Goal: Task Accomplishment & Management: Use online tool/utility

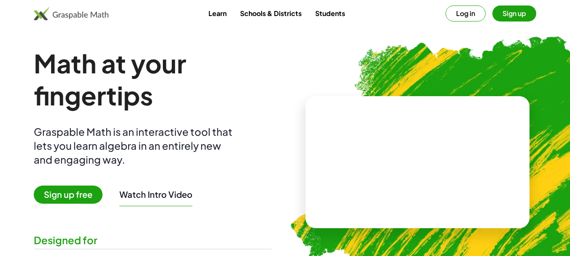
click at [72, 197] on span "Sign up free" at bounding box center [68, 195] width 69 height 18
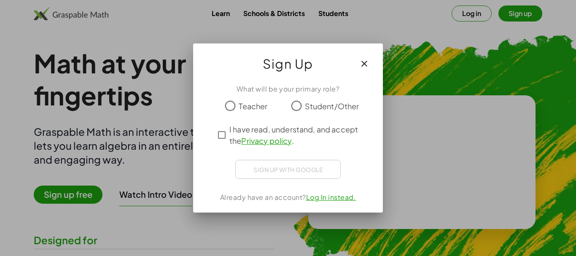
click at [258, 104] on span "Teacher" at bounding box center [253, 105] width 29 height 11
click at [266, 170] on div "Sign up with Google Iniciar sesión con Google Iniciar sesión con Google. Se abr…" at bounding box center [287, 169] width 105 height 19
click at [281, 167] on div "Sign up with Google Iniciar sesión con Google Iniciar sesión con Google. Se abr…" at bounding box center [287, 169] width 105 height 19
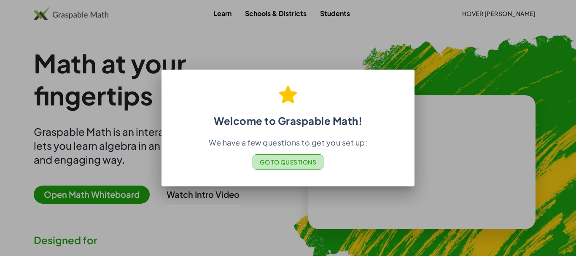
click at [311, 155] on button "Go to Questions" at bounding box center [288, 161] width 71 height 15
click at [418, 42] on div at bounding box center [288, 128] width 576 height 256
click at [428, 40] on div at bounding box center [288, 128] width 576 height 256
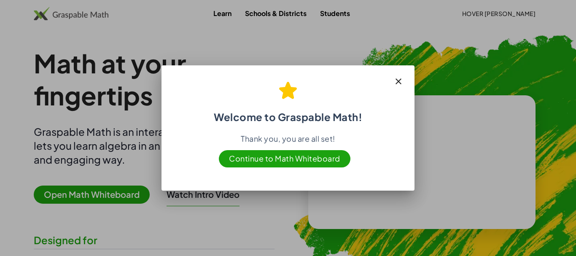
click at [402, 79] on icon "button" at bounding box center [399, 81] width 10 height 10
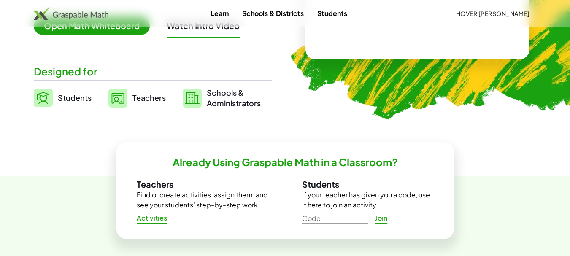
scroll to position [42, 0]
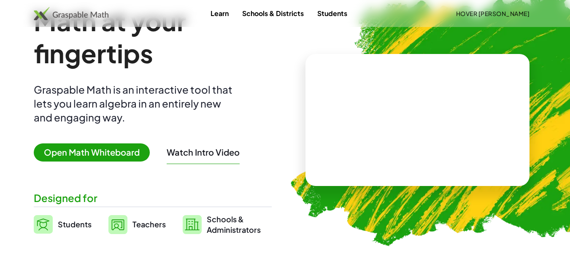
click at [123, 151] on span "Open Math Whiteboard" at bounding box center [92, 152] width 116 height 18
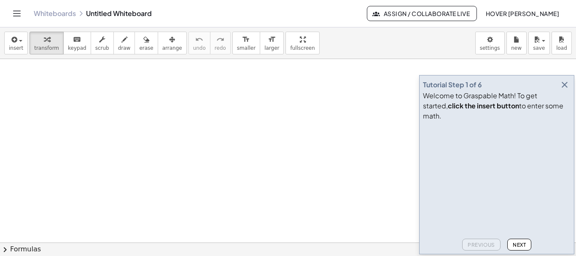
click at [19, 11] on icon "Toggle navigation" at bounding box center [17, 13] width 10 height 10
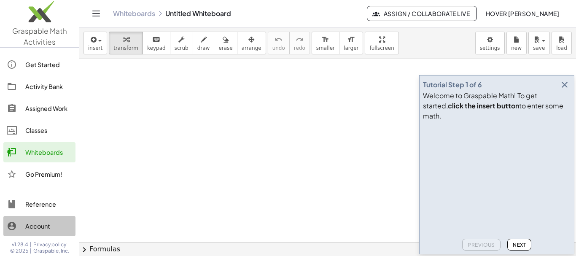
click at [45, 225] on div "Account" at bounding box center [48, 226] width 47 height 10
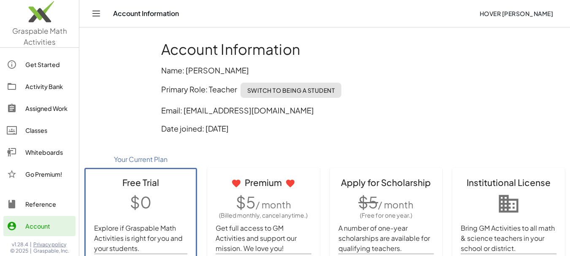
click at [47, 202] on div "Reference" at bounding box center [48, 204] width 47 height 10
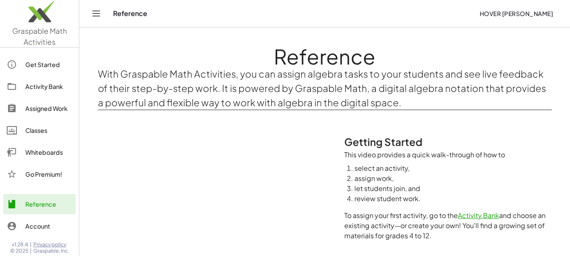
click at [49, 177] on div "Go Premium!" at bounding box center [48, 174] width 47 height 10
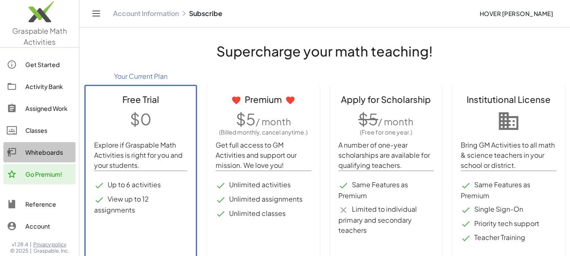
click at [47, 149] on div "Whiteboards" at bounding box center [48, 152] width 47 height 10
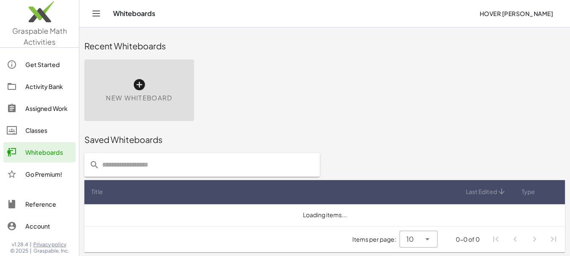
click at [46, 130] on div "Classes" at bounding box center [48, 130] width 47 height 10
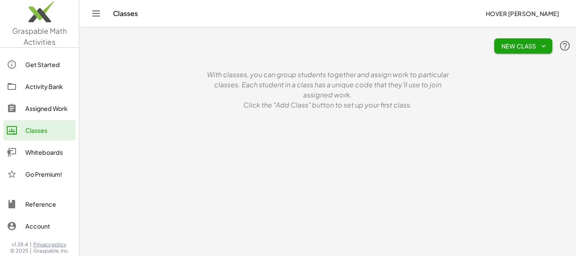
click at [45, 110] on div "Assigned Work" at bounding box center [48, 108] width 47 height 10
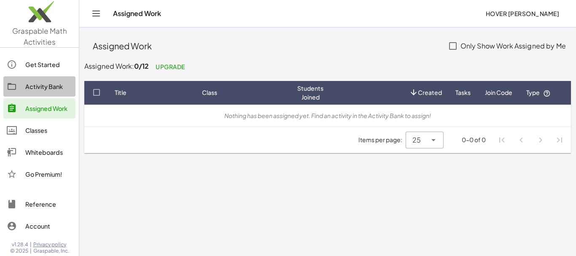
click at [43, 92] on link "Activity Bank" at bounding box center [39, 86] width 72 height 20
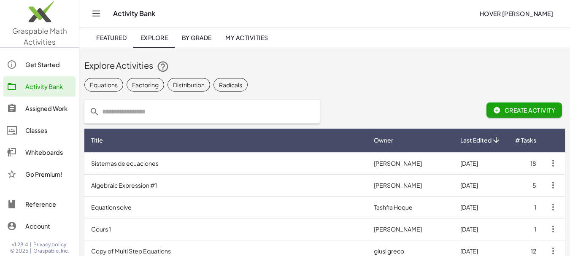
click at [40, 66] on div "Get Started" at bounding box center [48, 64] width 47 height 10
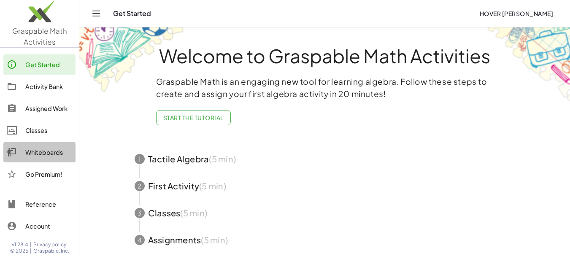
click at [48, 148] on div "Whiteboards" at bounding box center [48, 152] width 47 height 10
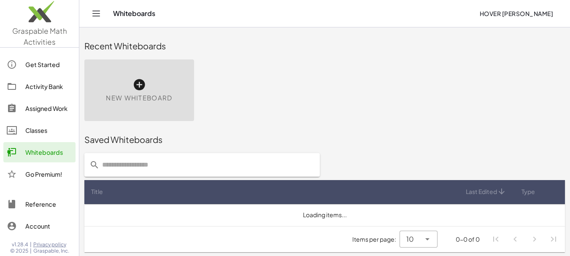
click at [122, 81] on div "New Whiteboard" at bounding box center [139, 90] width 110 height 62
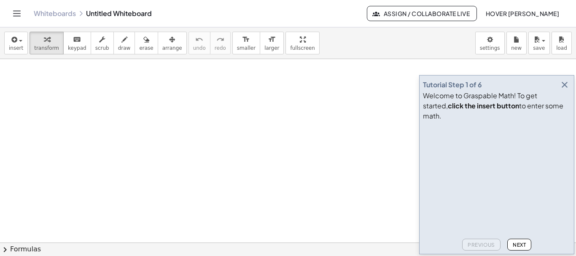
click at [562, 90] on icon "button" at bounding box center [565, 85] width 10 height 10
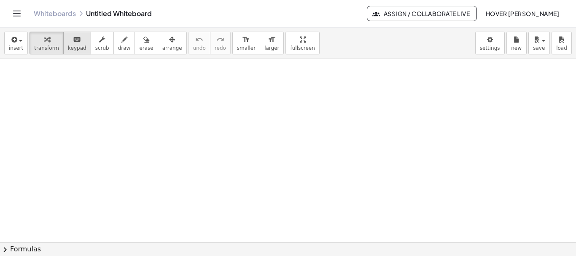
click at [73, 46] on span "keypad" at bounding box center [77, 48] width 19 height 6
click at [47, 45] on span "transform" at bounding box center [46, 48] width 25 height 6
click at [23, 46] on button "insert" at bounding box center [16, 43] width 24 height 23
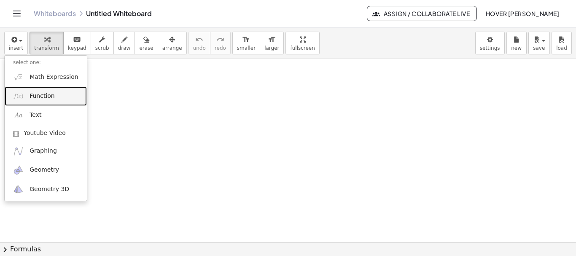
click at [54, 93] on link "Function" at bounding box center [46, 95] width 82 height 19
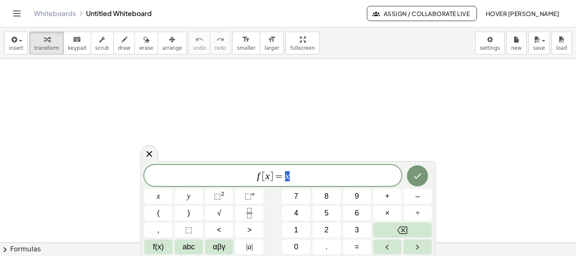
click at [325, 175] on span "f [ x ] = x" at bounding box center [272, 176] width 257 height 12
click at [154, 157] on div at bounding box center [149, 153] width 18 height 16
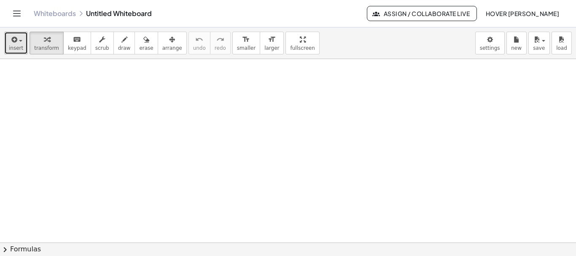
click at [10, 44] on icon "button" at bounding box center [14, 40] width 8 height 10
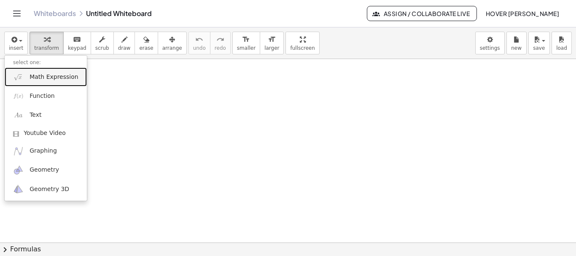
click at [58, 78] on span "Math Expression" at bounding box center [54, 77] width 49 height 8
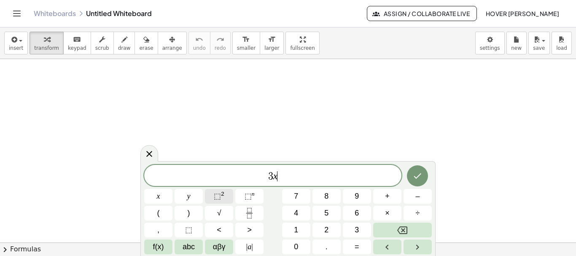
click at [227, 199] on button "⬚ 2" at bounding box center [219, 196] width 28 height 15
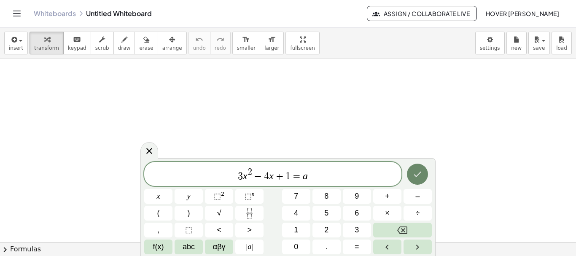
click at [416, 178] on icon "Done" at bounding box center [417, 174] width 10 height 10
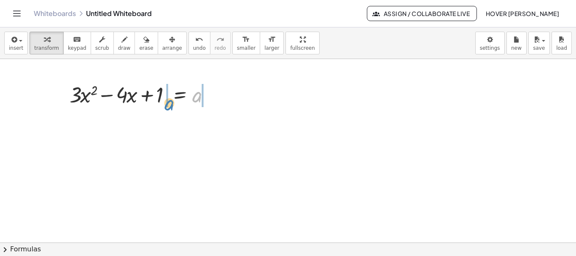
drag, startPoint x: 195, startPoint y: 100, endPoint x: 167, endPoint y: 108, distance: 29.0
click at [167, 108] on div at bounding box center [142, 94] width 155 height 29
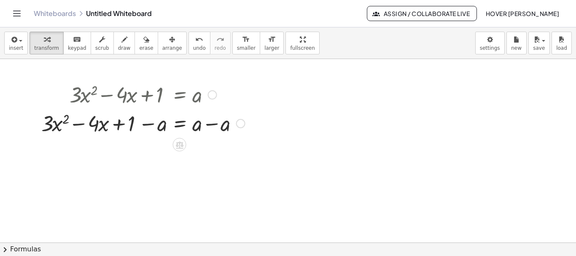
click at [184, 144] on div at bounding box center [179, 144] width 13 height 13
click at [215, 142] on icon at bounding box center [214, 145] width 8 height 8
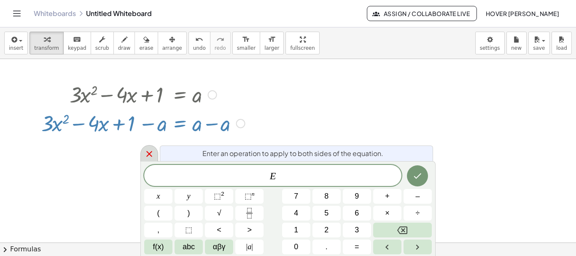
click at [150, 151] on icon at bounding box center [149, 154] width 10 height 10
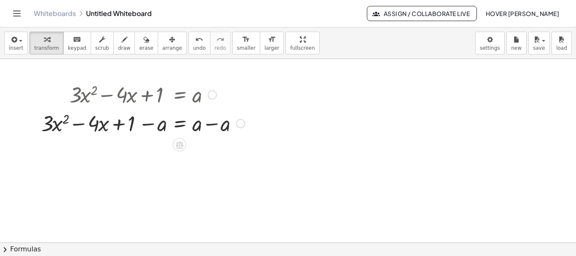
click at [237, 124] on div at bounding box center [240, 123] width 9 height 9
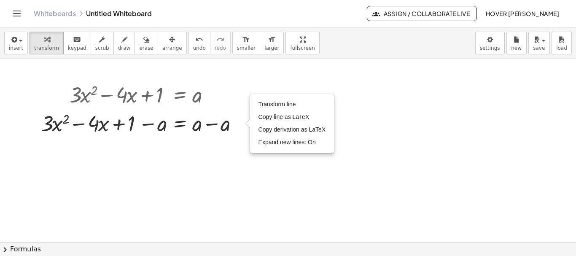
click at [364, 95] on div at bounding box center [288, 242] width 576 height 367
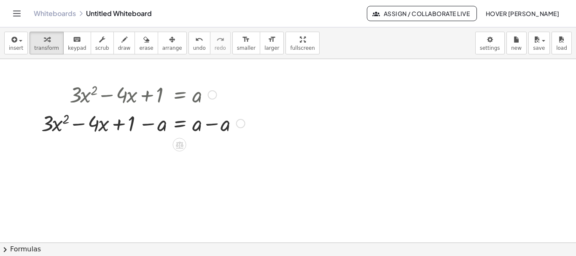
click at [167, 85] on div at bounding box center [143, 94] width 212 height 29
drag, startPoint x: 156, startPoint y: 106, endPoint x: 162, endPoint y: 95, distance: 12.5
click at [156, 105] on div at bounding box center [143, 94] width 212 height 29
click at [162, 95] on div at bounding box center [143, 94] width 212 height 29
click at [211, 124] on div at bounding box center [143, 122] width 212 height 29
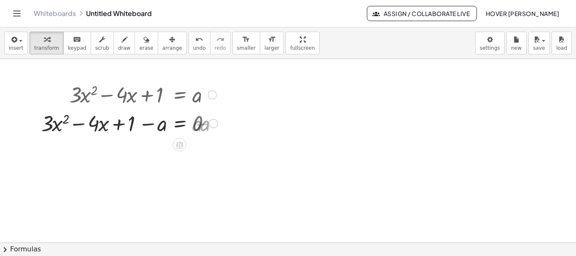
click at [224, 122] on div "+ · 3 · x 2 − · 4 · x + 1 = a + · 3 · x 2 − · 4 · x + 1 = − a + a − a 0 Transfo…" at bounding box center [126, 109] width 195 height 62
click at [201, 128] on div at bounding box center [143, 122] width 212 height 29
click at [214, 124] on div at bounding box center [143, 122] width 212 height 29
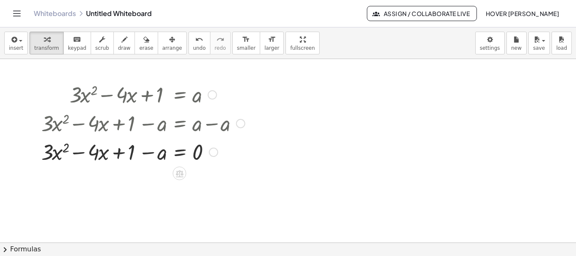
click at [132, 152] on div at bounding box center [143, 151] width 212 height 29
click at [154, 154] on div at bounding box center [143, 151] width 212 height 29
click at [212, 153] on div at bounding box center [213, 152] width 9 height 9
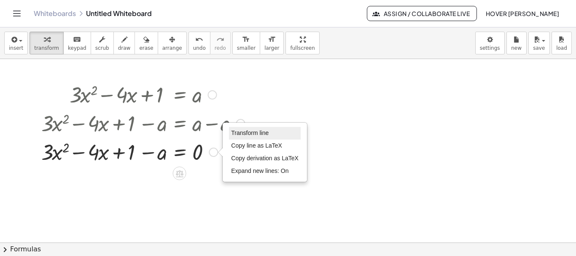
click at [240, 135] on span "Transform line" at bounding box center [250, 132] width 38 height 7
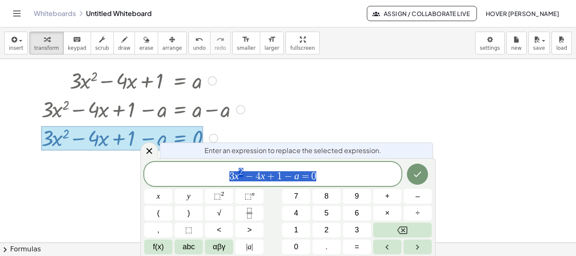
scroll to position [14, 0]
click at [277, 177] on span "3 x 2 − 4 x ​ + 1 − a = 0" at bounding box center [272, 174] width 257 height 15
drag, startPoint x: 301, startPoint y: 176, endPoint x: 363, endPoint y: 191, distance: 63.7
click at [301, 175] on span "=" at bounding box center [305, 175] width 12 height 10
click at [411, 181] on button "Done" at bounding box center [417, 173] width 21 height 21
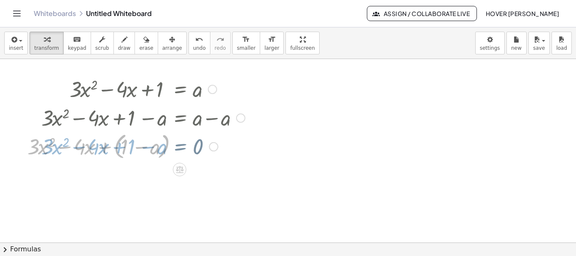
scroll to position [0, 0]
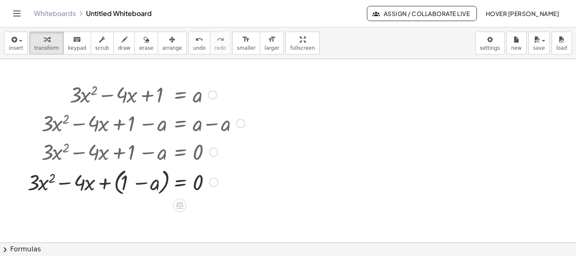
drag, startPoint x: 226, startPoint y: 151, endPoint x: 181, endPoint y: 153, distance: 46.0
click at [140, 148] on div at bounding box center [136, 151] width 226 height 29
drag, startPoint x: 183, startPoint y: 153, endPoint x: 407, endPoint y: 144, distance: 224.1
click at [407, 144] on div at bounding box center [288, 242] width 576 height 367
click at [186, 146] on div at bounding box center [136, 151] width 226 height 29
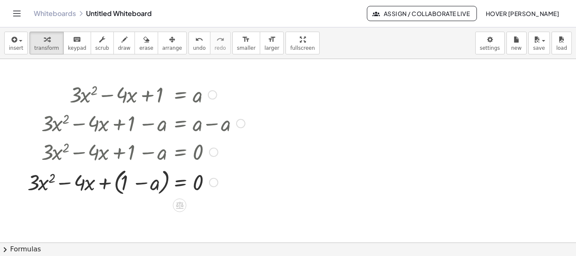
click at [185, 154] on div at bounding box center [136, 151] width 226 height 29
click at [217, 155] on div at bounding box center [213, 152] width 9 height 9
click at [213, 184] on div "Transform line Copy line as LaTeX Copy derivation as LaTeX Expand new lines: On" at bounding box center [213, 182] width 9 height 9
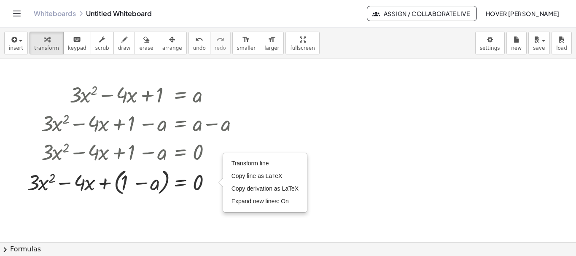
click at [332, 136] on div at bounding box center [288, 242] width 576 height 367
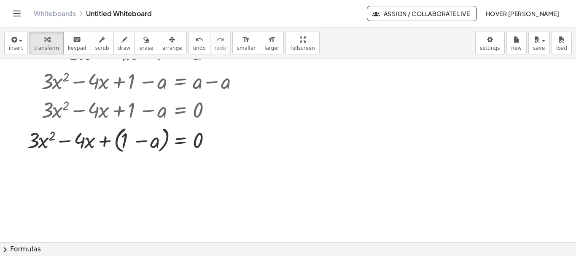
scroll to position [84, 0]
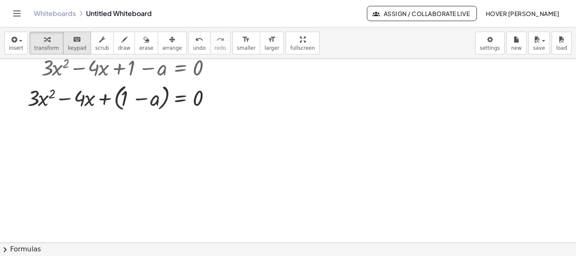
click at [78, 43] on div "keyboard" at bounding box center [77, 39] width 19 height 10
click at [44, 121] on div at bounding box center [288, 158] width 576 height 367
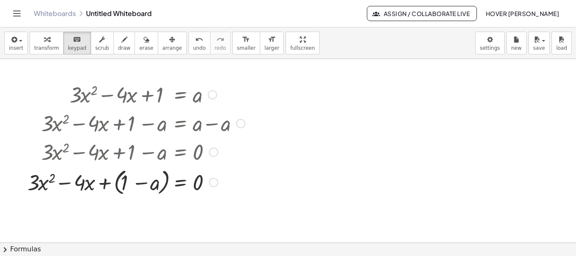
click at [195, 131] on div at bounding box center [136, 122] width 226 height 29
click at [198, 128] on div at bounding box center [136, 122] width 226 height 29
click at [191, 151] on div at bounding box center [136, 151] width 226 height 29
click at [173, 156] on div at bounding box center [136, 151] width 226 height 29
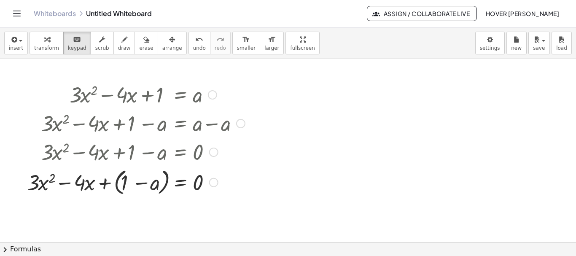
click at [199, 125] on div at bounding box center [136, 122] width 226 height 29
drag, startPoint x: 226, startPoint y: 122, endPoint x: 217, endPoint y: 126, distance: 10.2
click at [217, 126] on div at bounding box center [136, 122] width 226 height 29
click at [238, 125] on div at bounding box center [240, 123] width 9 height 9
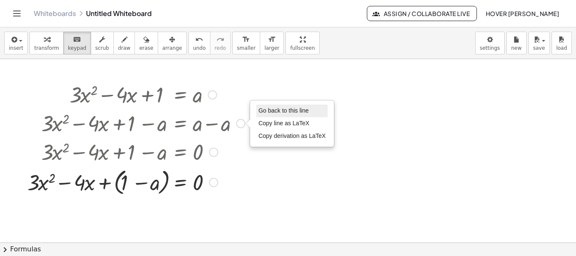
click at [285, 112] on span "Go back to this line" at bounding box center [284, 110] width 50 height 7
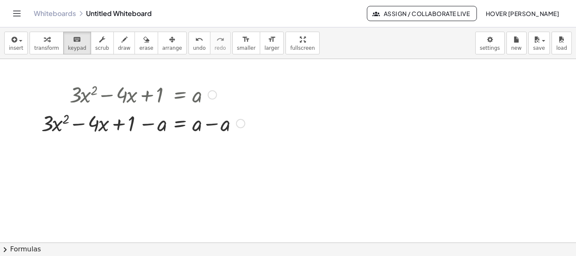
click at [238, 124] on div "Go back to this line Copy line as LaTeX Copy derivation as LaTeX" at bounding box center [240, 123] width 9 height 9
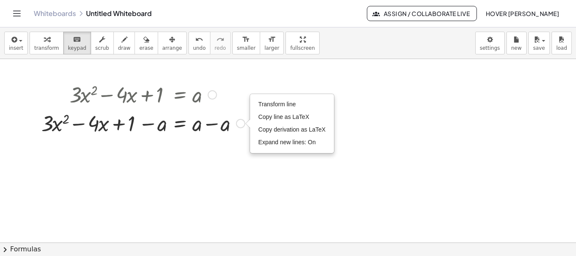
click at [226, 127] on div at bounding box center [143, 122] width 212 height 29
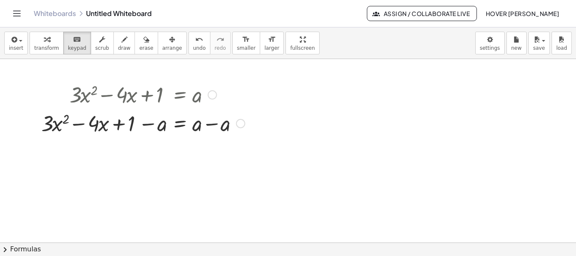
click at [226, 126] on div at bounding box center [143, 122] width 212 height 29
click at [210, 127] on div at bounding box center [143, 122] width 212 height 29
click at [210, 123] on div at bounding box center [143, 122] width 212 height 29
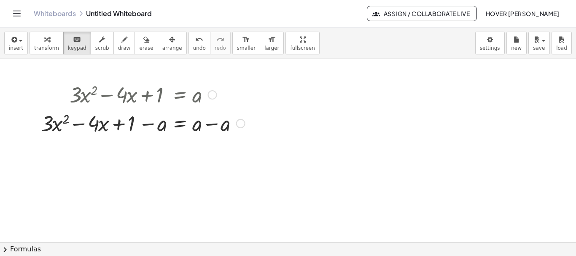
click at [198, 124] on div at bounding box center [143, 122] width 212 height 29
click at [213, 125] on div at bounding box center [143, 122] width 212 height 29
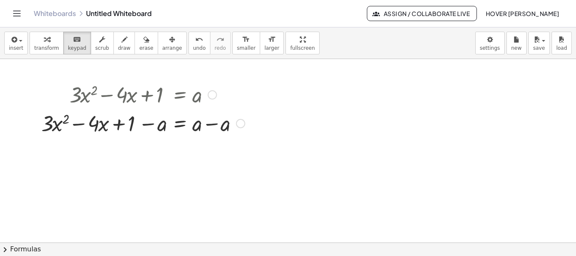
click at [213, 125] on div at bounding box center [143, 122] width 212 height 29
click at [164, 128] on div at bounding box center [143, 122] width 212 height 29
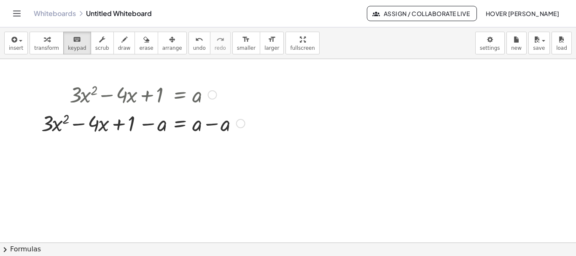
click at [164, 128] on div at bounding box center [143, 122] width 212 height 29
click at [175, 126] on div at bounding box center [143, 122] width 212 height 29
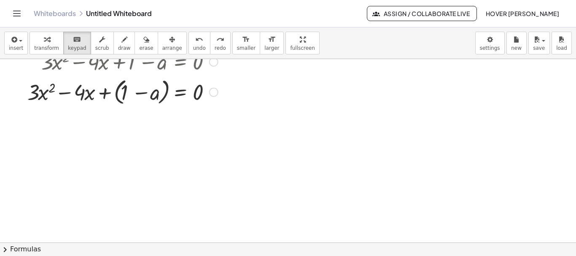
scroll to position [42, 0]
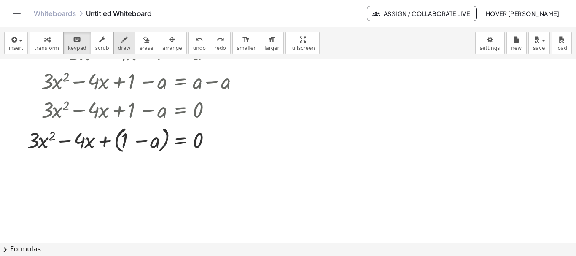
click at [121, 47] on button "draw" at bounding box center [124, 43] width 22 height 23
click at [75, 48] on span "keypad" at bounding box center [77, 48] width 19 height 6
click at [39, 169] on div at bounding box center [288, 200] width 576 height 367
drag, startPoint x: 46, startPoint y: 166, endPoint x: 73, endPoint y: 186, distance: 33.7
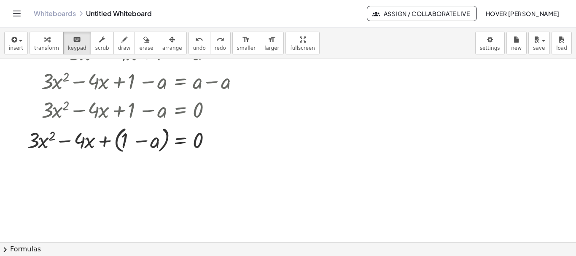
click at [73, 186] on div at bounding box center [288, 200] width 576 height 367
drag, startPoint x: 57, startPoint y: 174, endPoint x: 187, endPoint y: 187, distance: 130.6
click at [187, 187] on div at bounding box center [288, 200] width 576 height 367
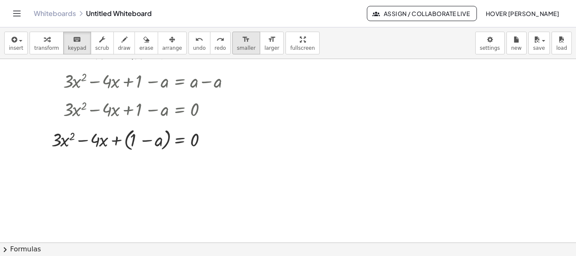
click at [238, 43] on button "format_size smaller" at bounding box center [246, 43] width 28 height 23
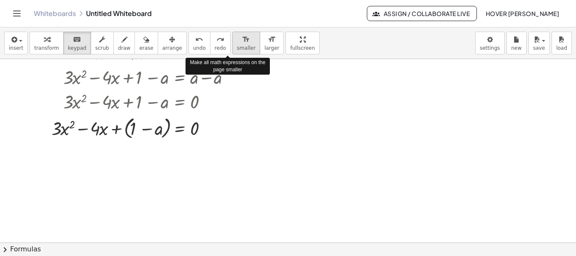
click at [238, 43] on button "format_size smaller" at bounding box center [246, 43] width 28 height 23
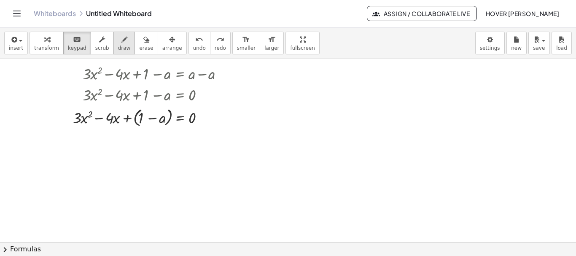
click at [118, 49] on span "draw" at bounding box center [124, 48] width 13 height 6
click at [73, 43] on icon "keyboard" at bounding box center [77, 40] width 8 height 10
click at [22, 48] on button "insert" at bounding box center [16, 43] width 24 height 23
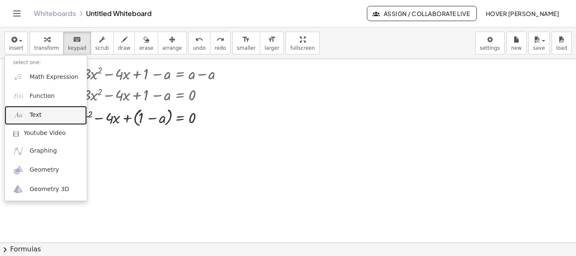
click at [42, 117] on link "Text" at bounding box center [46, 115] width 82 height 19
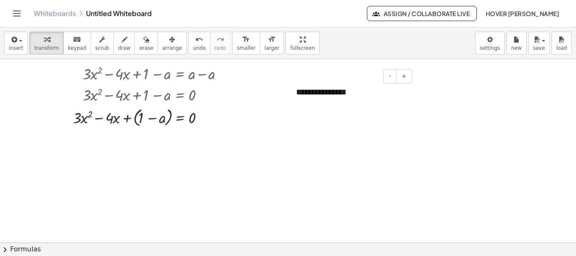
click at [348, 95] on div "**********" at bounding box center [351, 92] width 127 height 29
drag, startPoint x: 362, startPoint y: 94, endPoint x: 280, endPoint y: 96, distance: 81.8
click at [280, 96] on div "**********" at bounding box center [288, 200] width 576 height 367
drag, startPoint x: 358, startPoint y: 95, endPoint x: 295, endPoint y: 90, distance: 62.6
click at [295, 90] on div "**********" at bounding box center [351, 92] width 127 height 29
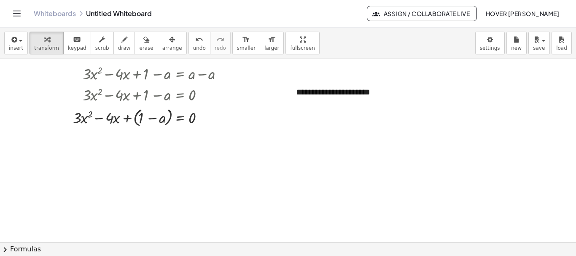
click at [382, 111] on div at bounding box center [288, 200] width 576 height 367
click at [368, 96] on div "**********" at bounding box center [351, 92] width 127 height 29
drag, startPoint x: 323, startPoint y: 101, endPoint x: 313, endPoint y: 81, distance: 22.6
click at [313, 81] on div "**********" at bounding box center [351, 92] width 127 height 29
click at [315, 124] on div at bounding box center [288, 200] width 576 height 367
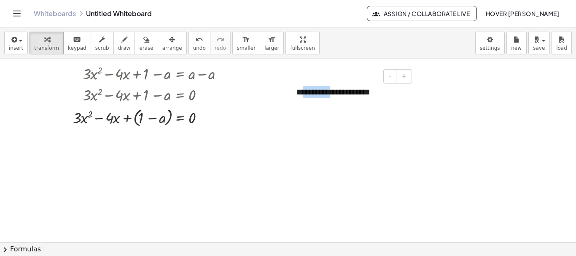
drag, startPoint x: 334, startPoint y: 95, endPoint x: 308, endPoint y: 91, distance: 26.1
click at [308, 91] on div "**********" at bounding box center [351, 92] width 127 height 29
click at [396, 105] on div "**********" at bounding box center [351, 92] width 127 height 29
click at [442, 131] on div at bounding box center [288, 200] width 576 height 367
click at [302, 122] on div at bounding box center [288, 200] width 576 height 367
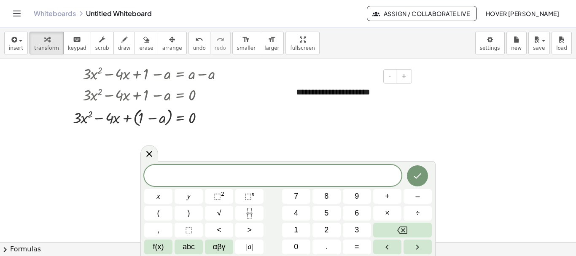
click at [306, 93] on div "**********" at bounding box center [351, 92] width 127 height 29
click at [305, 113] on div at bounding box center [288, 200] width 576 height 367
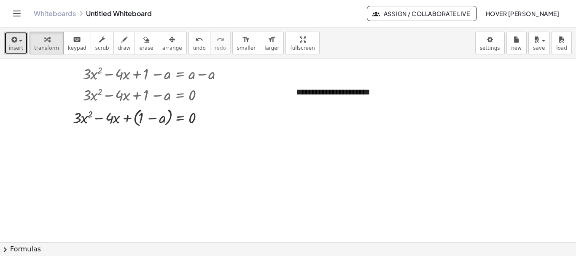
click at [7, 45] on button "insert" at bounding box center [16, 43] width 24 height 23
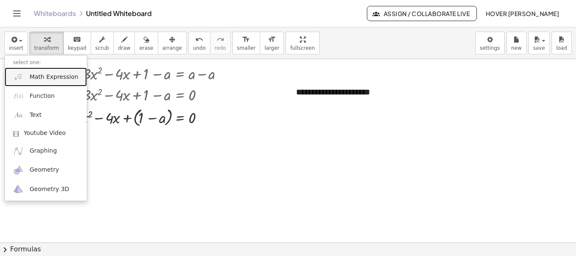
click at [59, 81] on link "Math Expression" at bounding box center [46, 76] width 82 height 19
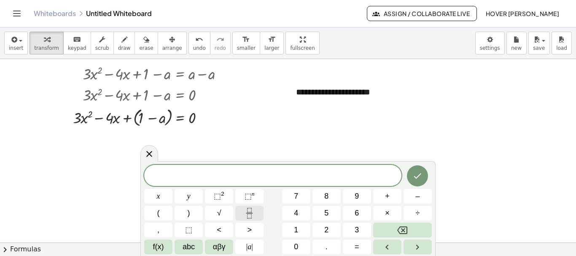
click at [251, 218] on icon "Fraction" at bounding box center [249, 213] width 11 height 11
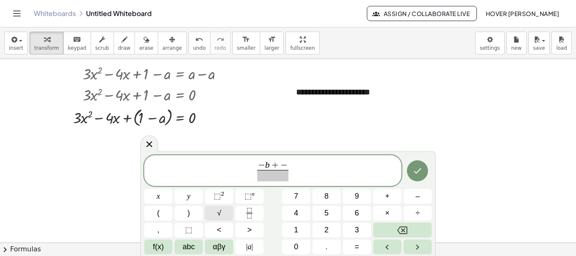
click at [224, 210] on button "√" at bounding box center [219, 213] width 28 height 15
click at [186, 245] on span "abc" at bounding box center [189, 246] width 12 height 11
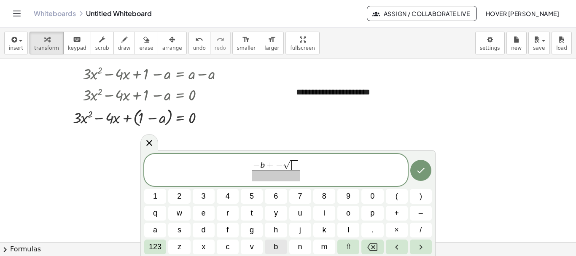
click at [278, 248] on span "b" at bounding box center [276, 246] width 4 height 11
click at [155, 245] on span "123" at bounding box center [155, 246] width 13 height 11
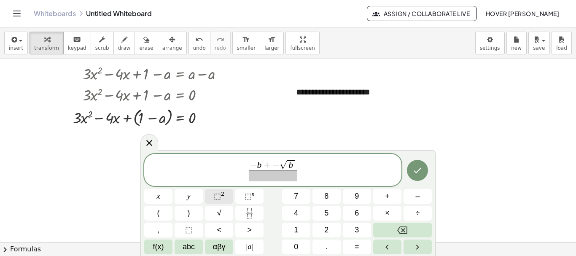
click at [224, 198] on span "⬚ 2" at bounding box center [219, 196] width 11 height 11
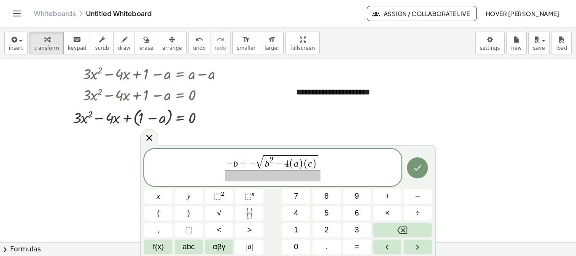
click at [278, 177] on span at bounding box center [272, 175] width 95 height 11
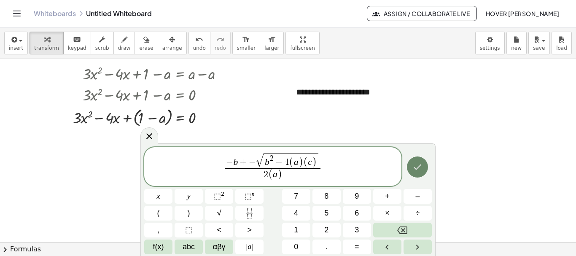
click at [415, 171] on icon "Done" at bounding box center [417, 167] width 10 height 10
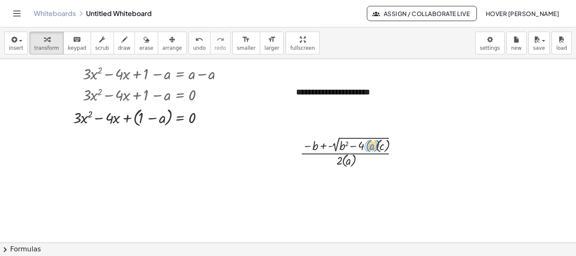
click at [367, 148] on div at bounding box center [352, 152] width 113 height 35
click at [345, 179] on icon at bounding box center [345, 176] width 7 height 7
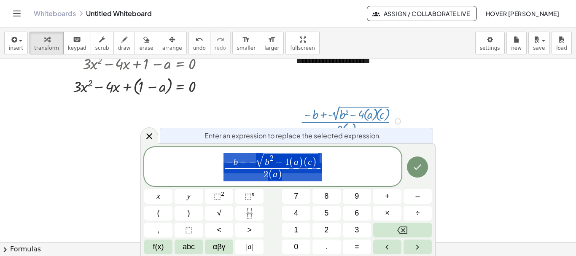
scroll to position [73, 0]
click at [147, 134] on icon at bounding box center [149, 136] width 6 height 6
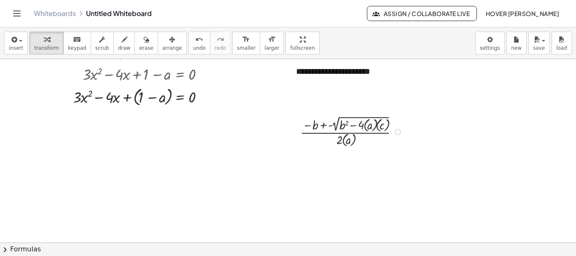
scroll to position [0, 0]
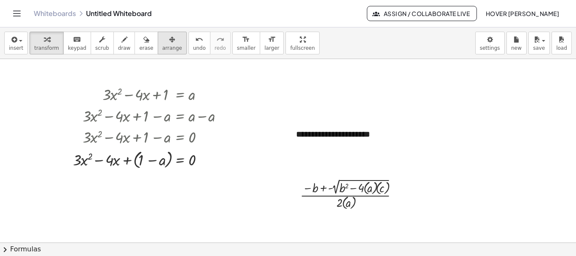
click at [167, 42] on button "arrange" at bounding box center [172, 43] width 29 height 23
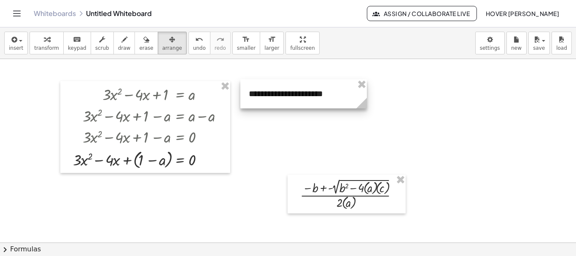
drag, startPoint x: 321, startPoint y: 132, endPoint x: 274, endPoint y: 92, distance: 62.2
click at [274, 92] on div at bounding box center [303, 93] width 127 height 29
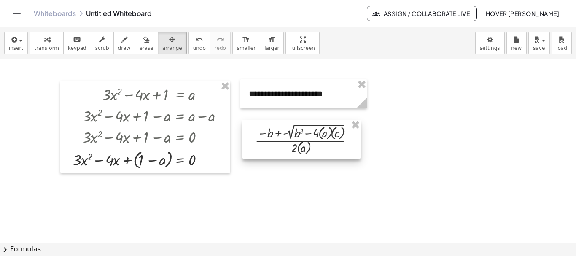
drag, startPoint x: 342, startPoint y: 191, endPoint x: 297, endPoint y: 137, distance: 71.0
click at [297, 137] on div at bounding box center [302, 139] width 118 height 39
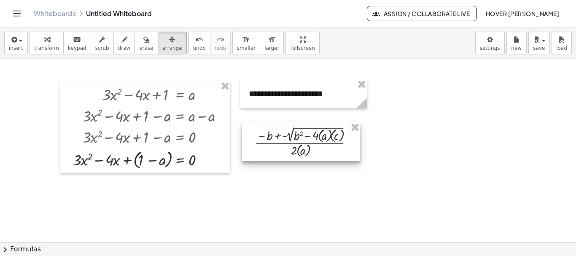
click at [325, 148] on div at bounding box center [301, 141] width 118 height 39
click at [332, 185] on div at bounding box center [288, 242] width 576 height 367
click at [261, 218] on div at bounding box center [288, 242] width 576 height 367
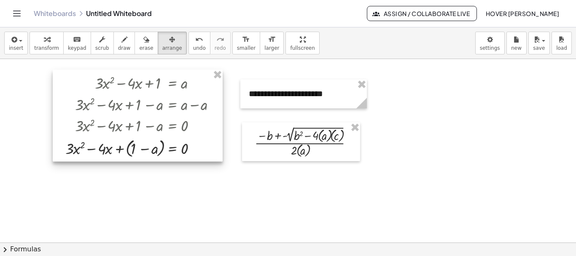
drag, startPoint x: 200, startPoint y: 89, endPoint x: 194, endPoint y: 77, distance: 13.0
click at [194, 77] on div at bounding box center [138, 116] width 170 height 92
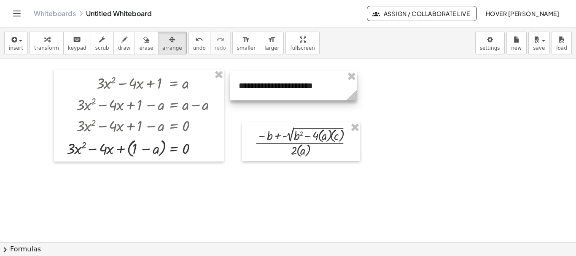
drag, startPoint x: 261, startPoint y: 82, endPoint x: 251, endPoint y: 74, distance: 12.9
click at [251, 74] on div at bounding box center [293, 85] width 127 height 29
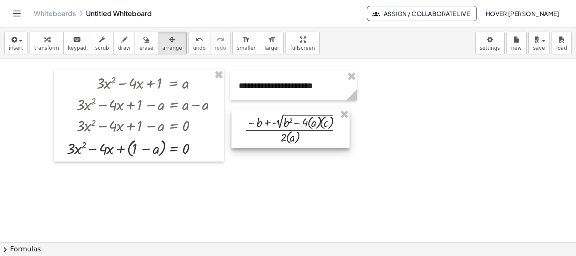
drag, startPoint x: 272, startPoint y: 125, endPoint x: 261, endPoint y: 112, distance: 16.8
click at [261, 112] on div at bounding box center [291, 128] width 118 height 39
click at [118, 45] on span "draw" at bounding box center [124, 48] width 13 height 6
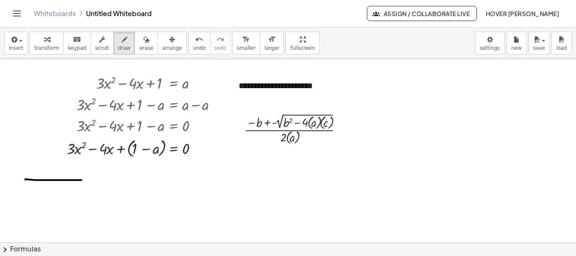
drag, startPoint x: 25, startPoint y: 180, endPoint x: 82, endPoint y: 181, distance: 57.0
click at [82, 181] on div at bounding box center [288, 242] width 576 height 367
drag, startPoint x: 107, startPoint y: 179, endPoint x: 272, endPoint y: 215, distance: 168.4
click at [272, 215] on div at bounding box center [288, 242] width 576 height 367
click at [23, 38] on button "insert" at bounding box center [16, 43] width 24 height 23
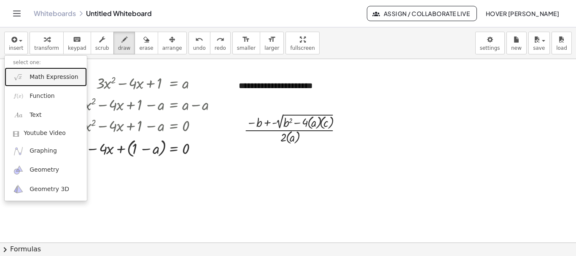
click at [57, 78] on span "Math Expression" at bounding box center [54, 77] width 49 height 8
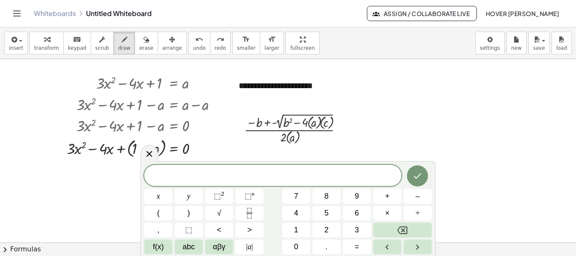
click at [335, 126] on div at bounding box center [288, 242] width 576 height 367
click at [417, 164] on div "​ x y ⬚ 2 ⬚ n 7 8 9 + – ( ) √ 4 5 6 × ÷ , ⬚ < > 1 2 3 f(x) abc αβγ | a | 0 . =" at bounding box center [287, 208] width 295 height 95
click at [418, 172] on icon "Done" at bounding box center [417, 176] width 10 height 10
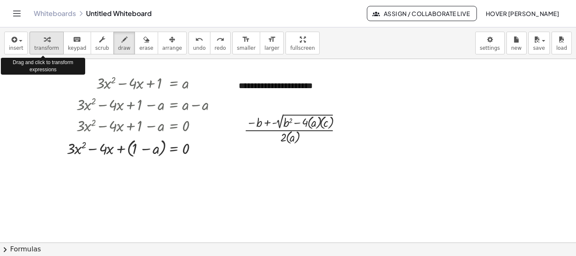
click at [49, 42] on div "button" at bounding box center [46, 39] width 25 height 10
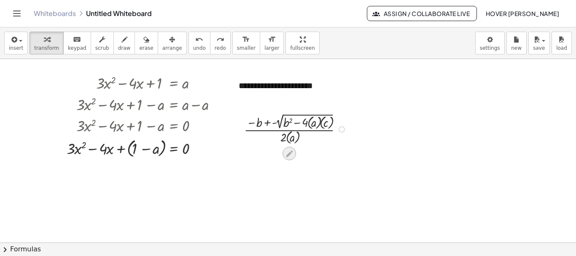
click at [289, 151] on icon at bounding box center [289, 153] width 9 height 9
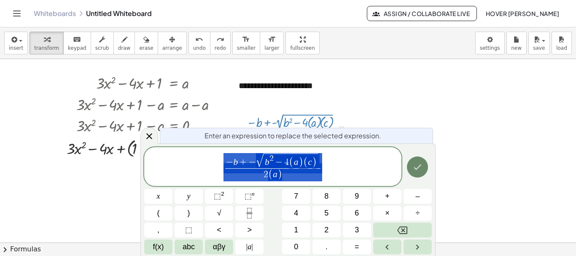
click at [422, 168] on icon "Done" at bounding box center [417, 167] width 10 height 10
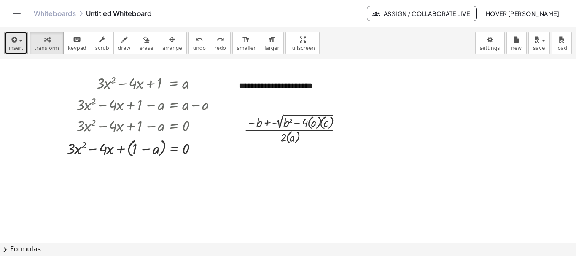
click at [23, 45] on button "insert" at bounding box center [16, 43] width 24 height 23
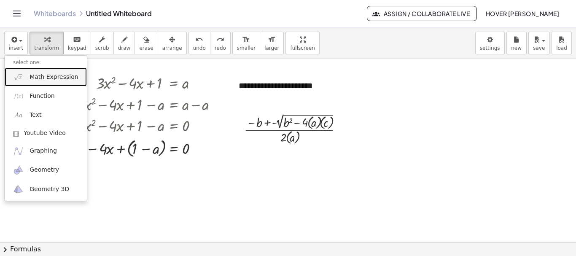
click at [38, 80] on span "Math Expression" at bounding box center [54, 77] width 49 height 8
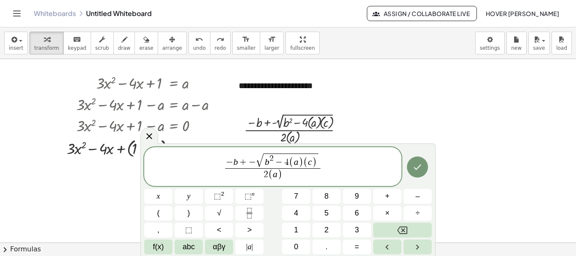
click at [235, 160] on var "b" at bounding box center [235, 162] width 5 height 10
click at [237, 161] on span "− b ​ + − √ b 2 − 4 ( a ) ( c )" at bounding box center [272, 160] width 95 height 15
click at [276, 162] on var "b" at bounding box center [275, 162] width 5 height 10
click at [315, 161] on span "( a ​ )" at bounding box center [313, 162] width 14 height 11
click at [278, 176] on span ")" at bounding box center [280, 175] width 5 height 11
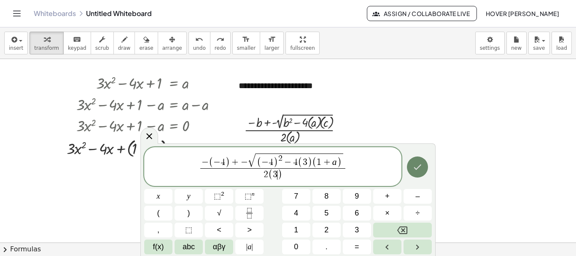
click at [412, 164] on icon "Done" at bounding box center [417, 167] width 10 height 10
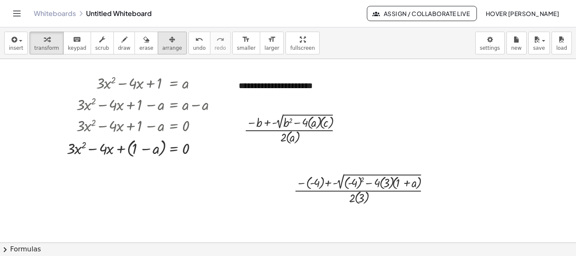
click at [158, 45] on button "arrange" at bounding box center [172, 43] width 29 height 23
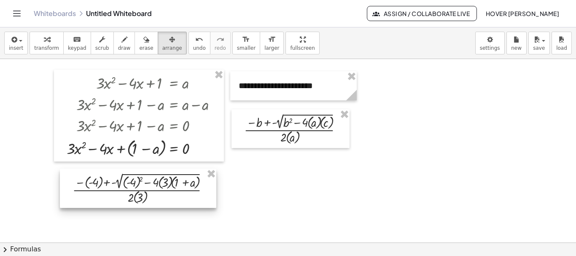
drag, startPoint x: 357, startPoint y: 185, endPoint x: 136, endPoint y: 185, distance: 221.0
click at [136, 185] on div at bounding box center [138, 188] width 156 height 39
click at [7, 46] on button "insert" at bounding box center [16, 43] width 24 height 23
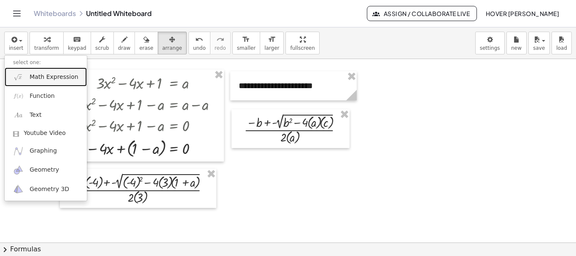
click at [50, 79] on span "Math Expression" at bounding box center [54, 77] width 49 height 8
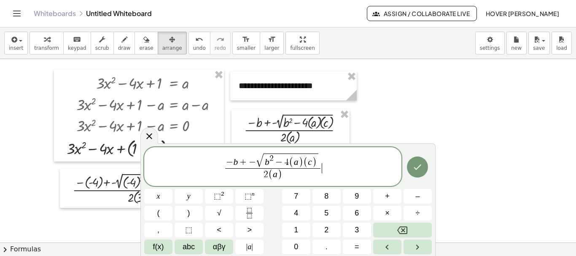
click at [236, 159] on var "b" at bounding box center [235, 162] width 5 height 10
drag, startPoint x: 267, startPoint y: 162, endPoint x: 273, endPoint y: 164, distance: 6.3
click at [267, 162] on span "​ 2" at bounding box center [268, 158] width 4 height 8
click at [272, 161] on span "−" at bounding box center [275, 162] width 11 height 9
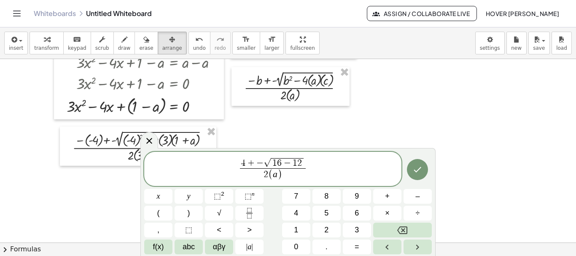
scroll to position [84, 0]
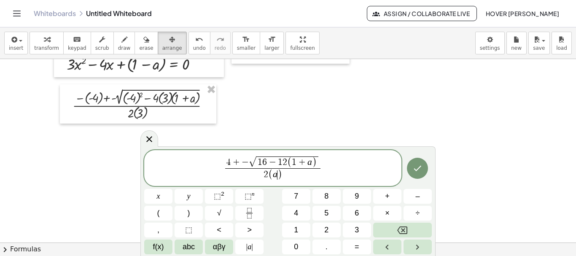
click at [276, 174] on var "a" at bounding box center [275, 174] width 5 height 10
click at [285, 177] on span "2 ( a ) ​" at bounding box center [272, 174] width 95 height 13
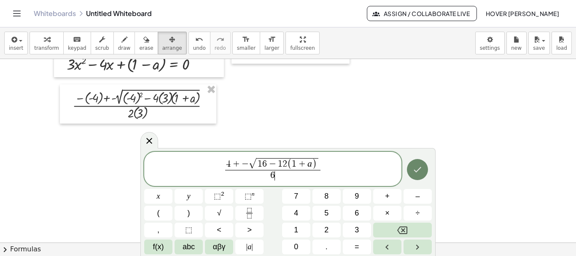
click at [421, 169] on icon "Done" at bounding box center [417, 169] width 10 height 10
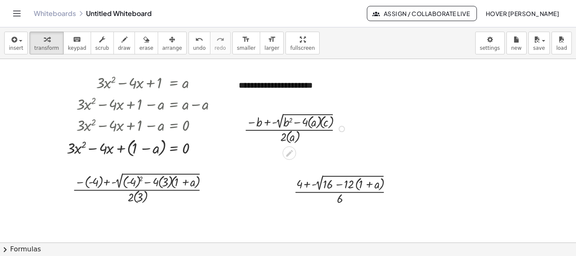
scroll to position [0, 0]
click at [162, 48] on span "arrange" at bounding box center [172, 48] width 20 height 6
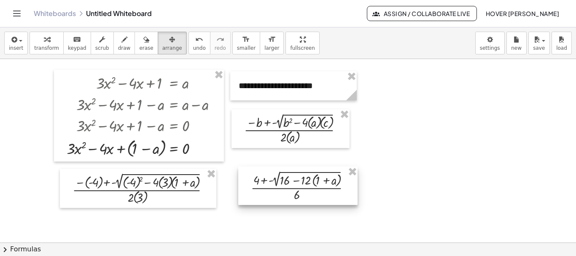
drag, startPoint x: 331, startPoint y: 192, endPoint x: 288, endPoint y: 188, distance: 42.8
click at [288, 188] on div at bounding box center [297, 186] width 119 height 38
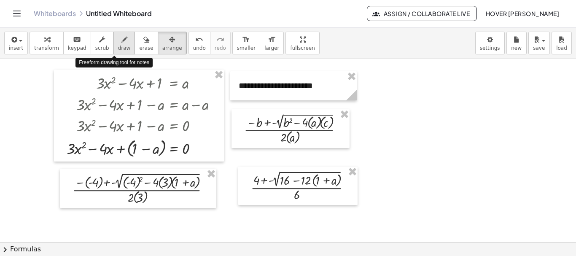
click at [121, 43] on icon "button" at bounding box center [124, 40] width 6 height 10
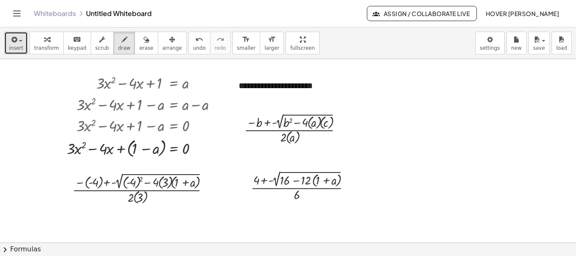
click at [14, 38] on icon "button" at bounding box center [14, 40] width 8 height 10
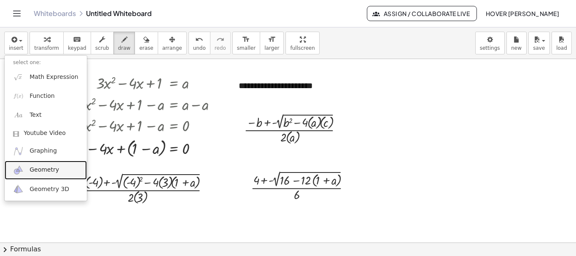
click at [51, 170] on span "Geometry" at bounding box center [45, 170] width 30 height 8
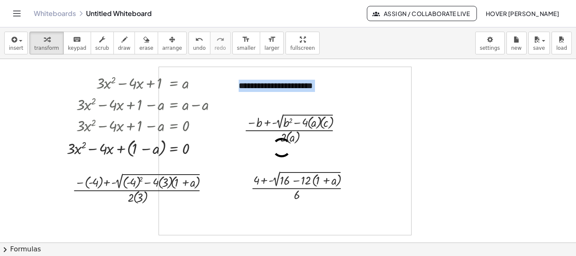
drag, startPoint x: 375, startPoint y: 147, endPoint x: 463, endPoint y: 164, distance: 89.0
click at [463, 164] on div "**********" at bounding box center [288, 242] width 576 height 367
click at [417, 167] on div at bounding box center [288, 242] width 576 height 367
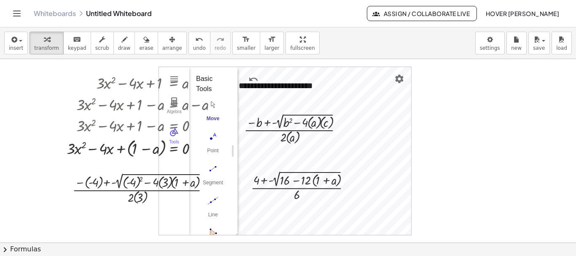
click at [413, 172] on div "**********" at bounding box center [288, 242] width 576 height 367
click at [403, 79] on img "Settings" at bounding box center [399, 79] width 10 height 10
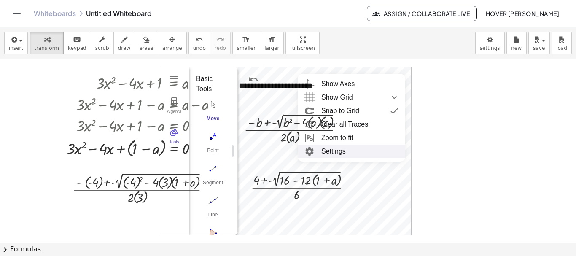
click at [352, 153] on li "Settings" at bounding box center [352, 151] width 108 height 13
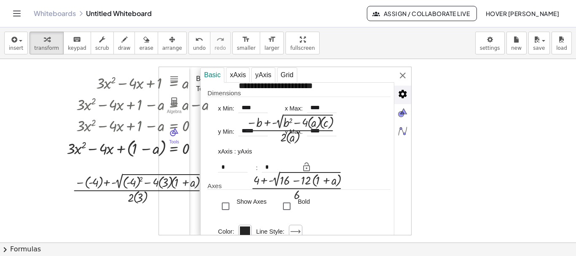
drag, startPoint x: 376, startPoint y: 74, endPoint x: 518, endPoint y: 124, distance: 150.3
click at [518, 124] on div "**********" at bounding box center [288, 242] width 576 height 367
click at [162, 40] on div "button" at bounding box center [172, 39] width 20 height 10
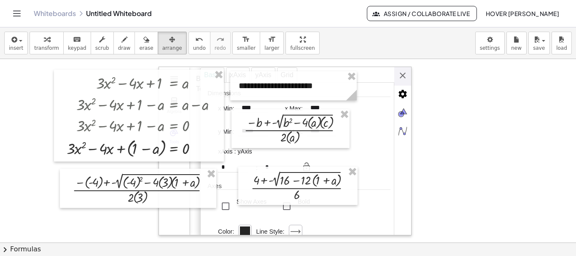
drag, startPoint x: 377, startPoint y: 79, endPoint x: 503, endPoint y: 92, distance: 126.4
click at [503, 92] on div "**********" at bounding box center [288, 242] width 576 height 367
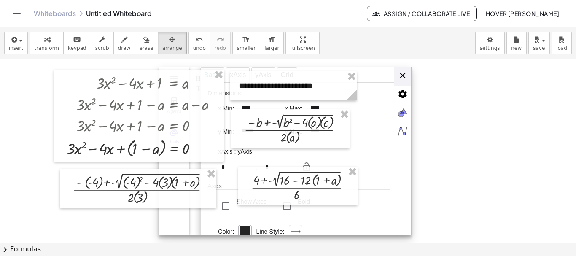
click at [402, 75] on div "Basic xAxis yAxis Grid Dimensions x Min: **** x Max: **** y Min: ***** y Max: *…" at bounding box center [305, 151] width 211 height 169
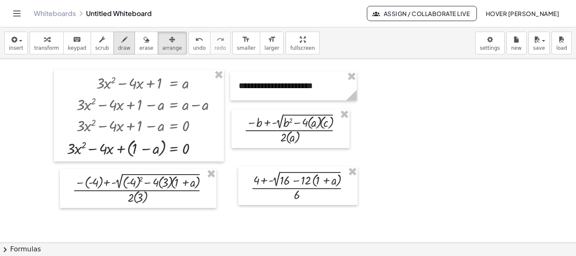
click at [121, 35] on icon "button" at bounding box center [124, 40] width 6 height 10
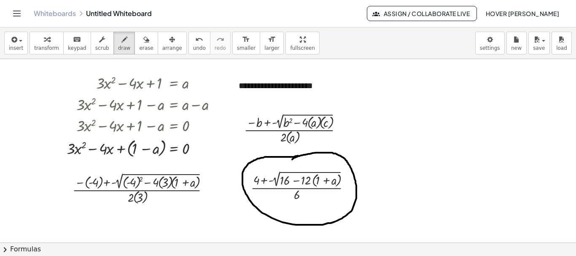
drag, startPoint x: 298, startPoint y: 156, endPoint x: 292, endPoint y: 161, distance: 7.8
click at [292, 160] on div at bounding box center [288, 242] width 576 height 367
drag, startPoint x: 373, startPoint y: 170, endPoint x: 401, endPoint y: 139, distance: 41.5
click at [402, 137] on div at bounding box center [288, 242] width 576 height 367
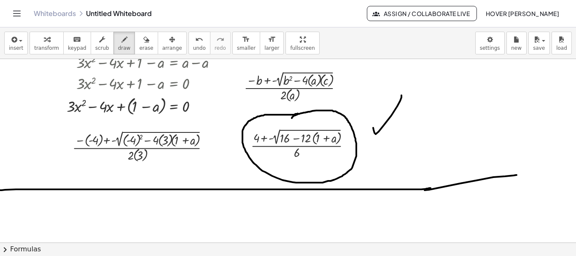
drag, startPoint x: 0, startPoint y: 190, endPoint x: 517, endPoint y: 175, distance: 516.9
click at [517, 175] on div at bounding box center [288, 200] width 576 height 367
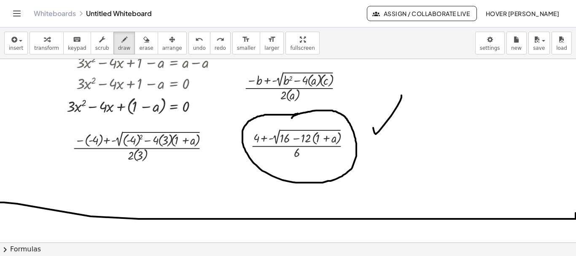
drag, startPoint x: 0, startPoint y: 202, endPoint x: 576, endPoint y: 210, distance: 575.8
click at [576, 210] on div "**********" at bounding box center [288, 150] width 576 height 183
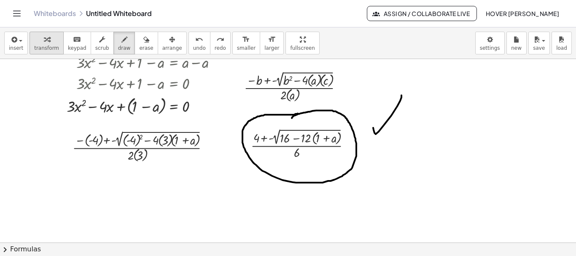
click at [55, 45] on button "transform" at bounding box center [47, 43] width 34 height 23
click at [118, 47] on span "draw" at bounding box center [124, 48] width 13 height 6
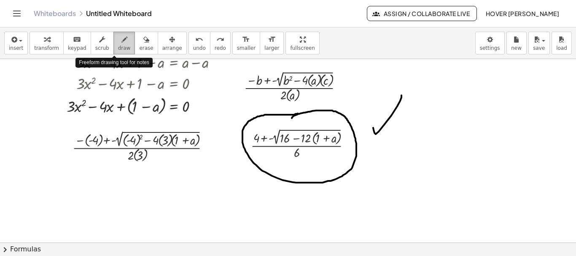
click at [118, 47] on span "draw" at bounding box center [124, 48] width 13 height 6
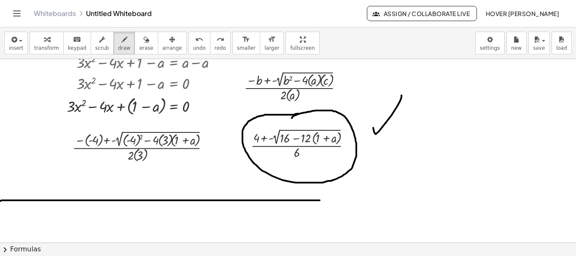
drag, startPoint x: 0, startPoint y: 201, endPoint x: 320, endPoint y: 200, distance: 319.7
click at [320, 200] on div at bounding box center [289, 200] width 579 height 367
click at [19, 45] on span "insert" at bounding box center [16, 48] width 14 height 6
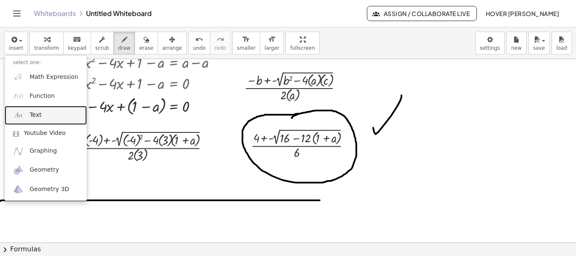
click at [42, 110] on link "Text" at bounding box center [46, 115] width 82 height 19
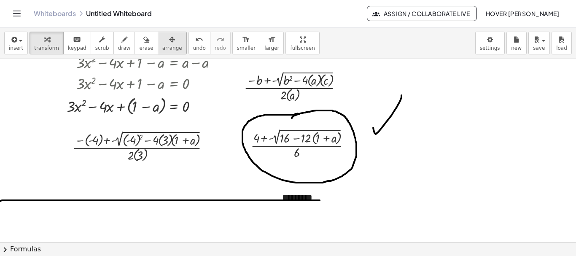
click at [164, 40] on div "button" at bounding box center [172, 39] width 20 height 10
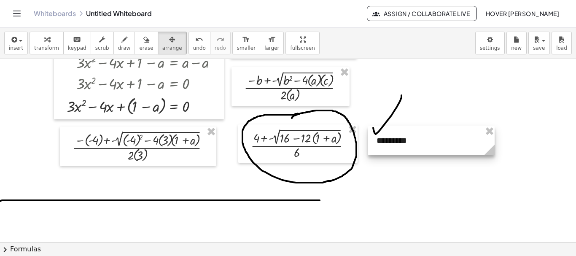
drag, startPoint x: 335, startPoint y: 208, endPoint x: 430, endPoint y: 151, distance: 110.3
click at [430, 151] on div at bounding box center [431, 140] width 127 height 29
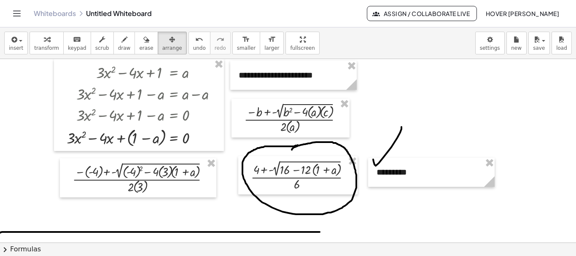
scroll to position [0, 0]
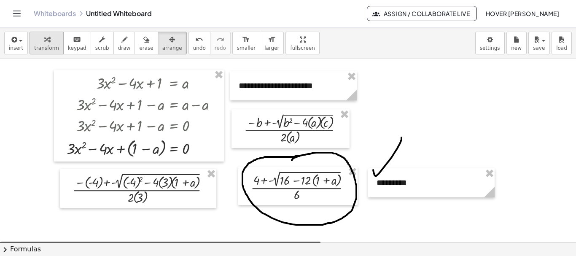
click at [48, 44] on button "transform" at bounding box center [47, 43] width 34 height 23
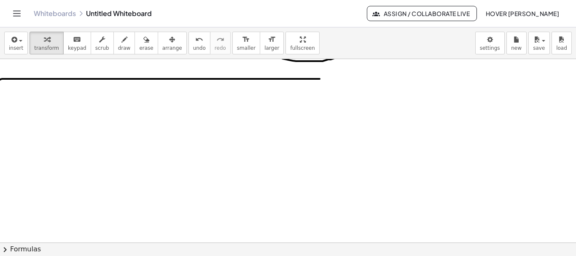
scroll to position [171, 0]
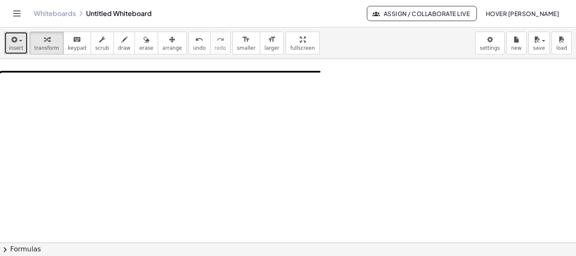
click at [18, 40] on span "button" at bounding box center [18, 41] width 2 height 6
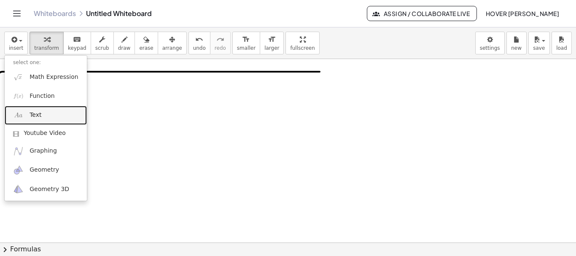
click at [53, 113] on link "Text" at bounding box center [46, 115] width 82 height 19
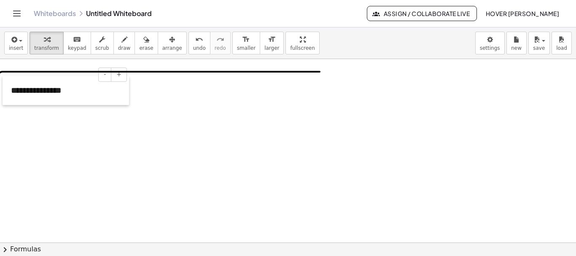
drag, startPoint x: 60, startPoint y: 90, endPoint x: 5, endPoint y: 89, distance: 54.4
click at [5, 89] on div at bounding box center [7, 90] width 8 height 29
click at [127, 90] on div "**********" at bounding box center [66, 90] width 127 height 29
drag, startPoint x: 105, startPoint y: 94, endPoint x: 1, endPoint y: 94, distance: 104.2
click at [1, 94] on div "**********" at bounding box center [289, 163] width 579 height 550
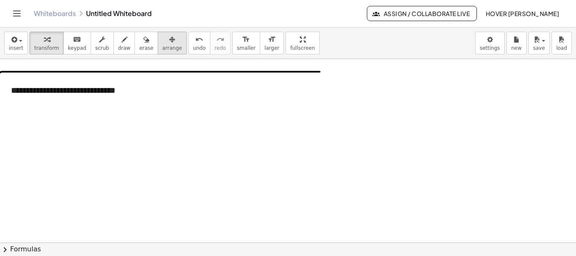
click at [169, 43] on icon "button" at bounding box center [172, 40] width 6 height 10
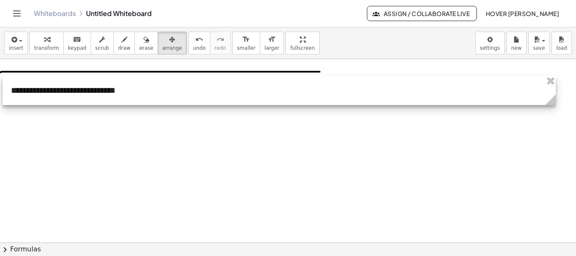
drag, startPoint x: 127, startPoint y: 112, endPoint x: 553, endPoint y: 104, distance: 426.9
click at [553, 104] on icon at bounding box center [550, 99] width 11 height 11
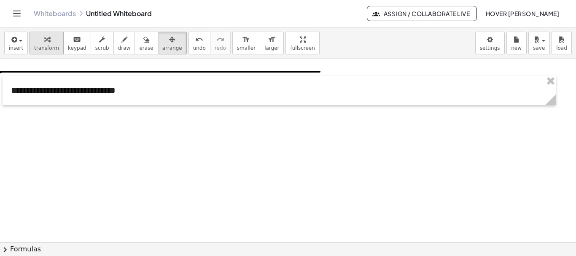
click at [47, 40] on div "button" at bounding box center [46, 39] width 25 height 10
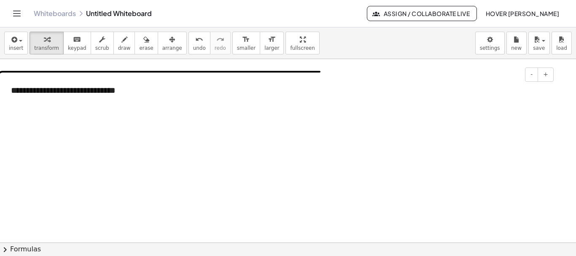
click at [119, 94] on div "**********" at bounding box center [279, 90] width 553 height 29
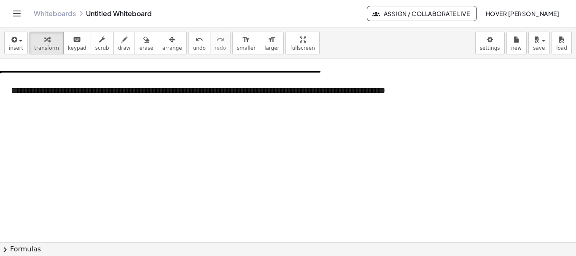
click at [182, 119] on div at bounding box center [289, 163] width 579 height 550
click at [24, 46] on button "insert" at bounding box center [16, 43] width 24 height 23
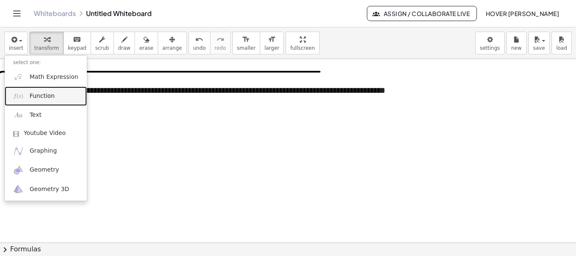
click at [46, 98] on span "Function" at bounding box center [42, 96] width 25 height 8
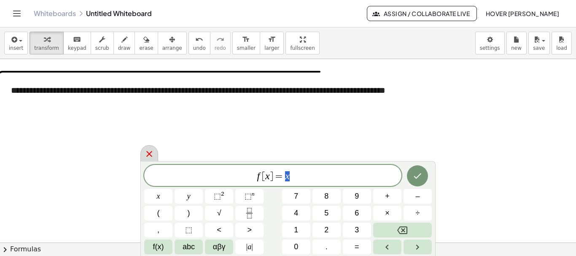
click at [146, 150] on icon at bounding box center [149, 154] width 10 height 10
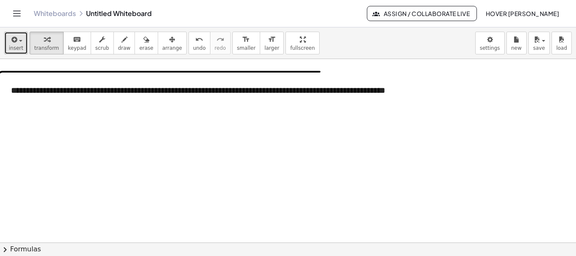
click at [15, 47] on span "insert" at bounding box center [16, 48] width 14 height 6
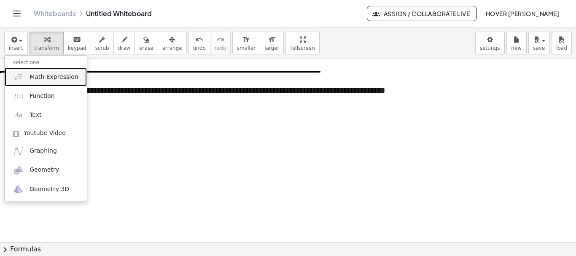
click at [43, 75] on span "Math Expression" at bounding box center [54, 77] width 49 height 8
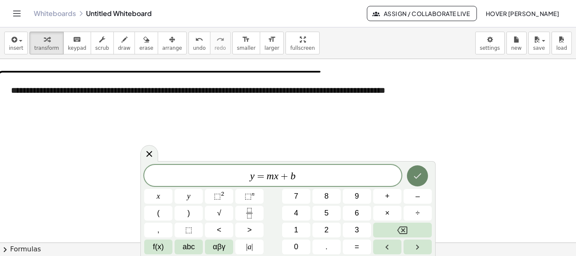
click at [418, 171] on icon "Done" at bounding box center [417, 176] width 10 height 10
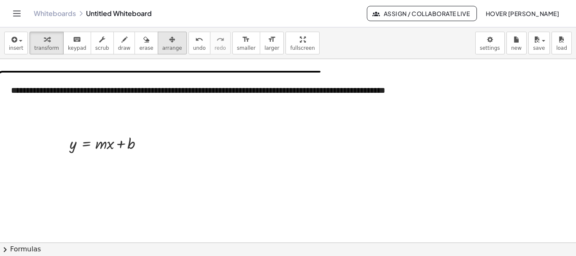
click at [169, 42] on icon "button" at bounding box center [172, 40] width 6 height 10
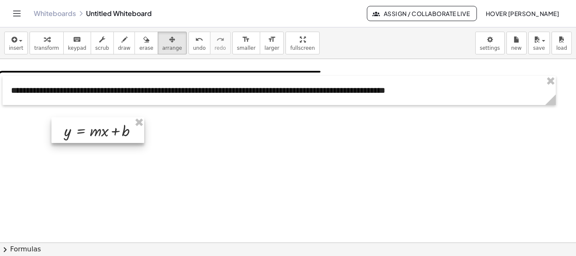
drag, startPoint x: 126, startPoint y: 146, endPoint x: 120, endPoint y: 133, distance: 13.8
click at [120, 133] on div at bounding box center [97, 130] width 93 height 26
click at [26, 43] on button "insert" at bounding box center [16, 43] width 24 height 23
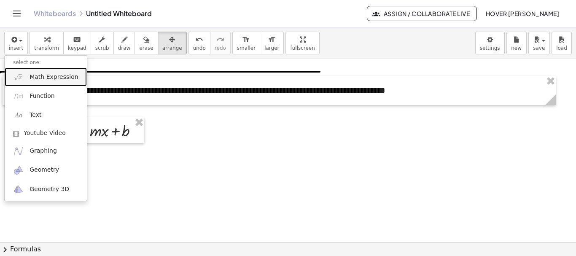
click at [65, 82] on link "Math Expression" at bounding box center [46, 76] width 82 height 19
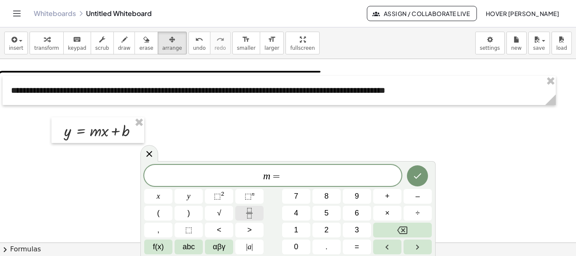
click at [253, 216] on icon "Fraction" at bounding box center [249, 213] width 11 height 11
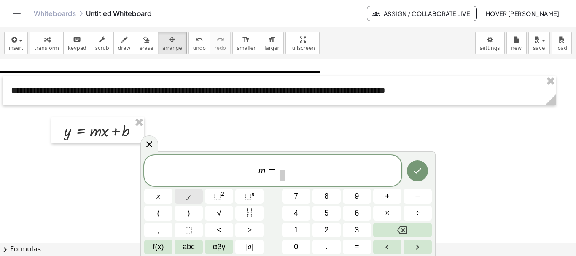
click at [186, 194] on button "y" at bounding box center [189, 196] width 28 height 15
click at [333, 232] on button "2" at bounding box center [327, 230] width 28 height 15
click at [418, 198] on span "–" at bounding box center [417, 196] width 4 height 11
click at [183, 199] on button "y" at bounding box center [189, 196] width 28 height 15
click at [304, 232] on button "1" at bounding box center [296, 230] width 28 height 15
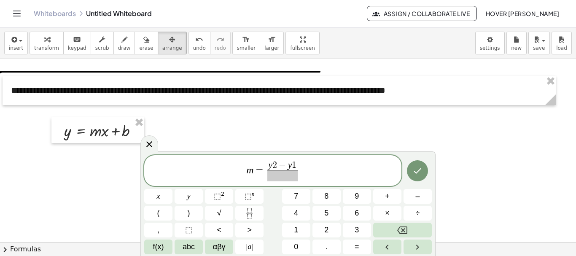
click at [282, 178] on span at bounding box center [282, 175] width 30 height 11
click at [158, 198] on span "x" at bounding box center [158, 196] width 3 height 11
click at [327, 229] on span "2" at bounding box center [326, 229] width 4 height 11
click at [419, 199] on span "–" at bounding box center [417, 196] width 4 height 11
click at [165, 200] on button "x" at bounding box center [158, 196] width 28 height 15
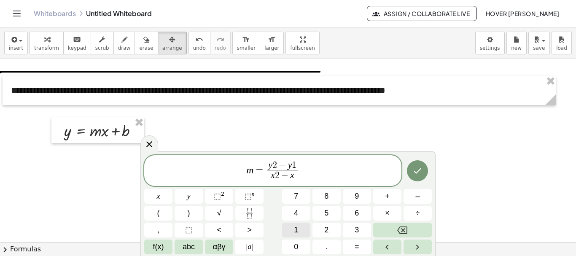
click at [293, 230] on button "1" at bounding box center [296, 230] width 28 height 15
click at [422, 169] on icon "Done" at bounding box center [417, 171] width 10 height 10
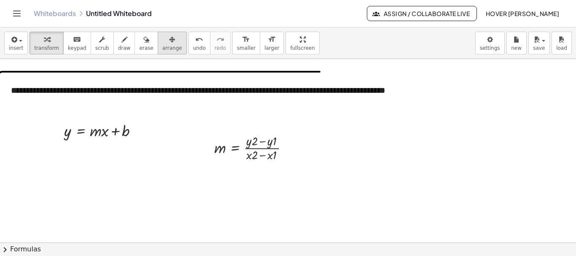
click at [169, 42] on icon "button" at bounding box center [172, 40] width 6 height 10
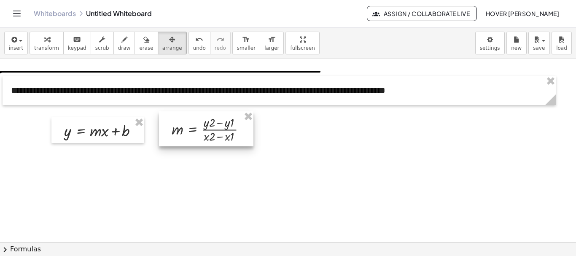
drag, startPoint x: 248, startPoint y: 140, endPoint x: 205, endPoint y: 121, distance: 46.5
click at [205, 121] on div at bounding box center [206, 128] width 94 height 35
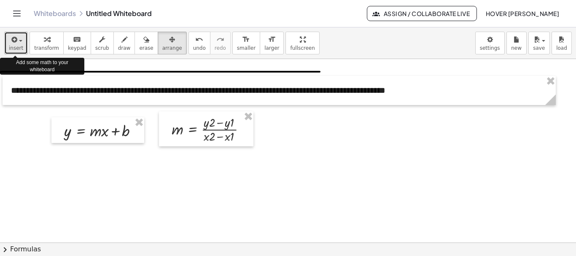
click at [21, 43] on div "button" at bounding box center [16, 39] width 14 height 10
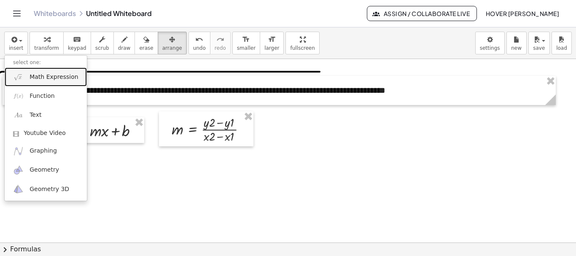
click at [49, 80] on span "Math Expression" at bounding box center [54, 77] width 49 height 8
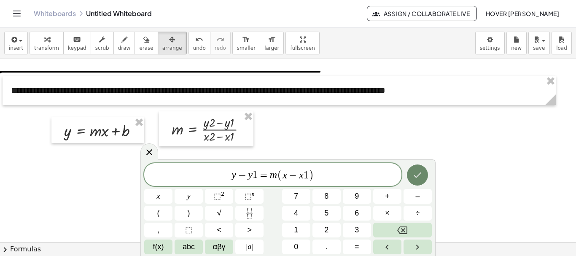
click at [416, 172] on icon "Done" at bounding box center [417, 175] width 10 height 10
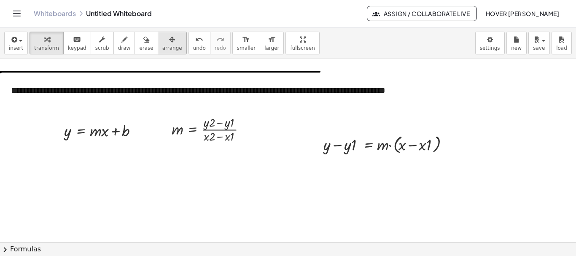
click at [169, 41] on icon "button" at bounding box center [172, 40] width 6 height 10
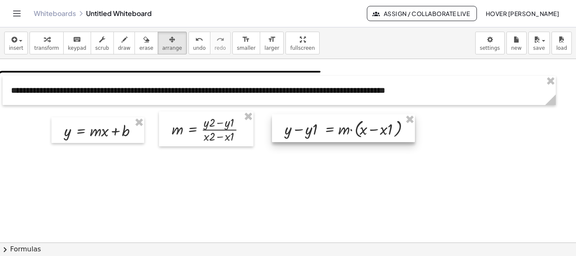
drag, startPoint x: 349, startPoint y: 146, endPoint x: 310, endPoint y: 130, distance: 41.8
click at [310, 130] on div at bounding box center [343, 128] width 143 height 28
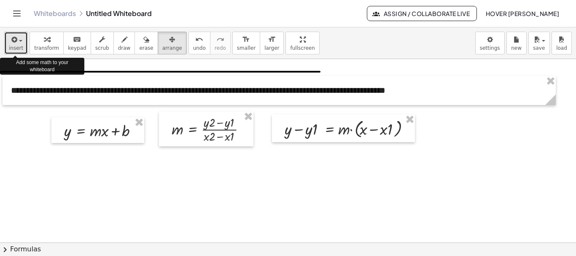
click at [23, 41] on button "insert" at bounding box center [16, 43] width 24 height 23
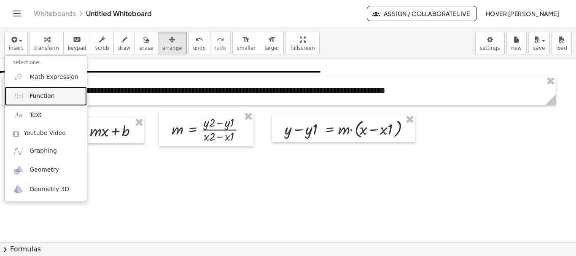
click at [50, 99] on span "Function" at bounding box center [42, 96] width 25 height 8
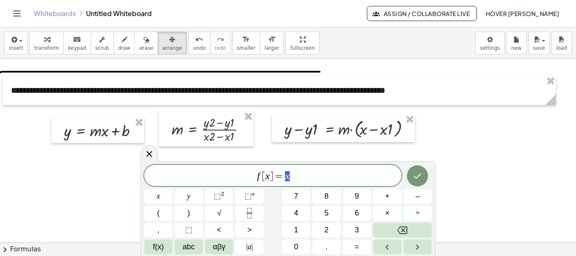
click at [155, 149] on div at bounding box center [149, 153] width 18 height 16
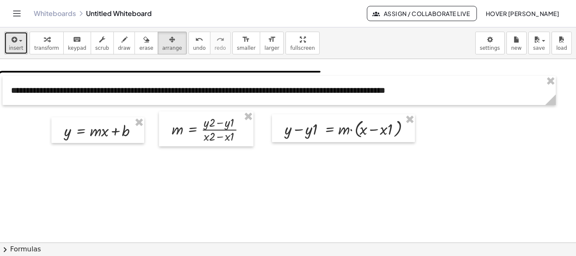
click at [16, 45] on span "insert" at bounding box center [16, 48] width 14 height 6
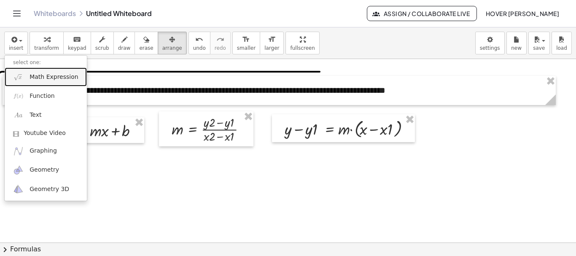
click at [39, 77] on span "Math Expression" at bounding box center [54, 77] width 49 height 8
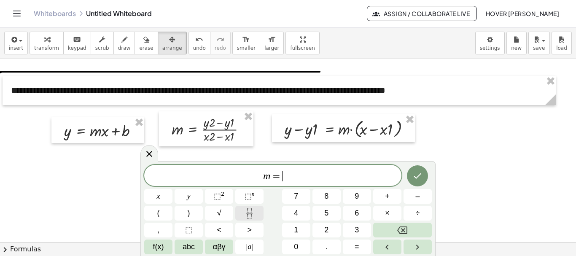
click at [246, 216] on icon "Fraction" at bounding box center [249, 213] width 11 height 11
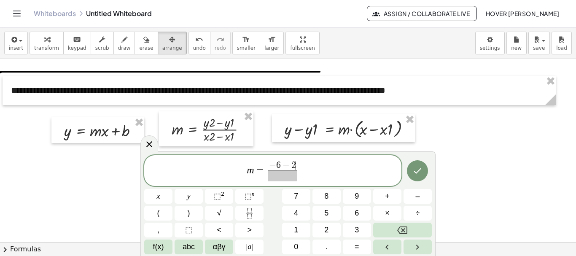
click at [284, 174] on span at bounding box center [282, 175] width 29 height 11
click at [421, 171] on icon "Done" at bounding box center [417, 171] width 10 height 10
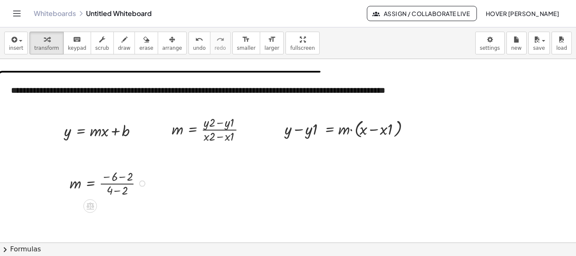
click at [117, 185] on div at bounding box center [109, 182] width 89 height 31
click at [116, 178] on div at bounding box center [109, 182] width 89 height 31
click at [125, 176] on div at bounding box center [109, 182] width 89 height 31
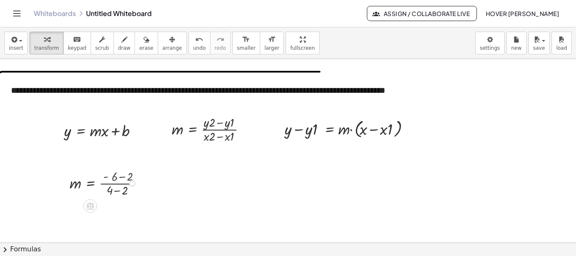
click at [125, 176] on div at bounding box center [104, 182] width 78 height 31
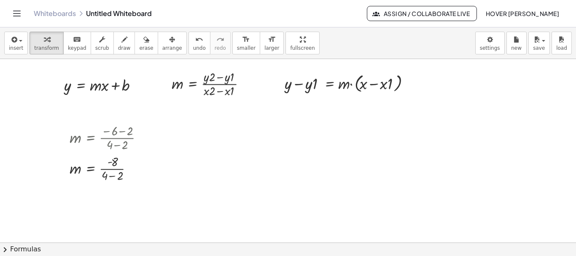
scroll to position [213, 0]
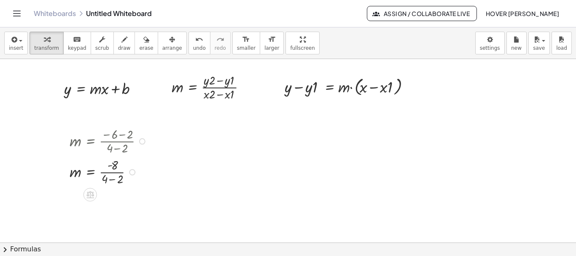
click at [112, 180] on div at bounding box center [109, 171] width 89 height 31
click at [318, 86] on div at bounding box center [349, 86] width 138 height 24
click at [407, 85] on div at bounding box center [407, 87] width 6 height 6
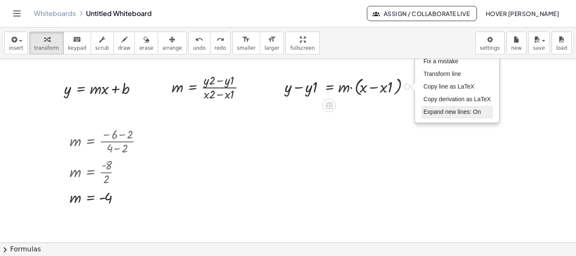
click at [444, 108] on span "Expand new lines: On" at bounding box center [451, 111] width 57 height 7
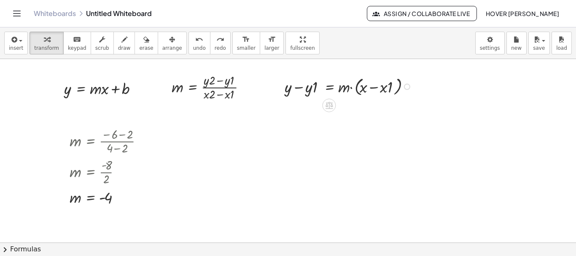
click at [405, 89] on div "Fix a mistake Transform line Copy line as LaTeX Copy derivation as LaTeX Expand…" at bounding box center [407, 87] width 6 height 6
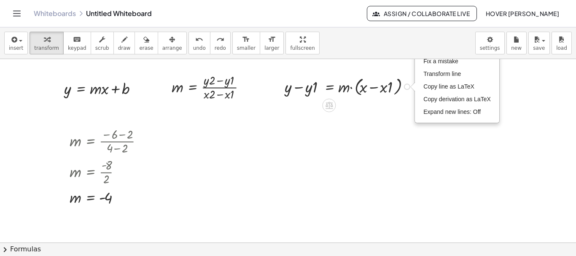
click at [387, 89] on div at bounding box center [349, 86] width 138 height 24
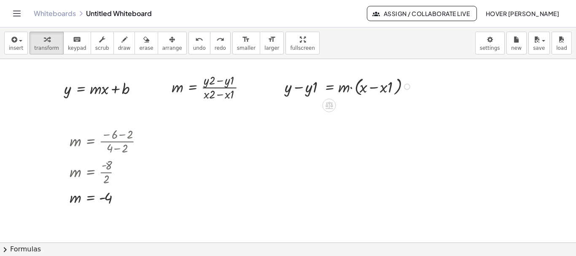
click at [387, 89] on div at bounding box center [349, 86] width 138 height 24
click at [118, 173] on div at bounding box center [119, 172] width 6 height 6
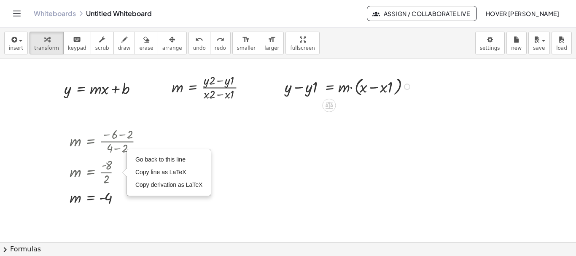
click at [394, 92] on div at bounding box center [349, 86] width 138 height 24
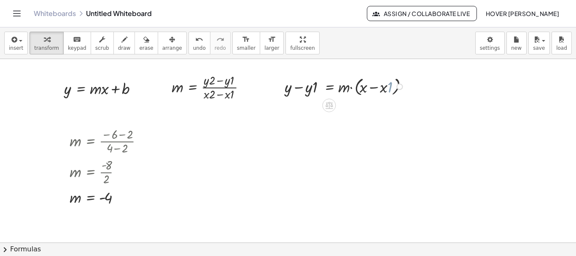
click at [394, 92] on div at bounding box center [345, 86] width 131 height 24
click at [407, 86] on div at bounding box center [407, 87] width 6 height 6
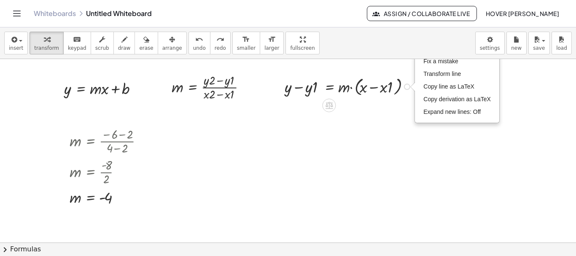
click at [308, 92] on div at bounding box center [349, 86] width 138 height 24
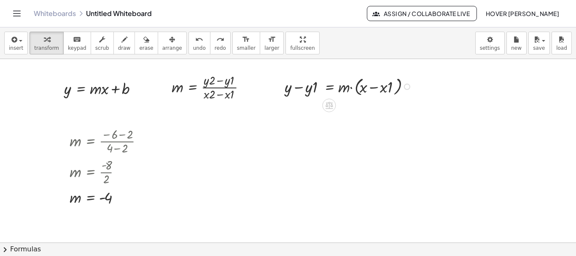
click at [406, 86] on div "Fix a mistake Transform line Copy line as LaTeX Copy derivation as LaTeX Expand…" at bounding box center [407, 87] width 6 height 6
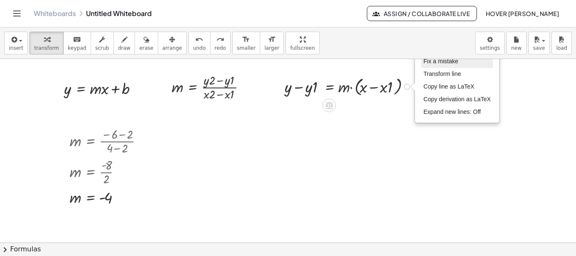
click at [442, 65] on span "Fix a mistake" at bounding box center [440, 61] width 35 height 7
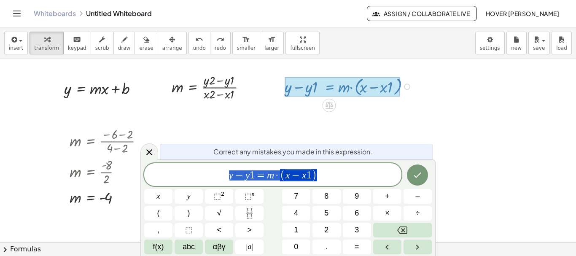
drag, startPoint x: 255, startPoint y: 172, endPoint x: 211, endPoint y: 172, distance: 43.9
click at [211, 172] on span "y − y 1 = m · ( x − x 1 )" at bounding box center [272, 175] width 257 height 14
click at [413, 175] on icon "Done" at bounding box center [417, 175] width 10 height 10
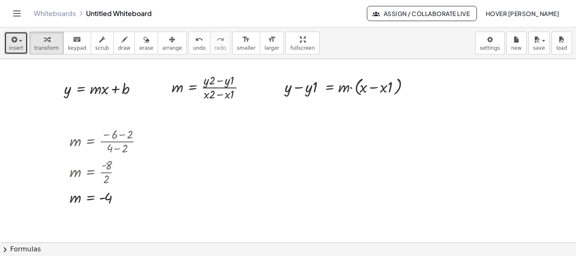
click at [24, 42] on button "insert" at bounding box center [16, 43] width 24 height 23
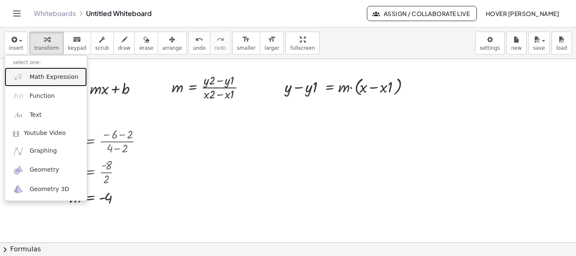
click at [46, 78] on span "Math Expression" at bounding box center [54, 77] width 49 height 8
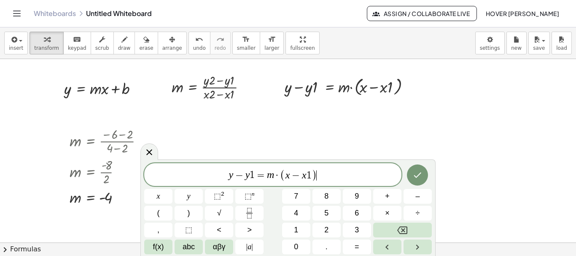
click at [255, 173] on span "y − y 1 = m · ( x − x 1 ) ​" at bounding box center [272, 175] width 257 height 14
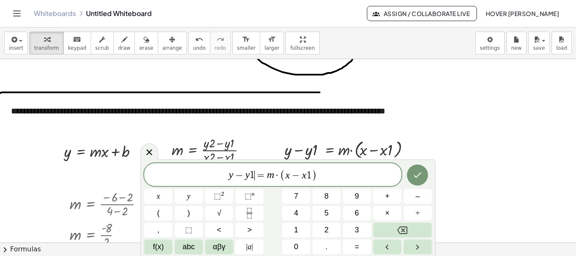
scroll to position [171, 0]
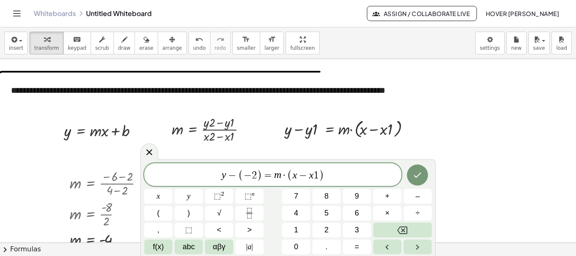
click at [280, 175] on var "m" at bounding box center [277, 175] width 7 height 11
click at [320, 174] on span "1" at bounding box center [318, 175] width 5 height 10
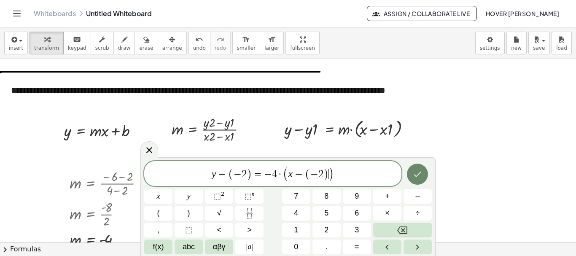
click at [410, 177] on button "Done" at bounding box center [417, 174] width 21 height 21
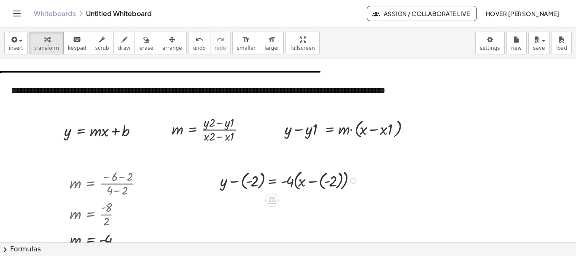
click at [248, 182] on div at bounding box center [290, 179] width 149 height 25
click at [234, 181] on div at bounding box center [290, 179] width 149 height 25
click at [234, 181] on div at bounding box center [228, 179] width 13 height 29
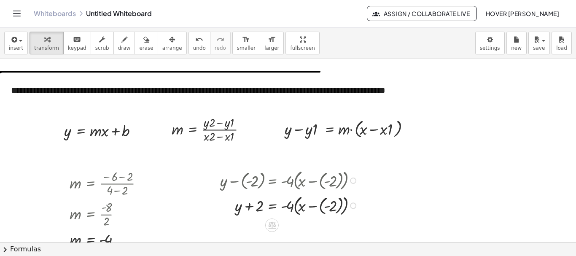
click at [325, 207] on div at bounding box center [290, 204] width 149 height 25
click at [326, 207] on div at bounding box center [290, 204] width 149 height 25
click at [315, 206] on div at bounding box center [290, 204] width 149 height 25
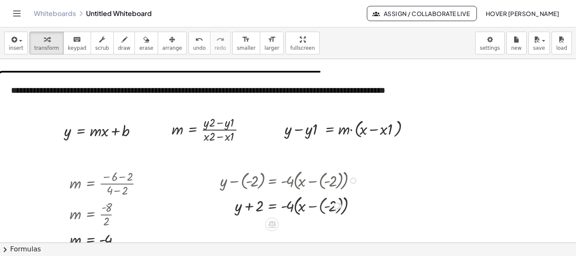
click at [315, 206] on div at bounding box center [290, 205] width 149 height 24
click at [332, 181] on div at bounding box center [290, 179] width 149 height 25
click at [351, 178] on div at bounding box center [353, 181] width 6 height 6
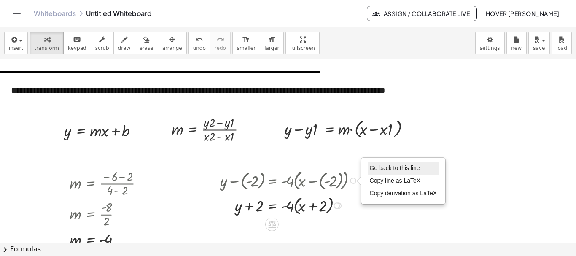
click at [382, 166] on span "Go back to this line" at bounding box center [395, 167] width 50 height 7
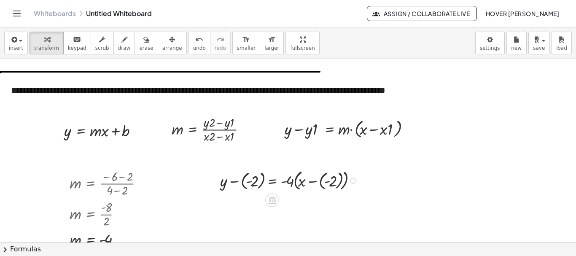
click at [350, 179] on div "Go back to this line Copy line as LaTeX Copy derivation as LaTeX" at bounding box center [353, 181] width 6 height 6
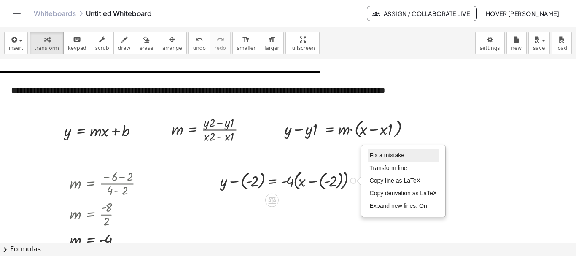
click at [388, 156] on span "Fix a mistake" at bounding box center [387, 155] width 35 height 7
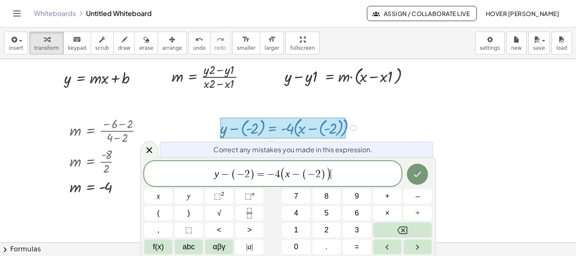
scroll to position [225, 0]
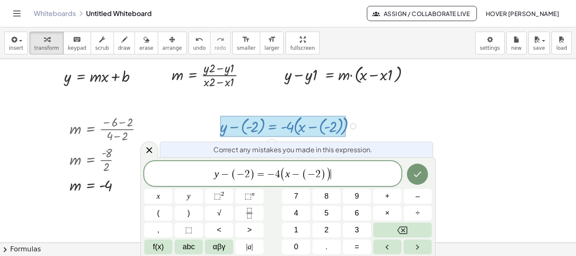
click at [317, 176] on span "2" at bounding box center [317, 174] width 5 height 10
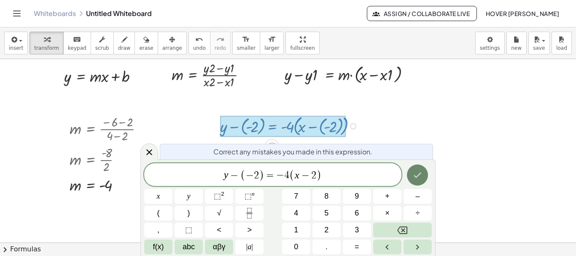
click at [418, 178] on icon "Done" at bounding box center [417, 175] width 10 height 10
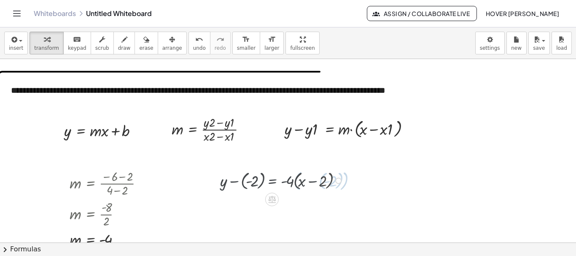
scroll to position [171, 0]
click at [250, 181] on div at bounding box center [283, 180] width 134 height 24
click at [248, 183] on div at bounding box center [283, 180] width 134 height 24
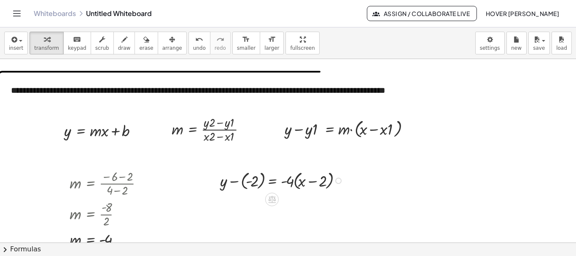
click at [234, 182] on div at bounding box center [283, 180] width 134 height 24
click at [234, 182] on div at bounding box center [228, 180] width 13 height 28
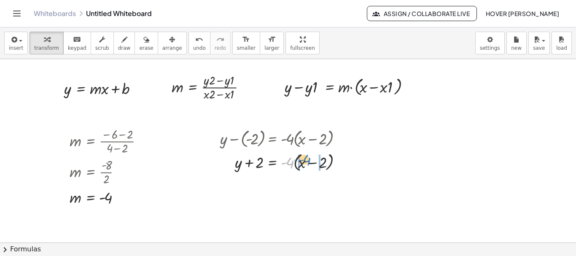
drag, startPoint x: 290, startPoint y: 164, endPoint x: 307, endPoint y: 162, distance: 17.1
click at [307, 162] on div at bounding box center [283, 162] width 134 height 24
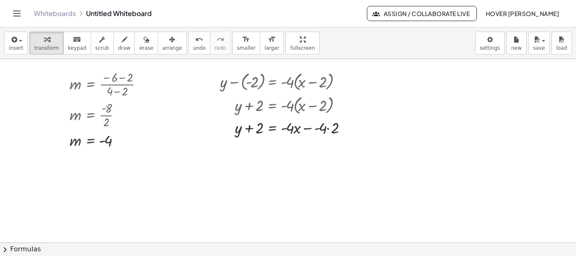
scroll to position [255, 0]
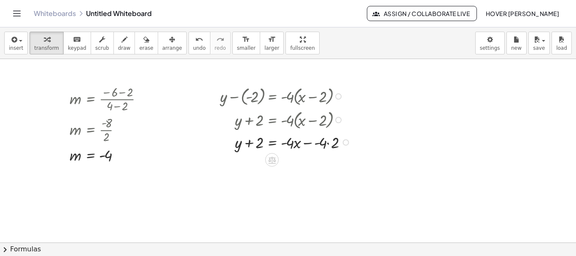
click at [320, 143] on div at bounding box center [287, 142] width 142 height 22
click at [317, 143] on div at bounding box center [287, 142] width 142 height 22
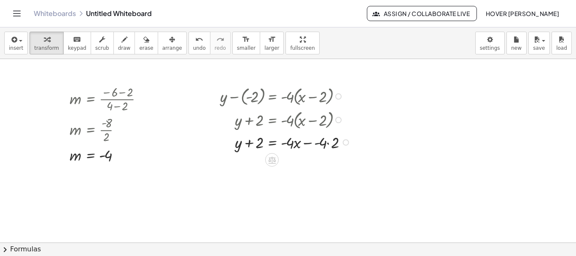
click at [314, 143] on div at bounding box center [287, 142] width 142 height 22
click at [310, 145] on div at bounding box center [287, 142] width 142 height 22
click at [310, 144] on div at bounding box center [284, 142] width 137 height 22
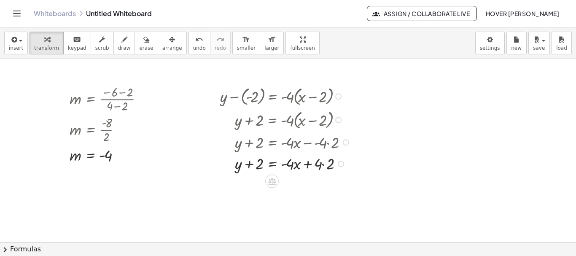
click at [323, 165] on div at bounding box center [287, 163] width 142 height 22
click at [340, 164] on div at bounding box center [341, 164] width 6 height 6
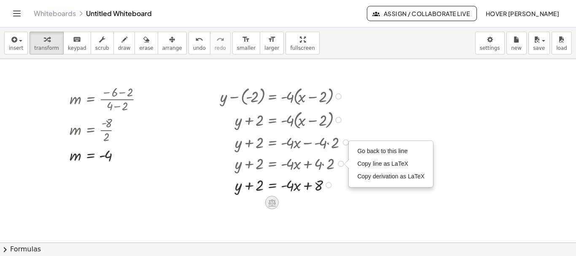
drag, startPoint x: 340, startPoint y: 164, endPoint x: 273, endPoint y: 205, distance: 78.0
click at [273, 205] on icon at bounding box center [271, 202] width 9 height 9
click at [272, 205] on span "×" at bounding box center [272, 203] width 5 height 12
click at [272, 205] on icon at bounding box center [272, 202] width 8 height 7
click at [300, 199] on div at bounding box center [305, 202] width 13 height 13
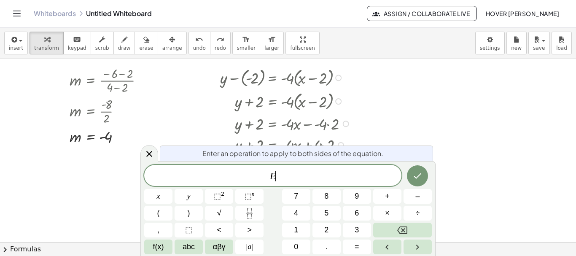
scroll to position [274, 0]
click at [155, 155] on div at bounding box center [149, 153] width 18 height 16
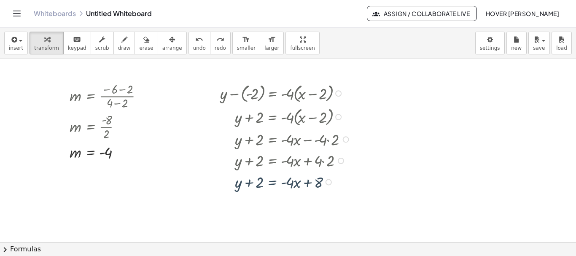
scroll to position [255, 0]
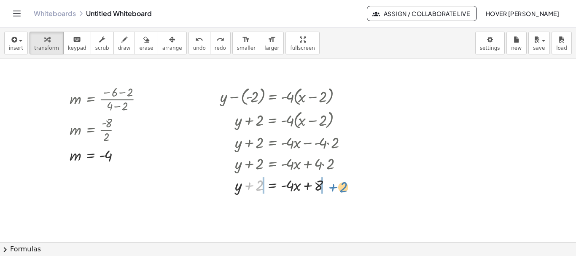
drag, startPoint x: 260, startPoint y: 187, endPoint x: 344, endPoint y: 189, distance: 83.9
click at [344, 189] on div at bounding box center [287, 185] width 142 height 22
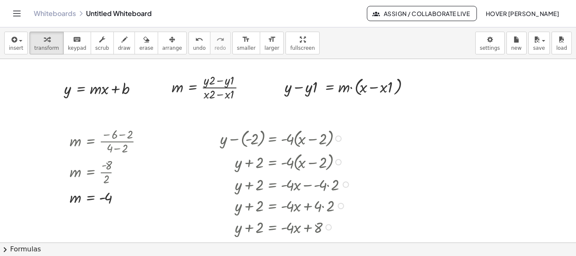
scroll to position [129, 0]
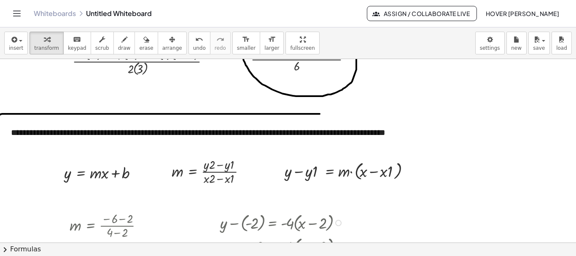
click at [253, 224] on div at bounding box center [285, 222] width 151 height 24
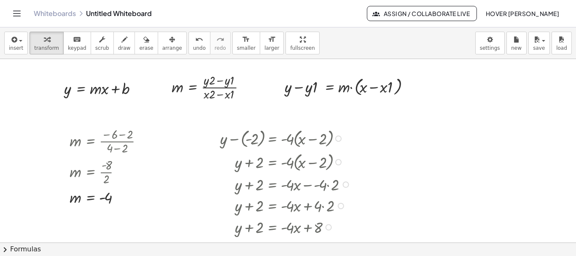
click at [341, 137] on div at bounding box center [338, 138] width 6 height 6
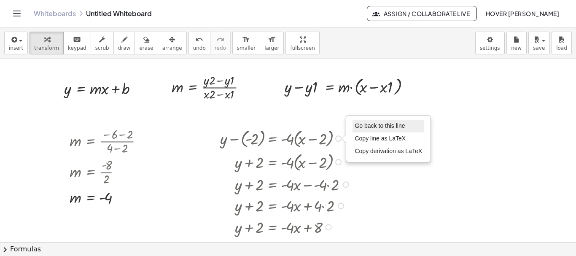
click at [366, 123] on span "Go back to this line" at bounding box center [380, 125] width 50 height 7
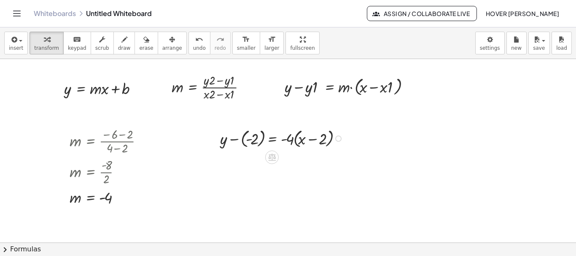
click at [338, 140] on div "Go back to this line Copy line as LaTeX Copy derivation as LaTeX" at bounding box center [338, 138] width 6 height 6
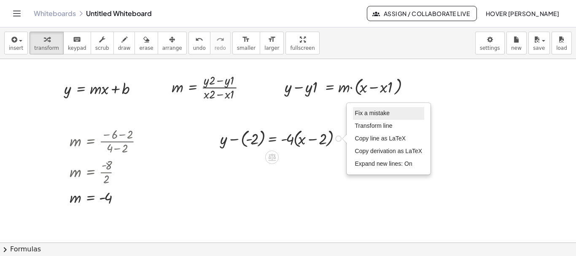
click at [360, 116] on span "Fix a mistake" at bounding box center [372, 113] width 35 height 7
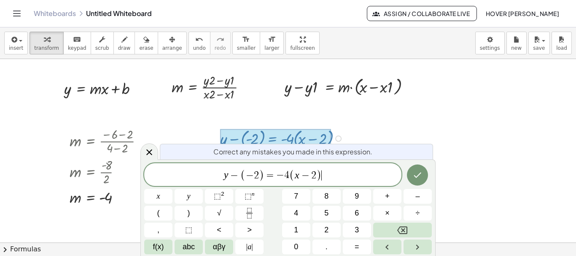
click at [250, 173] on span "−" at bounding box center [250, 175] width 8 height 10
click at [252, 174] on span "−" at bounding box center [250, 175] width 8 height 10
click at [417, 174] on icon "Done" at bounding box center [417, 175] width 10 height 10
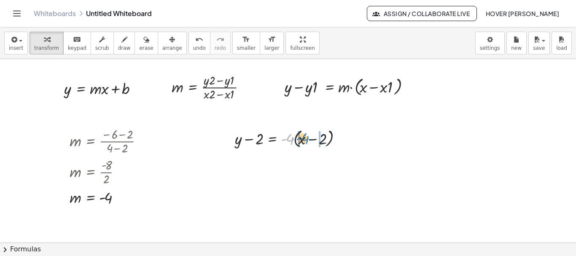
drag, startPoint x: 288, startPoint y: 140, endPoint x: 304, endPoint y: 140, distance: 15.2
click at [304, 140] on div at bounding box center [290, 138] width 119 height 24
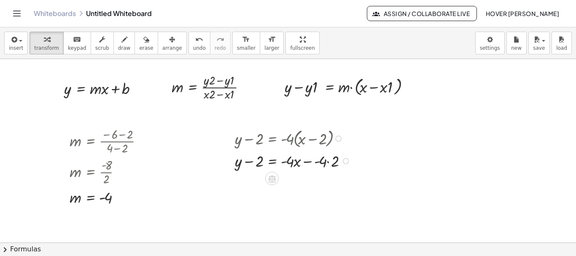
click at [327, 163] on div at bounding box center [294, 161] width 127 height 22
click at [315, 184] on div at bounding box center [294, 182] width 127 height 22
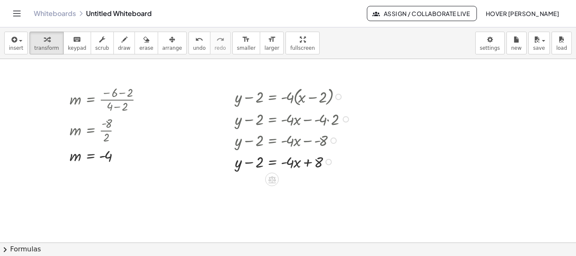
scroll to position [255, 0]
drag, startPoint x: 258, startPoint y: 164, endPoint x: 335, endPoint y: 165, distance: 77.2
click at [335, 165] on div at bounding box center [294, 161] width 127 height 22
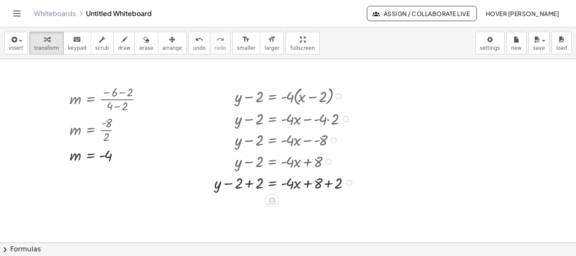
click at [249, 182] on div at bounding box center [285, 183] width 151 height 22
click at [249, 182] on div at bounding box center [296, 183] width 130 height 22
click at [329, 205] on div at bounding box center [285, 204] width 151 height 22
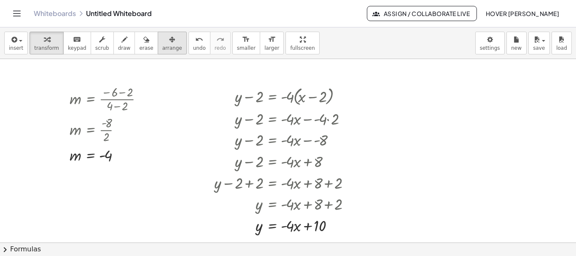
click at [164, 49] on span "arrange" at bounding box center [172, 48] width 20 height 6
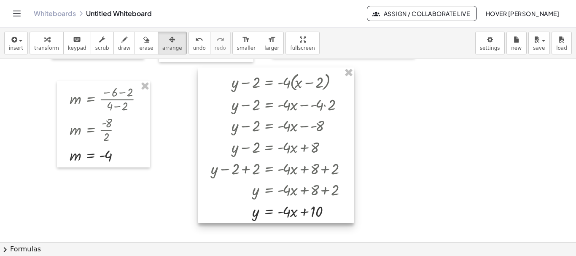
drag, startPoint x: 299, startPoint y: 164, endPoint x: 295, endPoint y: 150, distance: 14.7
click at [295, 150] on div at bounding box center [276, 145] width 156 height 156
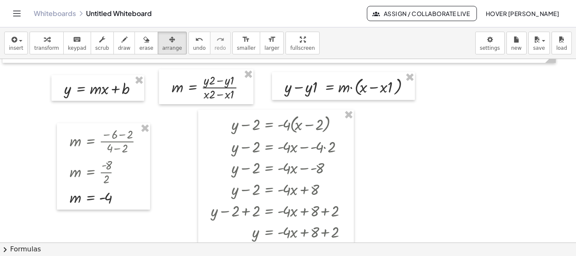
click at [390, 139] on div at bounding box center [289, 121] width 579 height 550
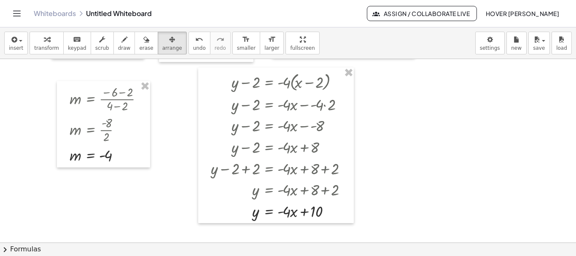
click at [390, 139] on div at bounding box center [289, 79] width 579 height 550
click at [24, 45] on button "insert" at bounding box center [16, 43] width 24 height 23
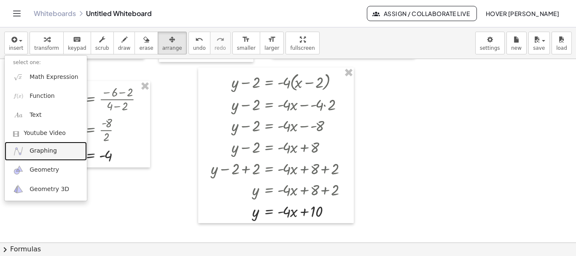
click at [51, 154] on span "Graphing" at bounding box center [43, 151] width 27 height 8
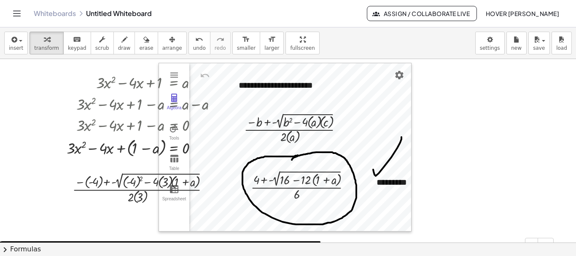
scroll to position [0, 0]
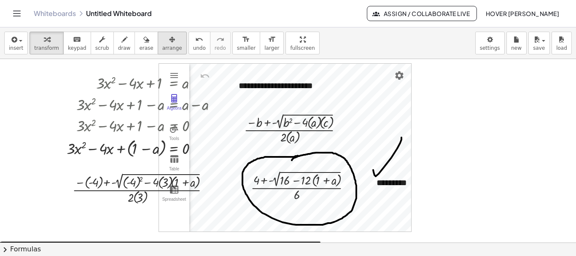
click at [162, 50] on span "arrange" at bounding box center [172, 48] width 20 height 6
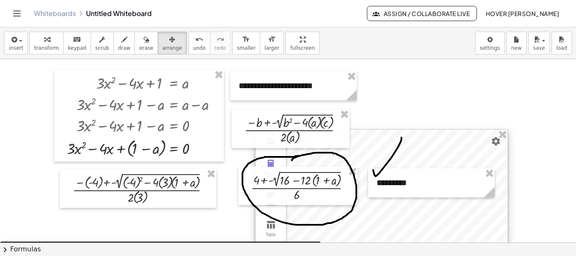
drag, startPoint x: 404, startPoint y: 113, endPoint x: 501, endPoint y: 179, distance: 116.9
click at [501, 179] on div at bounding box center [382, 213] width 252 height 168
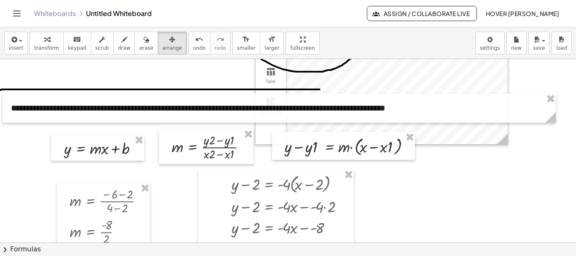
scroll to position [211, 0]
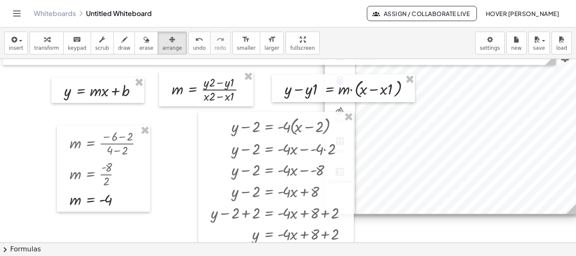
drag, startPoint x: 467, startPoint y: 80, endPoint x: 536, endPoint y: 208, distance: 144.9
click at [536, 208] on div at bounding box center [451, 130] width 252 height 168
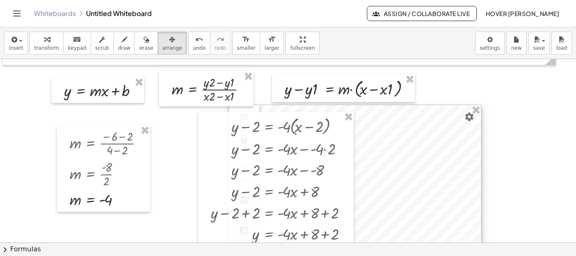
drag, startPoint x: 497, startPoint y: 192, endPoint x: 419, endPoint y: 224, distance: 84.4
click at [419, 224] on div at bounding box center [355, 189] width 252 height 168
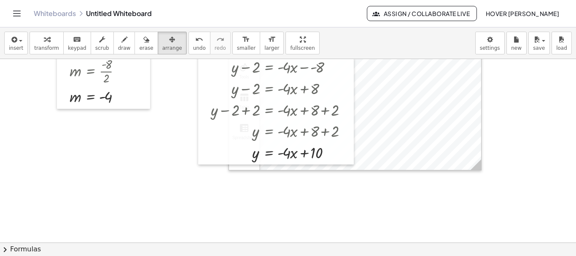
scroll to position [337, 0]
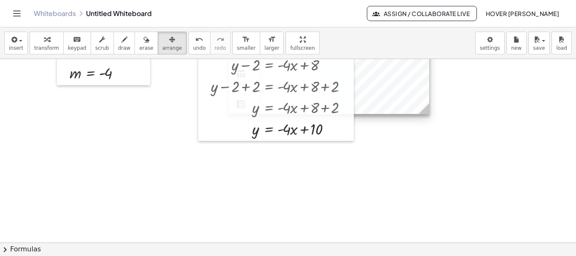
drag, startPoint x: 478, startPoint y: 143, endPoint x: 426, endPoint y: 111, distance: 61.2
click at [426, 111] on icon at bounding box center [424, 108] width 11 height 11
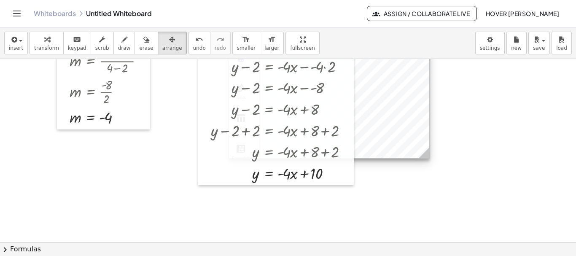
scroll to position [169, 0]
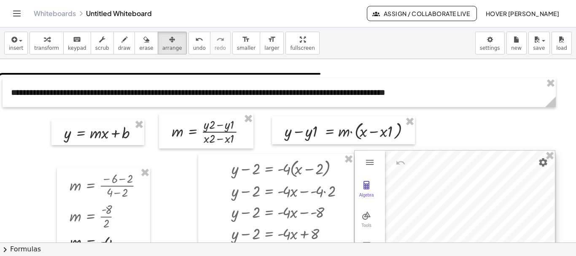
drag, startPoint x: 393, startPoint y: 161, endPoint x: 518, endPoint y: 164, distance: 125.7
click at [518, 164] on div at bounding box center [455, 218] width 200 height 135
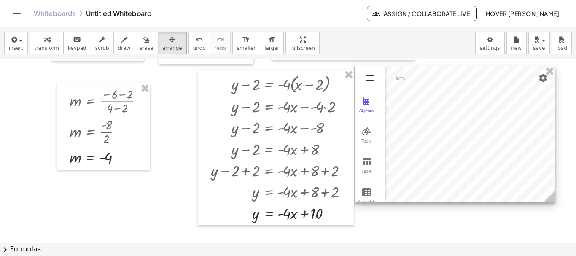
click at [367, 80] on img "Graphing Calculator" at bounding box center [370, 78] width 10 height 10
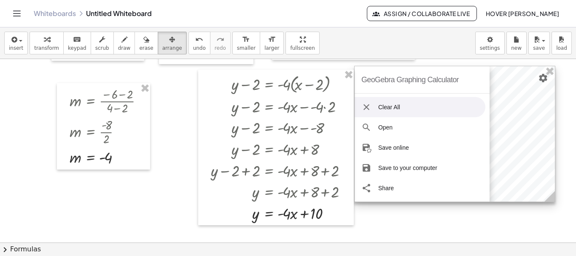
click at [499, 85] on div at bounding box center [455, 133] width 200 height 135
click at [413, 72] on div "GeoGebra Graphing Calculator" at bounding box center [409, 79] width 97 height 27
click at [404, 80] on div "GeoGebra Graphing Calculator" at bounding box center [409, 79] width 97 height 27
click at [391, 111] on li "Clear All" at bounding box center [420, 107] width 131 height 20
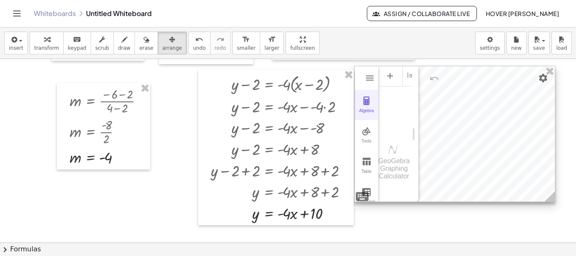
click at [365, 106] on button "Algebra" at bounding box center [367, 105] width 24 height 30
click at [405, 77] on div "Input…" at bounding box center [395, 75] width 34 height 19
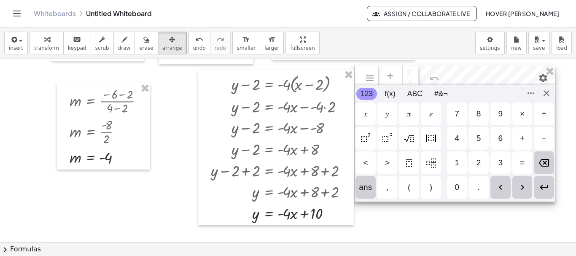
scroll to position [6, 0]
click at [383, 115] on div "𝑦" at bounding box center [387, 113] width 20 height 23
click at [520, 157] on div "=" at bounding box center [522, 162] width 20 height 23
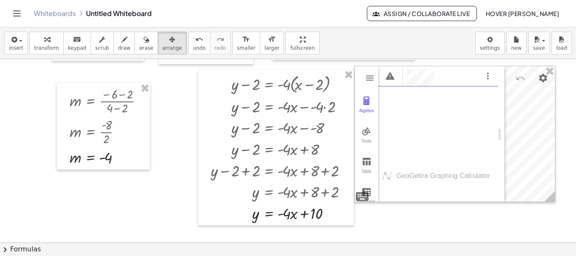
drag, startPoint x: 413, startPoint y: 75, endPoint x: 499, endPoint y: 78, distance: 86.1
drag, startPoint x: 502, startPoint y: 129, endPoint x: 394, endPoint y: 148, distance: 109.1
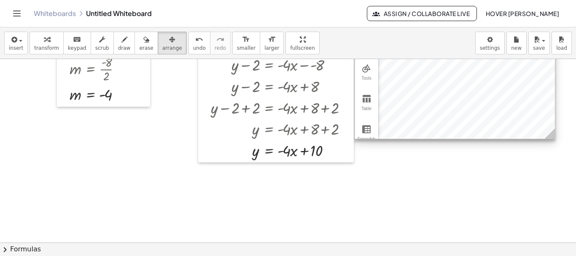
scroll to position [253, 0]
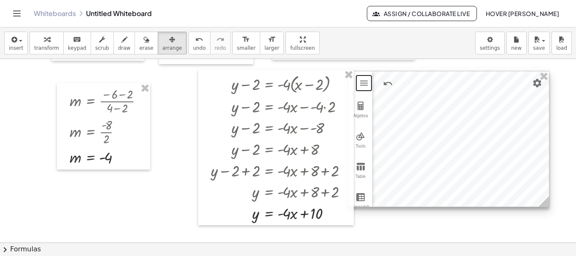
drag, startPoint x: 495, startPoint y: 119, endPoint x: 489, endPoint y: 124, distance: 7.8
click at [489, 124] on div at bounding box center [449, 138] width 200 height 135
click at [488, 124] on div at bounding box center [448, 138] width 200 height 135
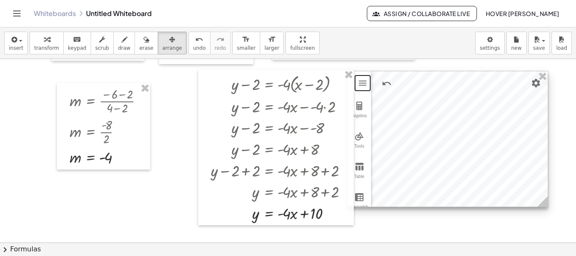
click at [488, 124] on div at bounding box center [448, 138] width 200 height 135
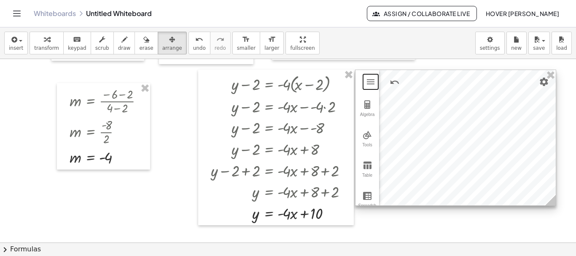
drag, startPoint x: 440, startPoint y: 125, endPoint x: 448, endPoint y: 124, distance: 8.1
click at [448, 124] on div at bounding box center [456, 137] width 200 height 135
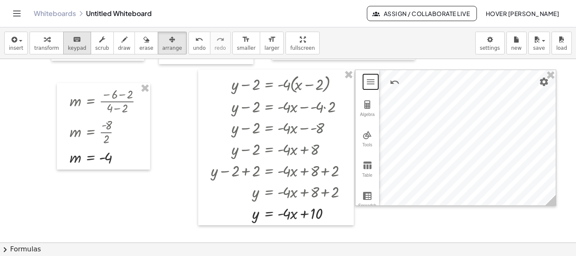
click at [36, 40] on div "button" at bounding box center [46, 39] width 25 height 10
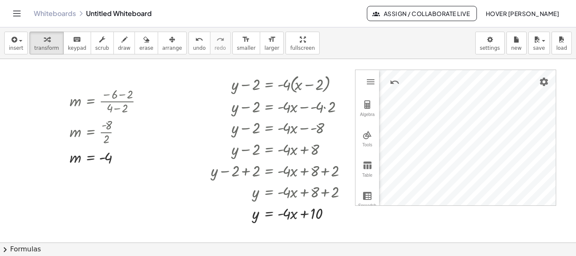
click at [184, 113] on div at bounding box center [289, 81] width 579 height 550
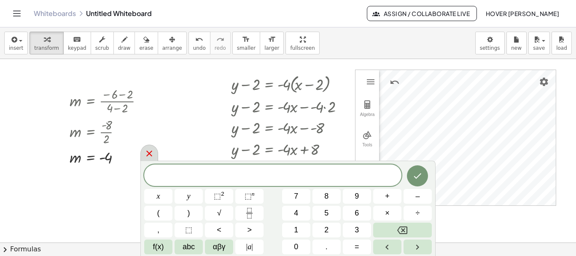
click at [149, 157] on icon at bounding box center [149, 153] width 10 height 10
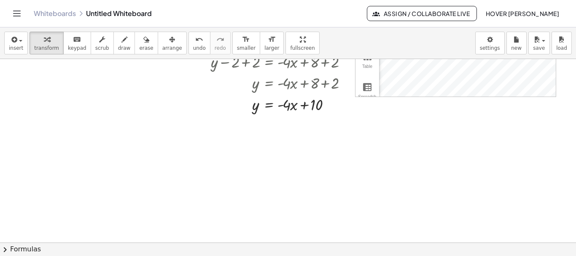
scroll to position [373, 0]
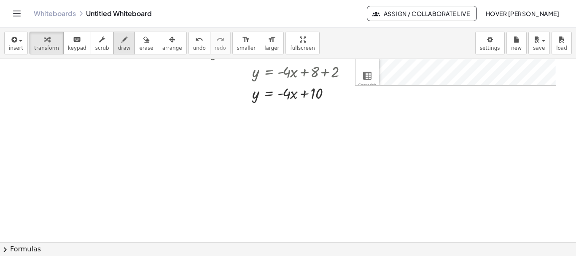
click at [119, 45] on span "draw" at bounding box center [124, 48] width 13 height 6
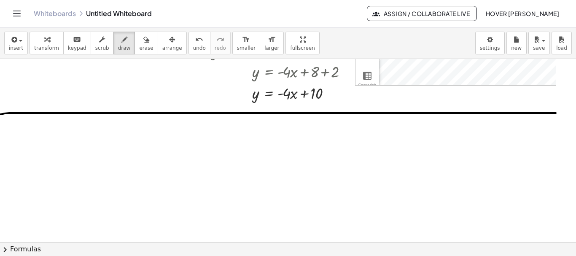
drag, startPoint x: 0, startPoint y: 114, endPoint x: 556, endPoint y: 113, distance: 555.9
click at [556, 113] on div at bounding box center [289, 53] width 579 height 734
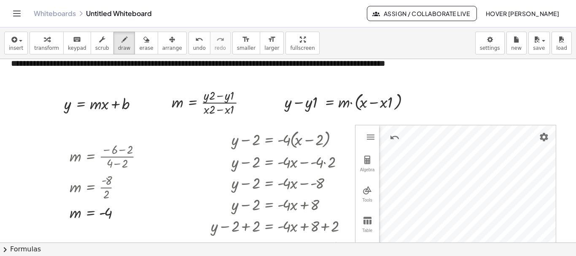
scroll to position [120, 0]
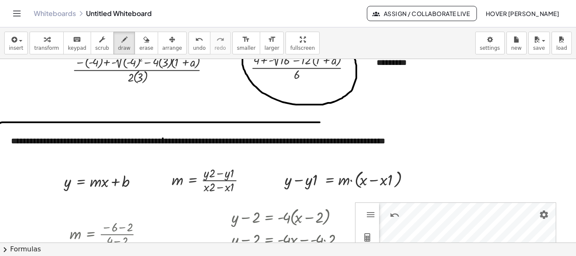
click at [25, 45] on button "insert" at bounding box center [16, 43] width 24 height 23
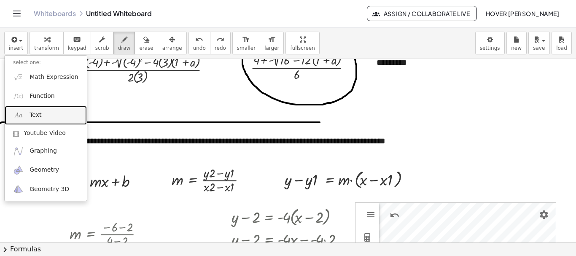
click at [38, 110] on link "Text" at bounding box center [46, 115] width 82 height 19
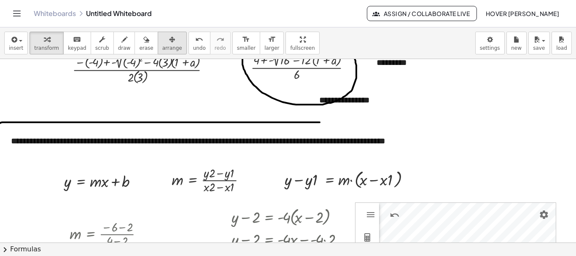
click at [162, 37] on div "button" at bounding box center [172, 39] width 20 height 10
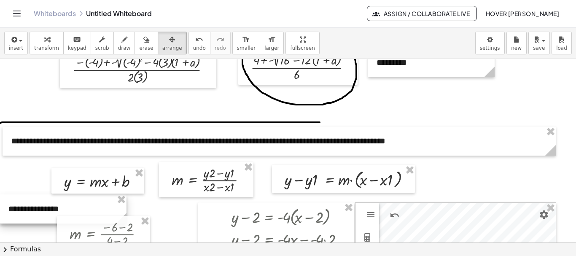
drag, startPoint x: 403, startPoint y: 107, endPoint x: 53, endPoint y: 210, distance: 365.4
click at [53, 214] on div at bounding box center [63, 208] width 127 height 29
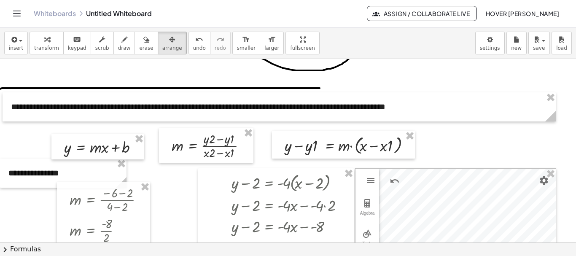
scroll to position [247, 0]
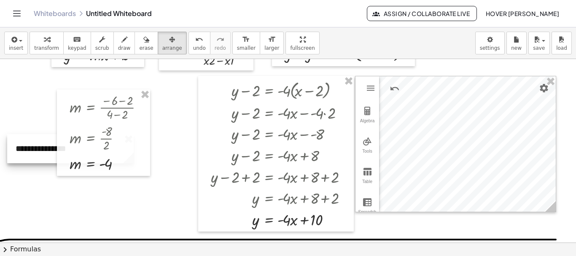
drag, startPoint x: 17, startPoint y: 87, endPoint x: 28, endPoint y: 166, distance: 79.2
click at [27, 163] on div at bounding box center [70, 148] width 127 height 29
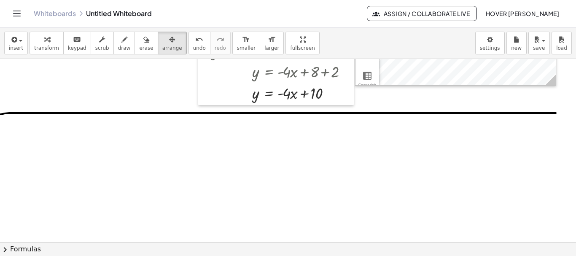
scroll to position [289, 0]
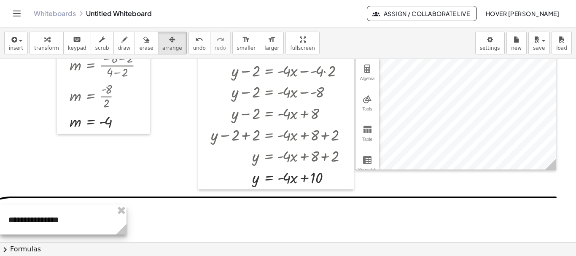
drag, startPoint x: 24, startPoint y: 119, endPoint x: 9, endPoint y: 218, distance: 100.7
click at [3, 219] on div at bounding box center [63, 219] width 127 height 29
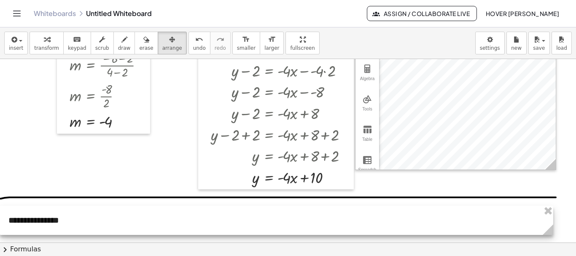
drag, startPoint x: 126, startPoint y: 229, endPoint x: 553, endPoint y: 233, distance: 426.8
click at [553, 233] on icon at bounding box center [548, 229] width 11 height 11
click at [43, 216] on div at bounding box center [276, 220] width 553 height 29
click at [48, 221] on div at bounding box center [276, 220] width 553 height 29
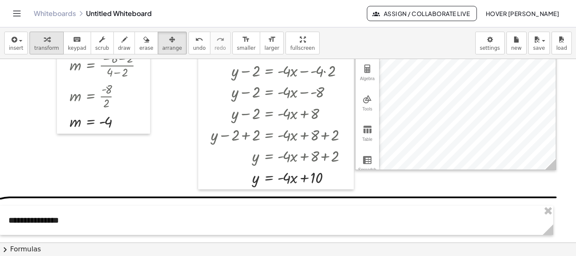
click at [54, 47] on span "transform" at bounding box center [46, 48] width 25 height 6
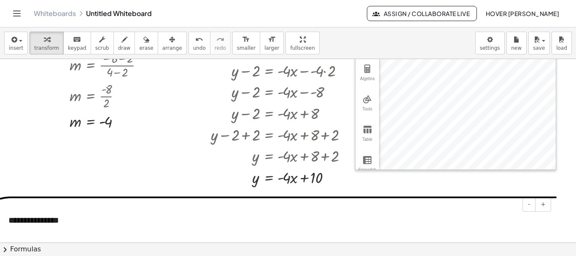
click at [42, 221] on div "**********" at bounding box center [276, 220] width 553 height 29
drag, startPoint x: 59, startPoint y: 222, endPoint x: 4, endPoint y: 218, distance: 55.0
click at [4, 218] on div "**********" at bounding box center [276, 220] width 553 height 29
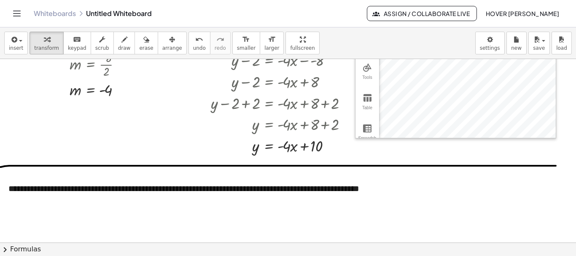
scroll to position [373, 0]
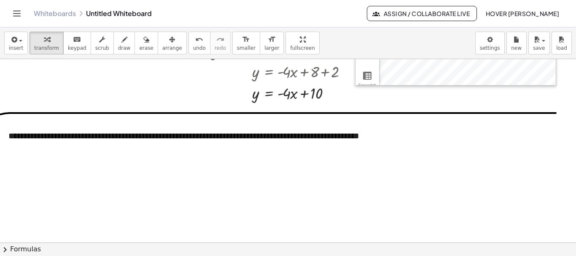
click at [52, 170] on div at bounding box center [289, 53] width 579 height 734
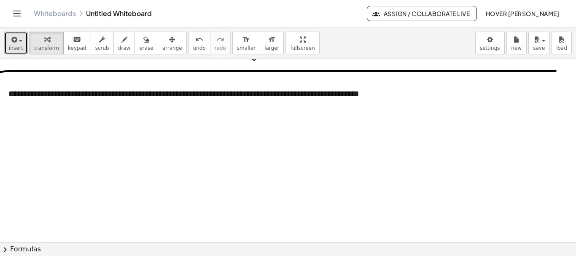
click at [19, 49] on span "insert" at bounding box center [16, 48] width 14 height 6
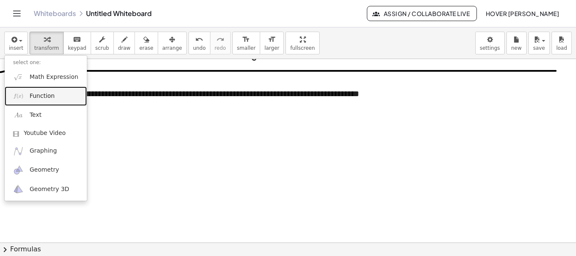
click at [39, 93] on span "Function" at bounding box center [42, 96] width 25 height 8
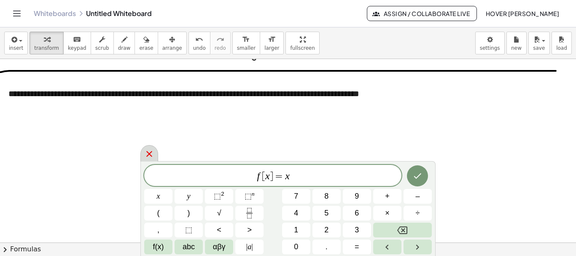
click at [148, 150] on icon at bounding box center [149, 154] width 10 height 10
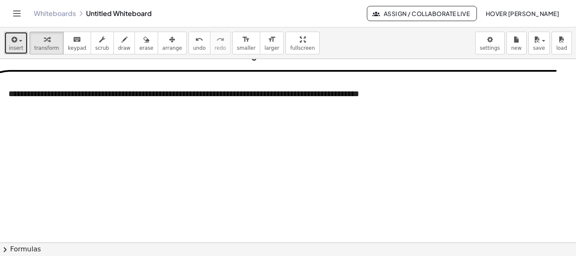
click at [20, 43] on div "button" at bounding box center [16, 39] width 14 height 10
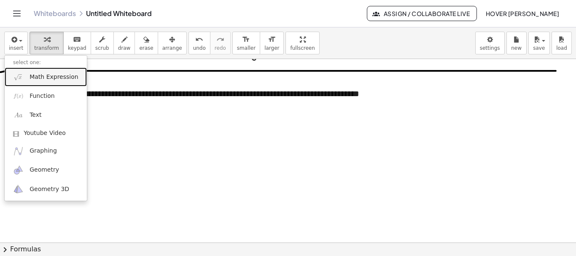
click at [35, 78] on span "Math Expression" at bounding box center [54, 77] width 49 height 8
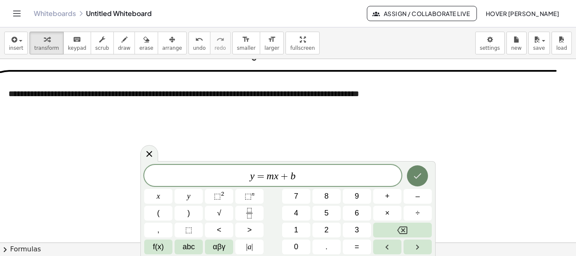
click at [414, 173] on icon "Done" at bounding box center [417, 176] width 10 height 10
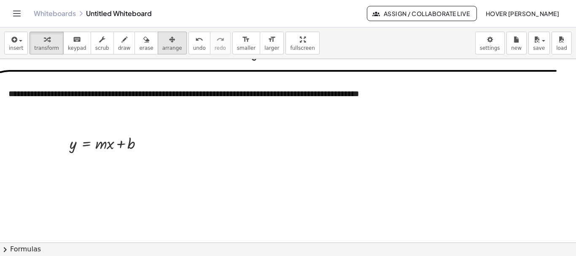
click at [162, 51] on span "arrange" at bounding box center [172, 48] width 20 height 6
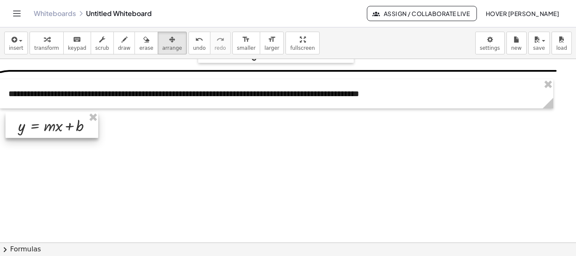
drag, startPoint x: 119, startPoint y: 149, endPoint x: 68, endPoint y: 132, distance: 54.4
click at [68, 132] on div at bounding box center [51, 125] width 93 height 26
click at [20, 44] on div "button" at bounding box center [16, 39] width 14 height 10
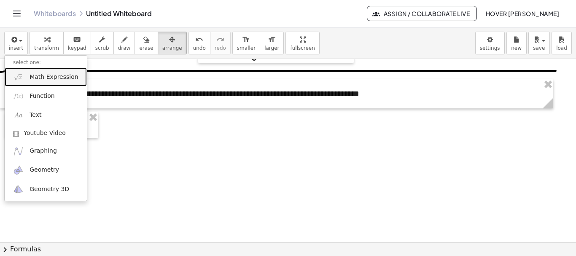
click at [42, 81] on span "Math Expression" at bounding box center [54, 77] width 49 height 8
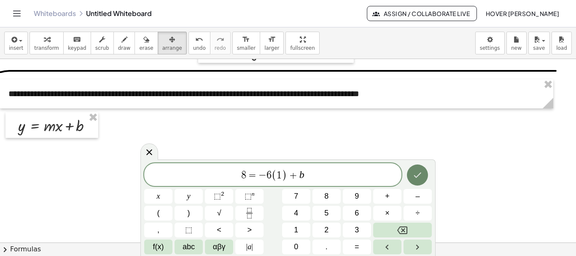
click at [423, 175] on button "Done" at bounding box center [417, 174] width 21 height 21
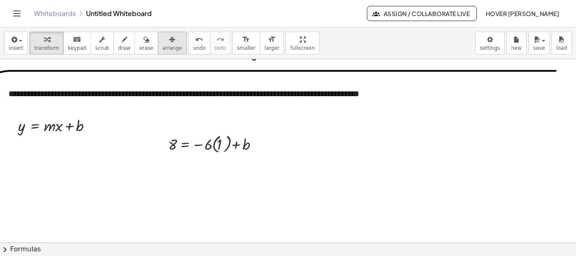
click at [162, 48] on span "arrange" at bounding box center [172, 48] width 20 height 6
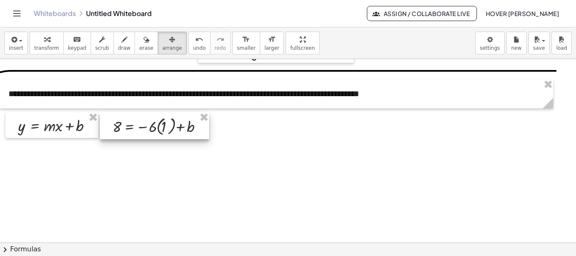
drag, startPoint x: 212, startPoint y: 146, endPoint x: 156, endPoint y: 129, distance: 58.8
click at [156, 129] on div at bounding box center [154, 125] width 109 height 27
click at [253, 128] on div at bounding box center [289, 11] width 579 height 734
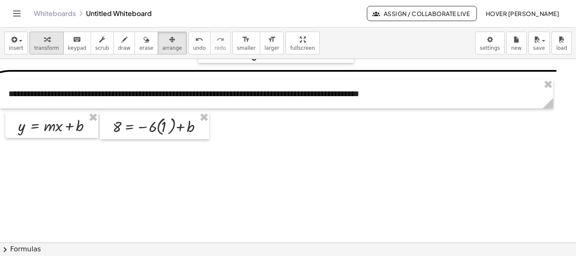
click at [50, 46] on span "transform" at bounding box center [46, 48] width 25 height 6
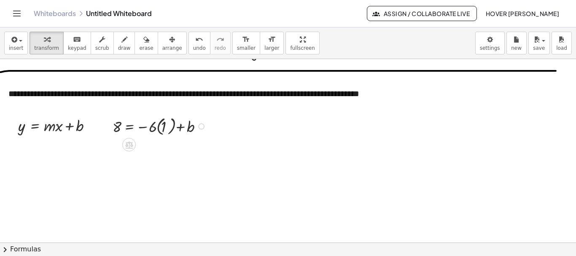
click at [159, 128] on div at bounding box center [160, 125] width 105 height 23
click at [159, 128] on div at bounding box center [158, 126] width 100 height 22
click at [158, 149] on div at bounding box center [160, 148] width 105 height 22
click at [158, 149] on div at bounding box center [160, 147] width 105 height 21
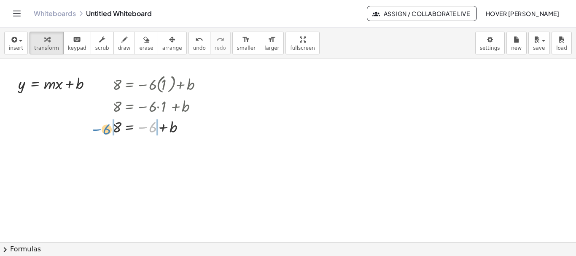
drag, startPoint x: 151, startPoint y: 127, endPoint x: 105, endPoint y: 129, distance: 46.0
click at [105, 129] on div "8 = − · 6 · ( 1 ) + b 8 = − · 6 · 1 + b − 6 8 = − 6 + b" at bounding box center [154, 104] width 109 height 69
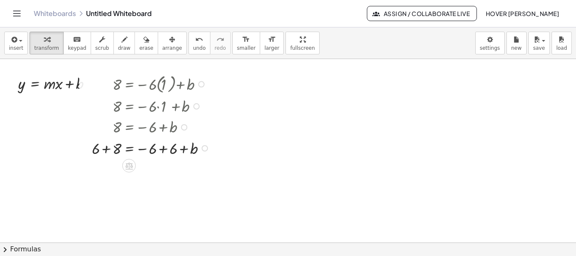
click at [162, 148] on div at bounding box center [152, 148] width 129 height 22
click at [162, 148] on div at bounding box center [150, 148] width 125 height 22
click at [106, 169] on div at bounding box center [152, 169] width 129 height 22
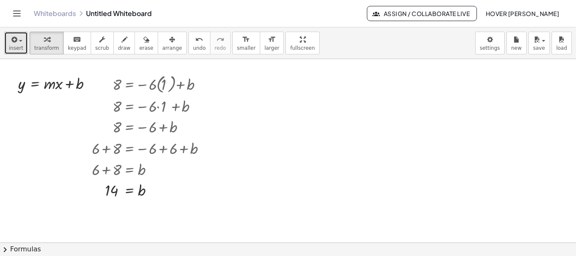
click at [10, 38] on icon "button" at bounding box center [14, 40] width 8 height 10
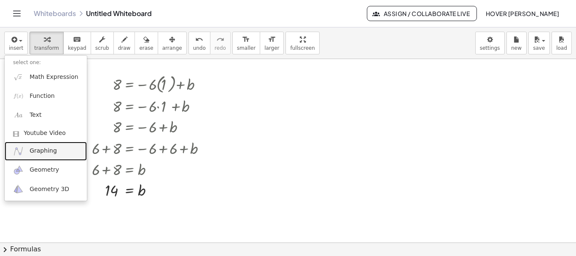
click at [54, 154] on link "Graphing" at bounding box center [46, 151] width 82 height 19
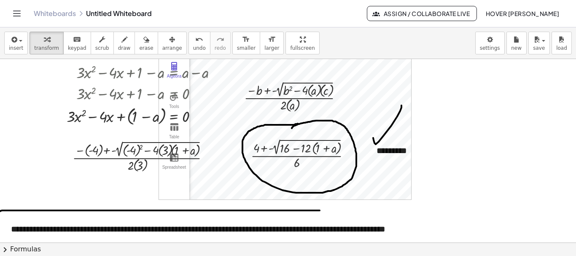
scroll to position [0, 0]
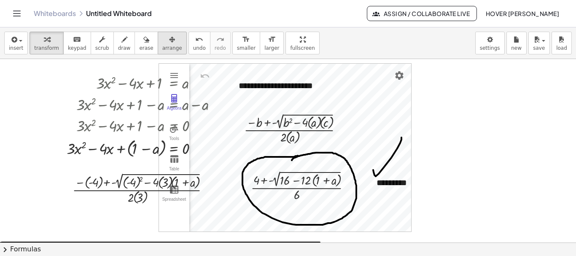
click at [164, 45] on span "arrange" at bounding box center [172, 48] width 20 height 6
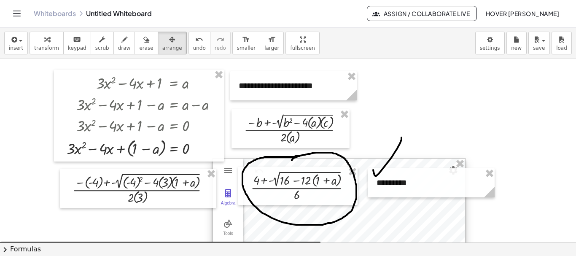
drag, startPoint x: 379, startPoint y: 83, endPoint x: 433, endPoint y: 178, distance: 109.2
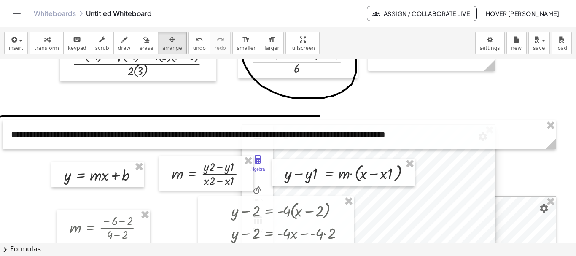
drag, startPoint x: 429, startPoint y: 109, endPoint x: 458, endPoint y: 202, distance: 97.4
click at [458, 202] on div at bounding box center [369, 209] width 252 height 168
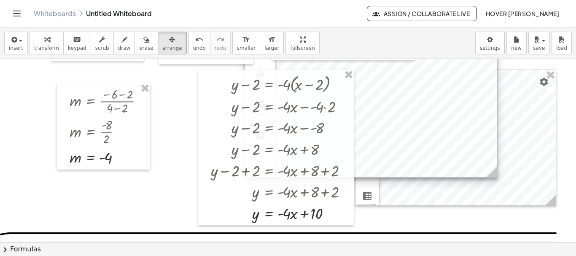
drag, startPoint x: 456, startPoint y: 138, endPoint x: 479, endPoint y: 207, distance: 72.8
click at [479, 177] on div at bounding box center [371, 93] width 252 height 168
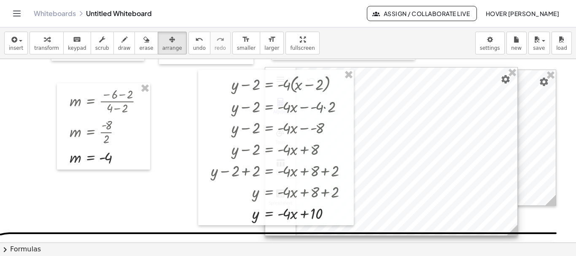
scroll to position [380, 0]
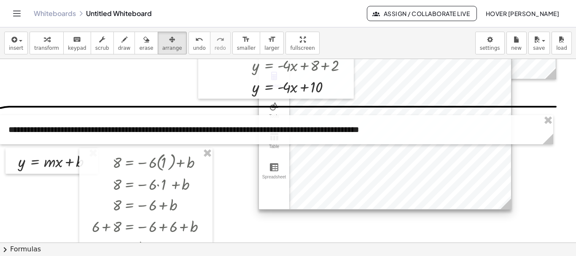
drag, startPoint x: 437, startPoint y: 98, endPoint x: 430, endPoint y: 201, distance: 103.1
click at [430, 201] on div at bounding box center [385, 125] width 252 height 168
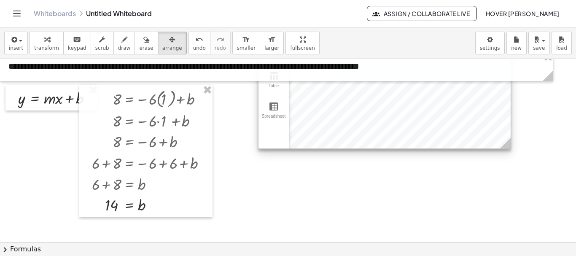
scroll to position [506, 0]
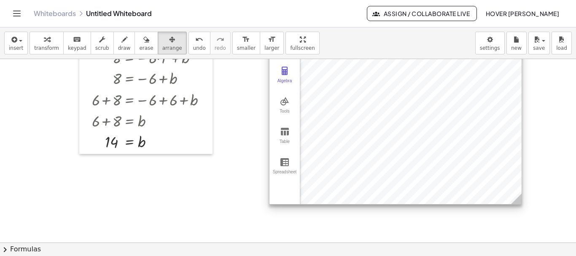
drag, startPoint x: 377, startPoint y: 76, endPoint x: 381, endPoint y: 195, distance: 119.0
click at [386, 197] on div at bounding box center [396, 120] width 252 height 168
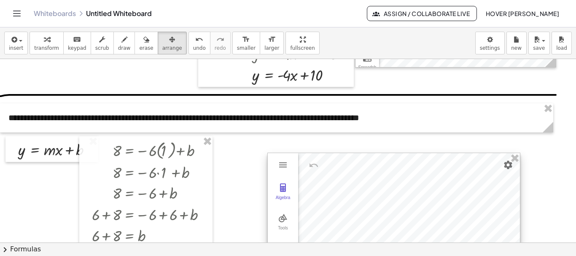
scroll to position [380, 0]
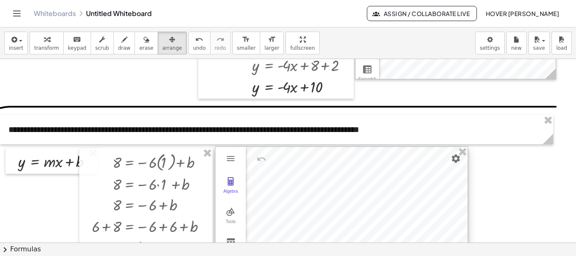
drag, startPoint x: 372, startPoint y: 177, endPoint x: 331, endPoint y: 166, distance: 43.2
click at [331, 166] on div at bounding box center [342, 231] width 252 height 168
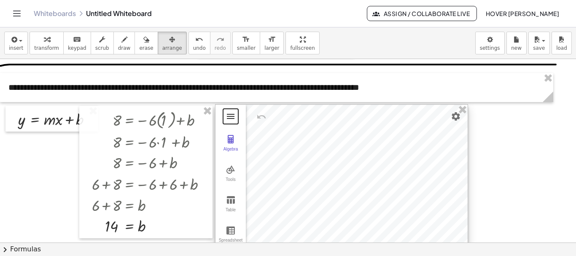
click at [236, 118] on button "Graphing Calculator" at bounding box center [230, 116] width 15 height 15
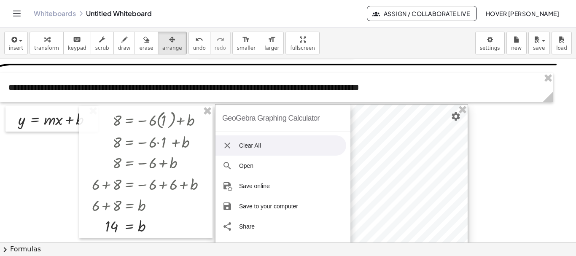
click at [248, 145] on li "Clear All" at bounding box center [281, 145] width 131 height 20
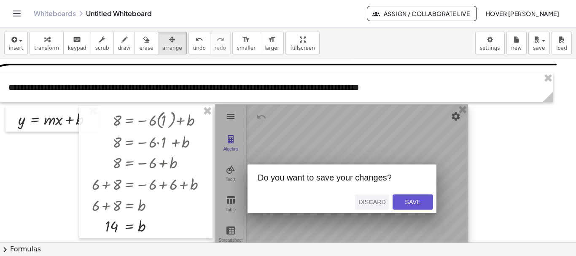
click at [379, 203] on div "Discard" at bounding box center [371, 202] width 27 height 7
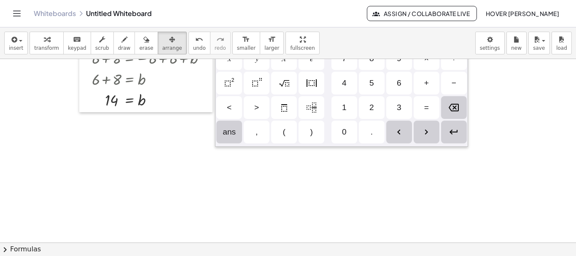
scroll to position [548, 0]
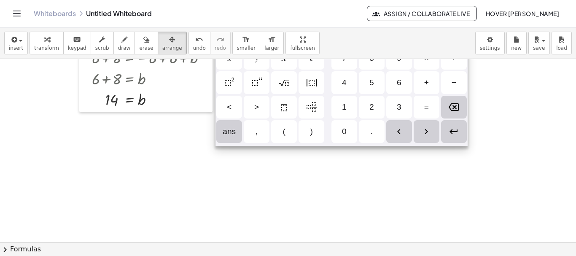
click at [453, 135] on img "Enter" at bounding box center [454, 132] width 10 height 10
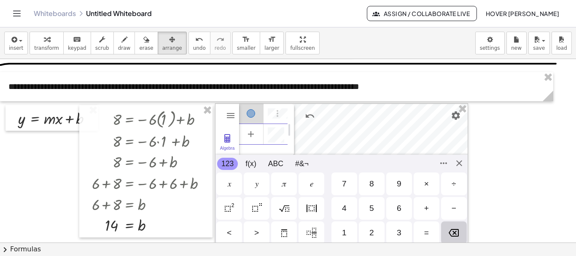
scroll to position [422, 0]
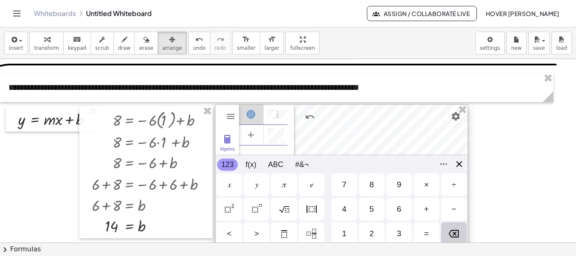
click at [461, 166] on div "GeoGebra Graphing Calculator Clear All Open Save online Save to your computer S…" at bounding box center [341, 188] width 253 height 169
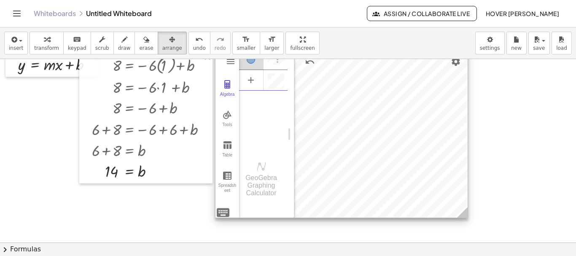
scroll to position [464, 0]
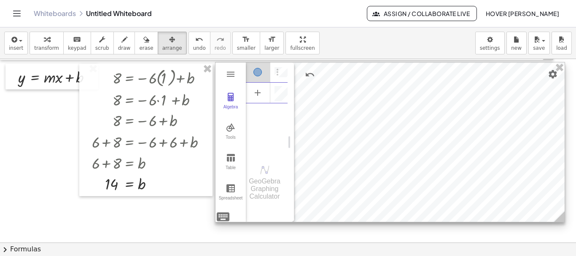
drag, startPoint x: 464, startPoint y: 226, endPoint x: 561, endPoint y: 217, distance: 97.4
click at [561, 217] on icon at bounding box center [559, 216] width 11 height 11
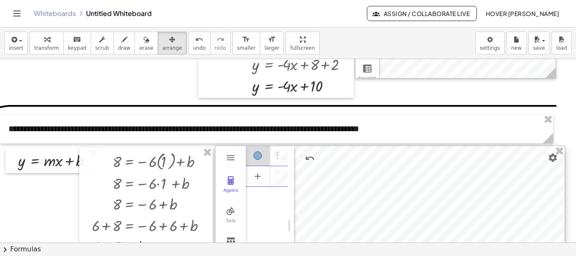
scroll to position [380, 0]
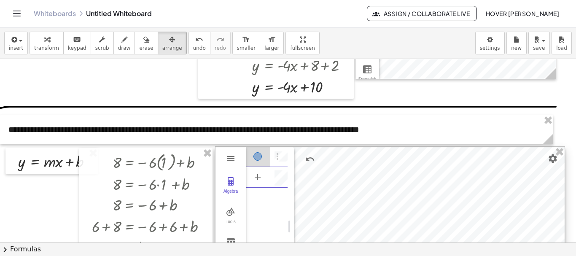
click at [295, 174] on div at bounding box center [390, 226] width 349 height 159
drag, startPoint x: 293, startPoint y: 178, endPoint x: 351, endPoint y: 183, distance: 58.8
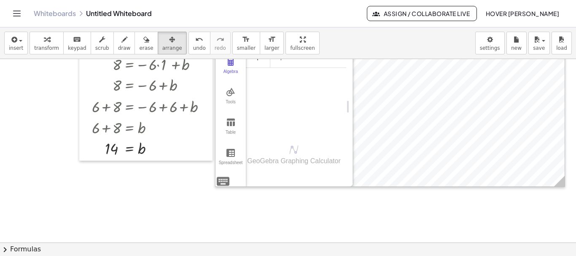
scroll to position [548, 0]
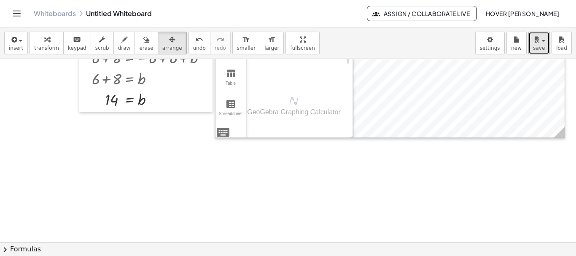
click at [544, 46] on button "save" at bounding box center [539, 43] width 22 height 23
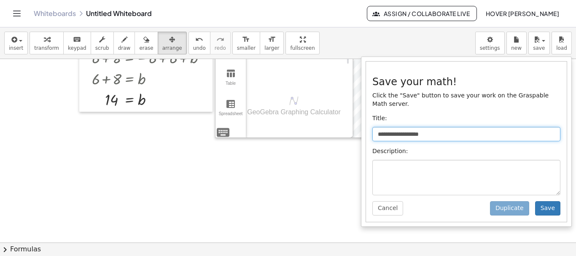
click at [427, 129] on input "**********" at bounding box center [466, 134] width 188 height 14
drag, startPoint x: 442, startPoint y: 124, endPoint x: 332, endPoint y: 125, distance: 109.7
click at [332, 125] on div "**********" at bounding box center [288, 141] width 576 height 229
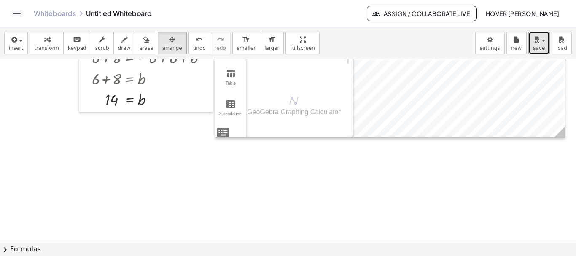
click at [540, 45] on span "save" at bounding box center [539, 48] width 12 height 6
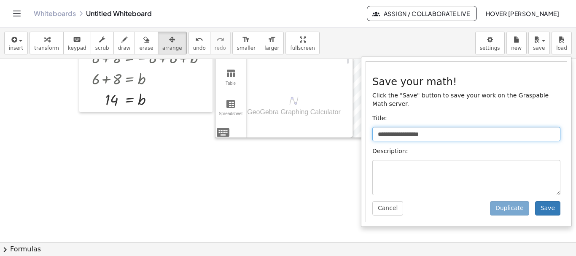
click at [452, 127] on input "**********" at bounding box center [466, 134] width 188 height 14
drag, startPoint x: 463, startPoint y: 126, endPoint x: 368, endPoint y: 127, distance: 94.5
click at [368, 127] on div "**********" at bounding box center [466, 142] width 201 height 160
type input "**********"
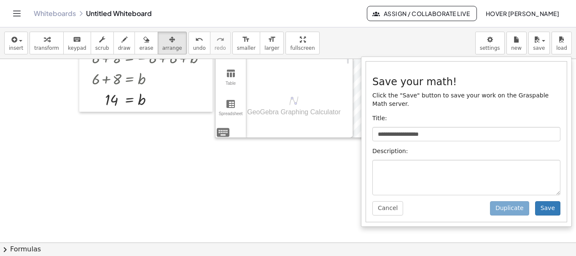
click at [470, 201] on div "**********" at bounding box center [466, 142] width 201 height 160
click at [540, 201] on button "Save" at bounding box center [547, 208] width 25 height 14
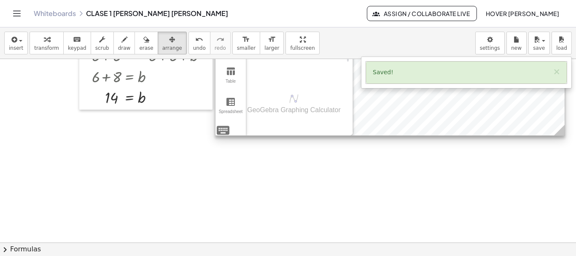
scroll to position [557, 0]
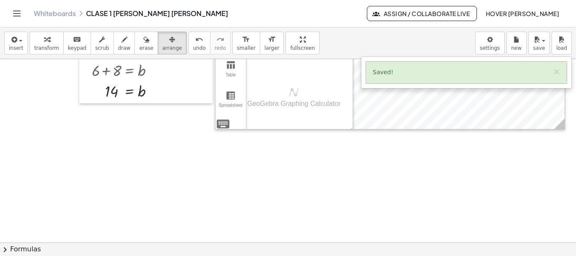
click at [121, 44] on button "draw" at bounding box center [124, 43] width 22 height 23
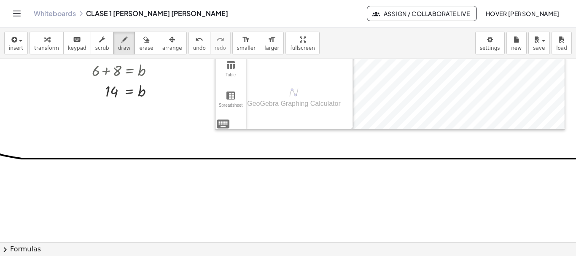
drag, startPoint x: 0, startPoint y: 155, endPoint x: 576, endPoint y: 159, distance: 575.7
click at [576, 159] on div "**********" at bounding box center [288, 150] width 576 height 183
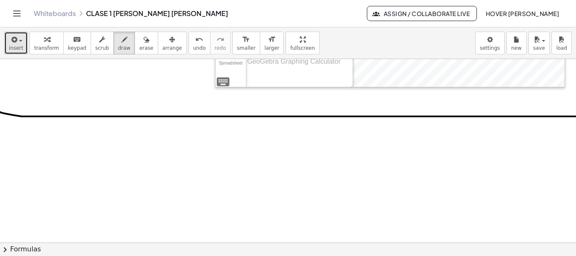
click at [8, 50] on button "insert" at bounding box center [16, 43] width 24 height 23
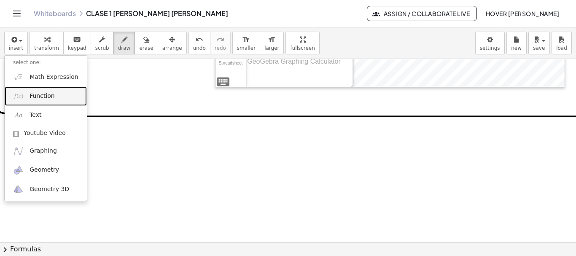
click at [47, 98] on span "Function" at bounding box center [42, 96] width 25 height 8
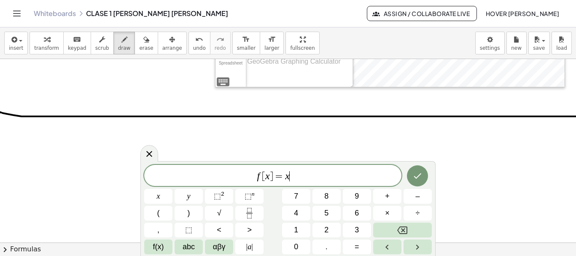
click at [319, 177] on span "f [ x ] = x ​" at bounding box center [272, 176] width 257 height 12
click at [247, 196] on span "⬚" at bounding box center [248, 196] width 7 height 8
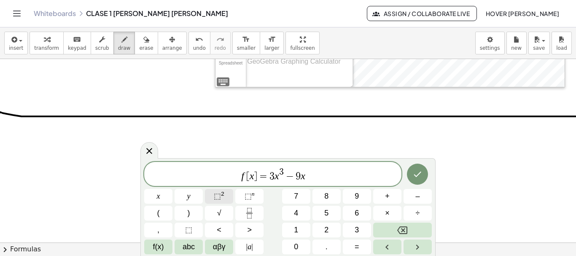
click at [229, 199] on button "⬚ 2" at bounding box center [219, 196] width 28 height 15
click at [413, 179] on icon "Done" at bounding box center [417, 174] width 10 height 10
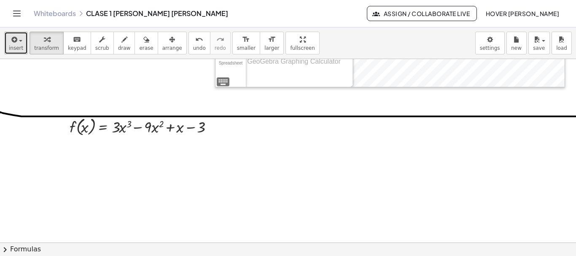
click at [26, 44] on button "insert" at bounding box center [16, 43] width 24 height 23
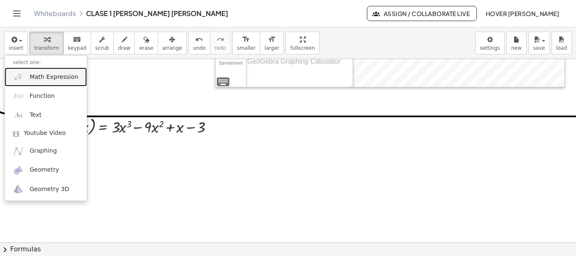
click at [46, 78] on span "Math Expression" at bounding box center [54, 77] width 49 height 8
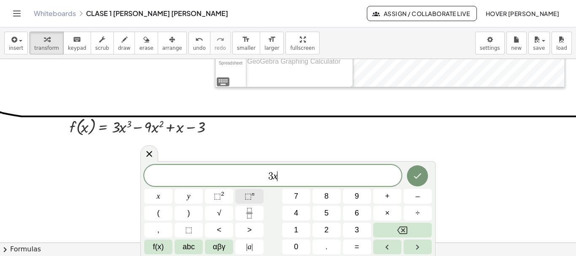
click at [246, 195] on span "⬚" at bounding box center [248, 196] width 7 height 8
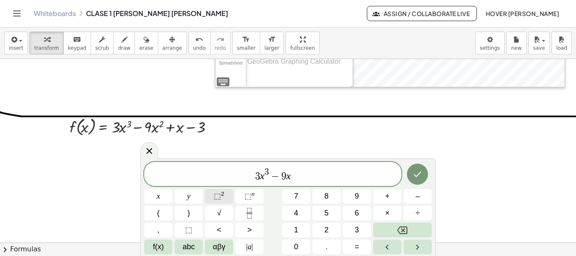
click at [219, 197] on span "⬚" at bounding box center [217, 196] width 7 height 8
click at [420, 175] on icon "Done" at bounding box center [417, 174] width 10 height 10
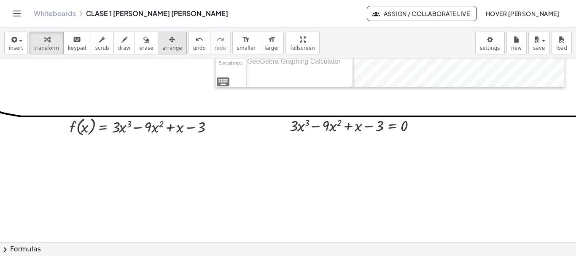
click at [162, 42] on div "button" at bounding box center [172, 39] width 20 height 10
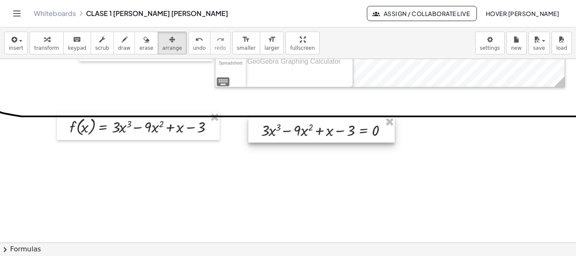
drag, startPoint x: 337, startPoint y: 128, endPoint x: 309, endPoint y: 132, distance: 28.6
click at [309, 132] on div at bounding box center [321, 130] width 146 height 26
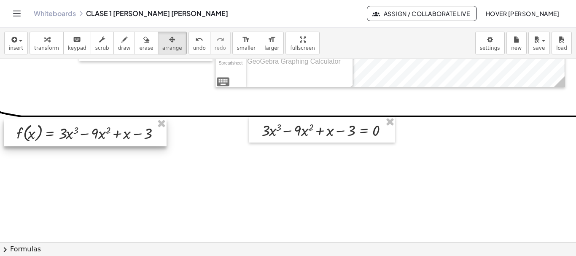
drag, startPoint x: 174, startPoint y: 132, endPoint x: 121, endPoint y: 138, distance: 53.1
click at [121, 138] on div at bounding box center [85, 133] width 163 height 28
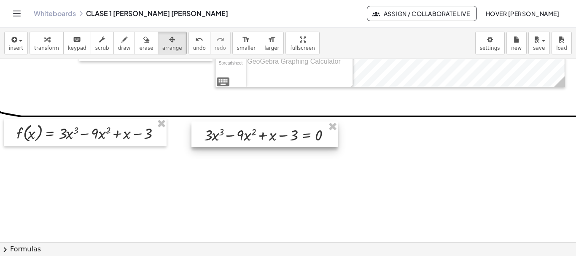
drag, startPoint x: 304, startPoint y: 136, endPoint x: 246, endPoint y: 141, distance: 57.5
click at [246, 141] on div at bounding box center [264, 134] width 146 height 26
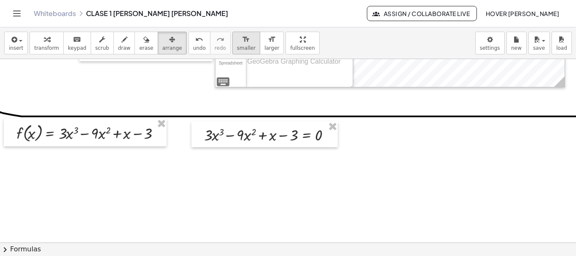
click at [237, 46] on span "smaller" at bounding box center [246, 48] width 19 height 6
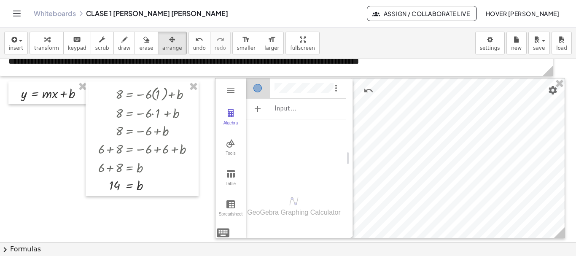
scroll to position [430, 0]
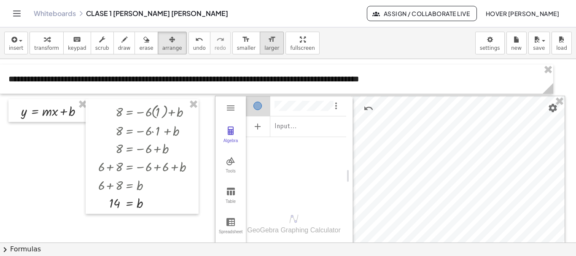
click at [264, 51] on span "larger" at bounding box center [271, 48] width 15 height 6
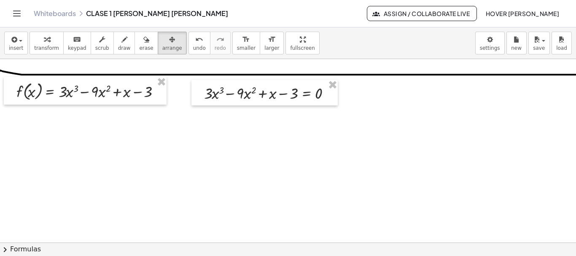
scroll to position [641, 0]
click at [46, 47] on span "transform" at bounding box center [46, 48] width 25 height 6
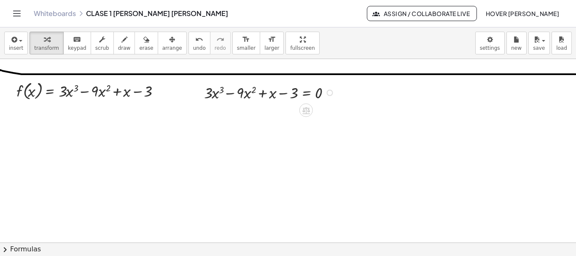
click at [240, 88] on div at bounding box center [271, 92] width 142 height 22
click at [213, 97] on div at bounding box center [271, 92] width 142 height 22
click at [17, 48] on span "insert" at bounding box center [16, 48] width 14 height 6
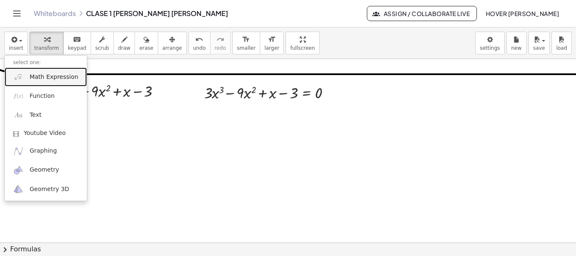
click at [57, 74] on span "Math Expression" at bounding box center [54, 77] width 49 height 8
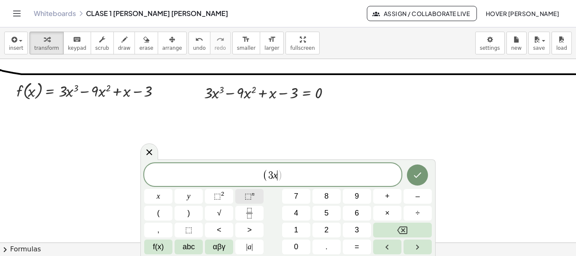
click at [250, 195] on span "⬚" at bounding box center [248, 196] width 7 height 8
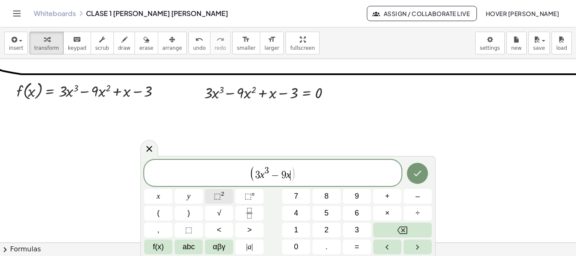
click at [223, 197] on span "⬚ 2" at bounding box center [219, 196] width 11 height 11
click at [420, 177] on icon "Done" at bounding box center [417, 173] width 10 height 10
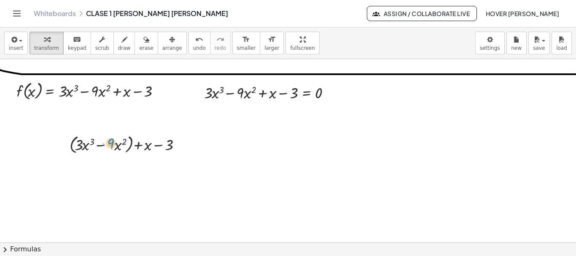
click at [113, 139] on div at bounding box center [128, 144] width 126 height 24
click at [118, 147] on div at bounding box center [128, 144] width 126 height 24
click at [162, 49] on span "arrange" at bounding box center [172, 48] width 20 height 6
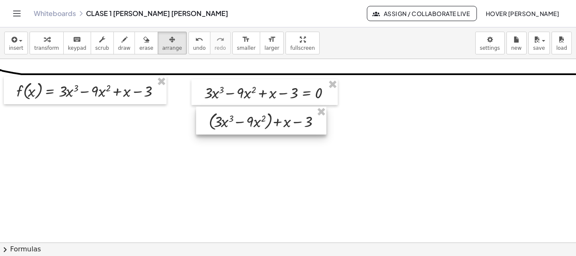
drag, startPoint x: 138, startPoint y: 146, endPoint x: 278, endPoint y: 123, distance: 141.1
click at [278, 123] on div at bounding box center [261, 121] width 130 height 28
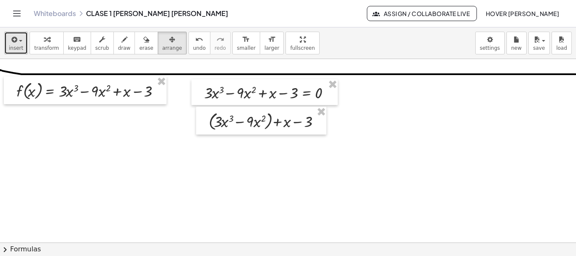
click at [14, 38] on icon "button" at bounding box center [14, 40] width 8 height 10
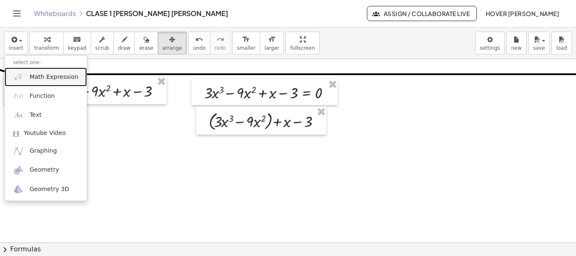
click at [35, 72] on link "Math Expression" at bounding box center [46, 76] width 82 height 19
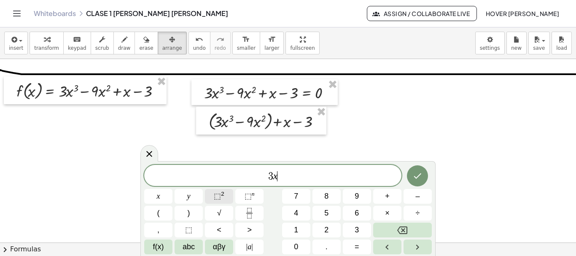
click at [219, 193] on span "⬚" at bounding box center [217, 196] width 7 height 8
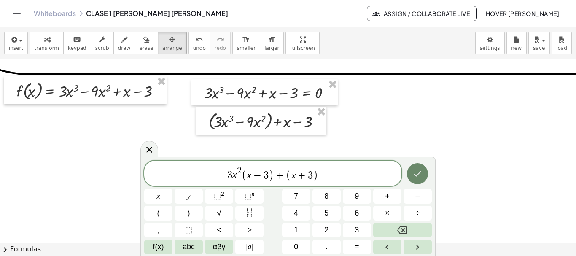
click at [416, 176] on icon "Done" at bounding box center [418, 173] width 8 height 5
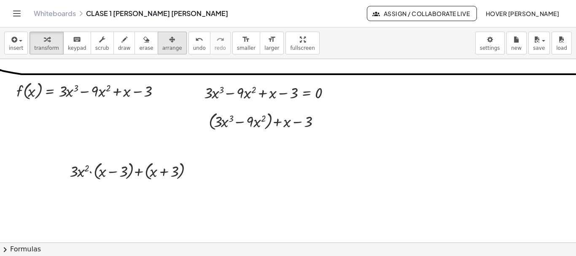
click at [158, 46] on button "arrange" at bounding box center [172, 43] width 29 height 23
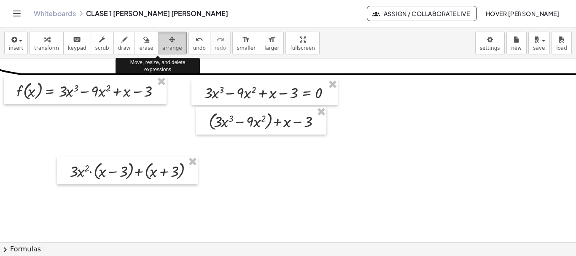
click at [162, 44] on div "button" at bounding box center [172, 39] width 20 height 10
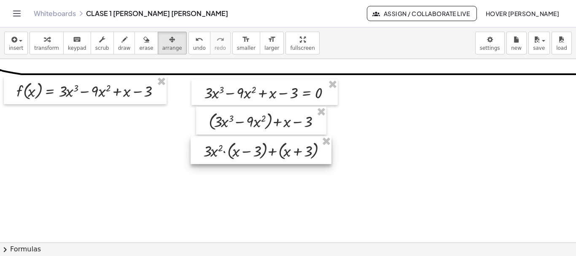
drag, startPoint x: 153, startPoint y: 177, endPoint x: 287, endPoint y: 157, distance: 135.2
click at [287, 157] on div at bounding box center [261, 150] width 141 height 28
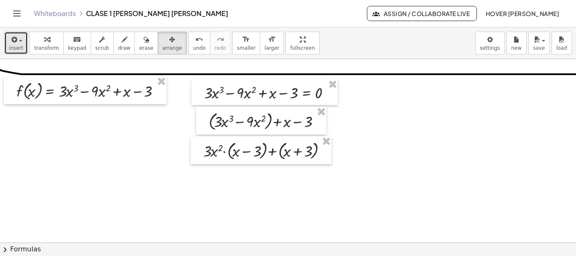
click at [22, 44] on button "insert" at bounding box center [16, 43] width 24 height 23
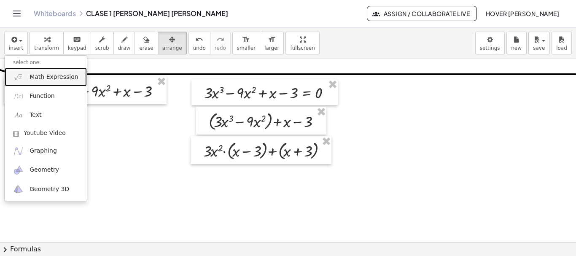
click at [37, 75] on span "Math Expression" at bounding box center [54, 77] width 49 height 8
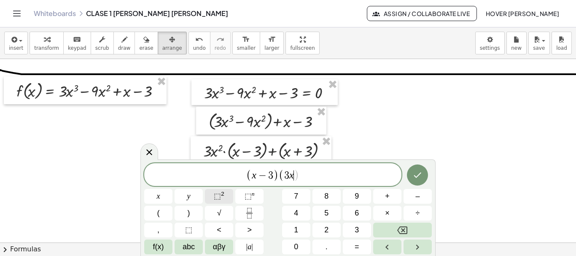
click at [219, 198] on span "⬚" at bounding box center [217, 196] width 7 height 8
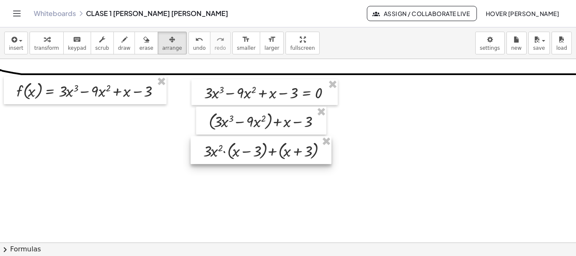
click at [298, 152] on div at bounding box center [261, 150] width 141 height 28
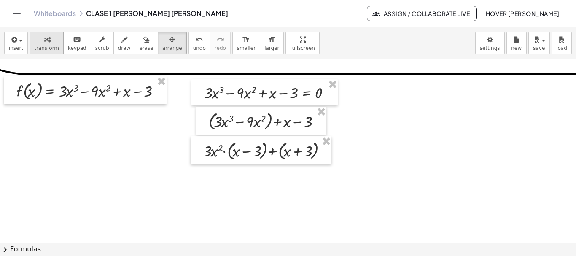
click at [45, 35] on icon "button" at bounding box center [47, 40] width 6 height 10
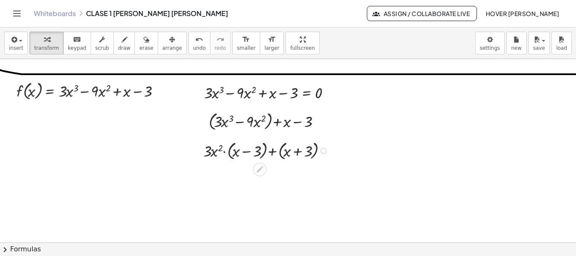
click at [303, 151] on div at bounding box center [267, 150] width 136 height 24
click at [321, 151] on div at bounding box center [324, 151] width 6 height 6
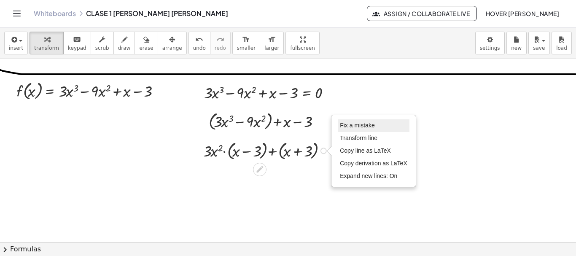
click at [355, 129] on li "Fix a mistake" at bounding box center [374, 125] width 72 height 13
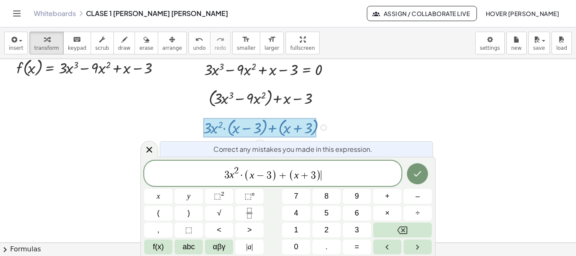
scroll to position [665, 0]
click at [308, 175] on span "+" at bounding box center [305, 175] width 12 height 10
click at [416, 174] on icon "Done" at bounding box center [417, 174] width 10 height 10
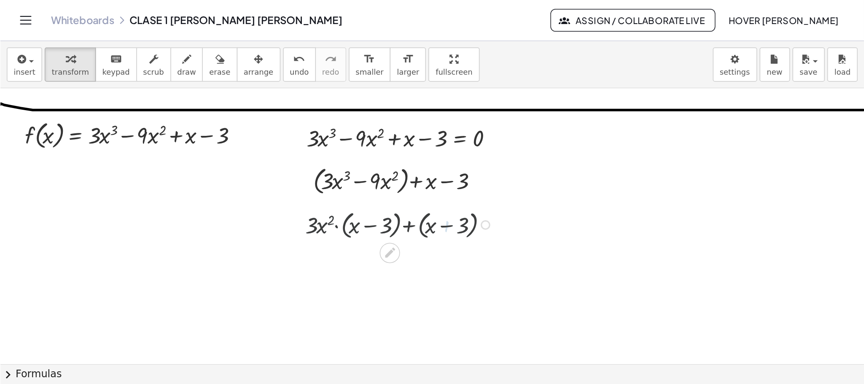
scroll to position [641, 0]
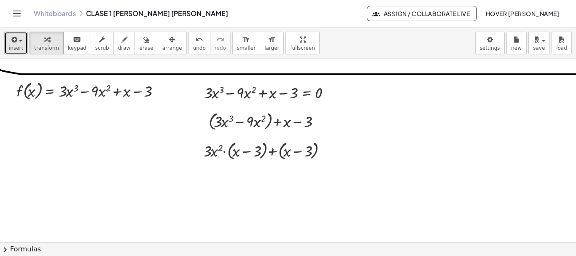
click at [16, 35] on icon "button" at bounding box center [14, 40] width 8 height 10
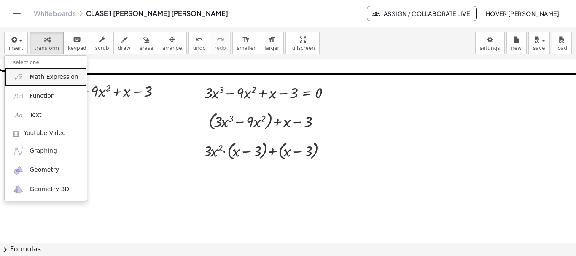
click at [40, 73] on span "Math Expression" at bounding box center [54, 77] width 49 height 8
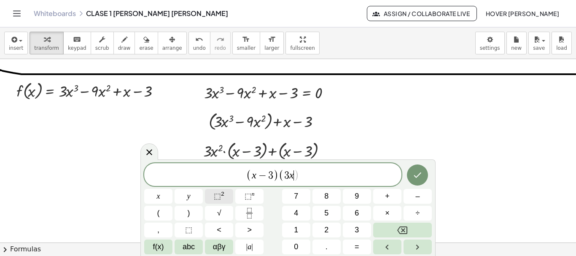
click at [220, 199] on span "⬚" at bounding box center [217, 196] width 7 height 8
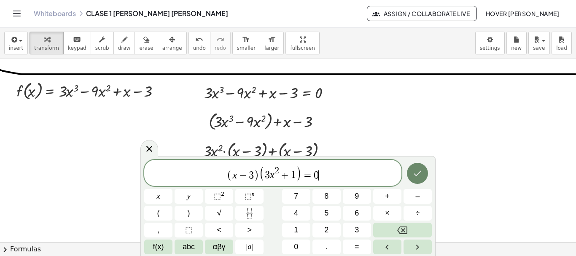
click at [419, 176] on icon "Done" at bounding box center [417, 173] width 10 height 10
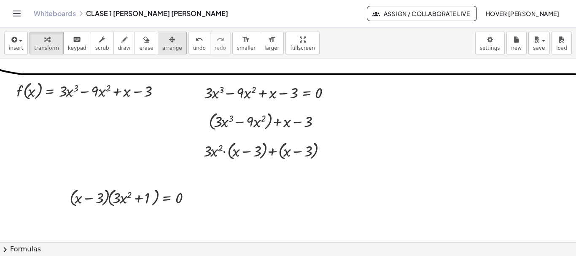
click at [162, 41] on div "button" at bounding box center [172, 39] width 20 height 10
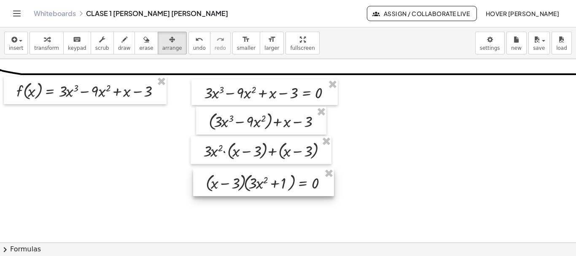
drag, startPoint x: 161, startPoint y: 199, endPoint x: 297, endPoint y: 184, distance: 137.0
click at [297, 184] on div at bounding box center [263, 182] width 141 height 28
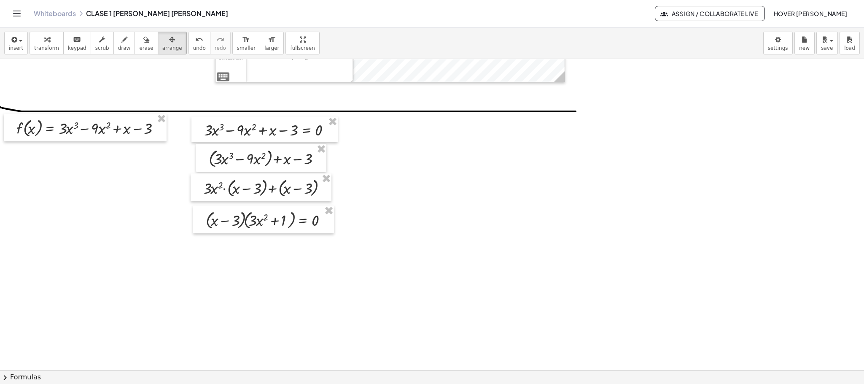
scroll to position [606, 0]
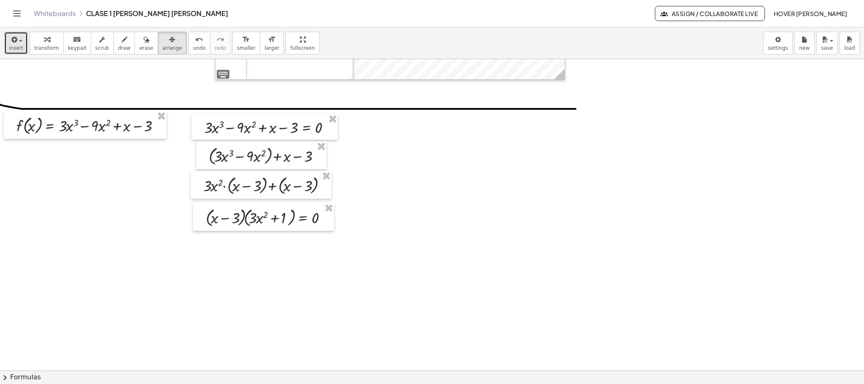
click at [19, 45] on span "insert" at bounding box center [16, 48] width 14 height 6
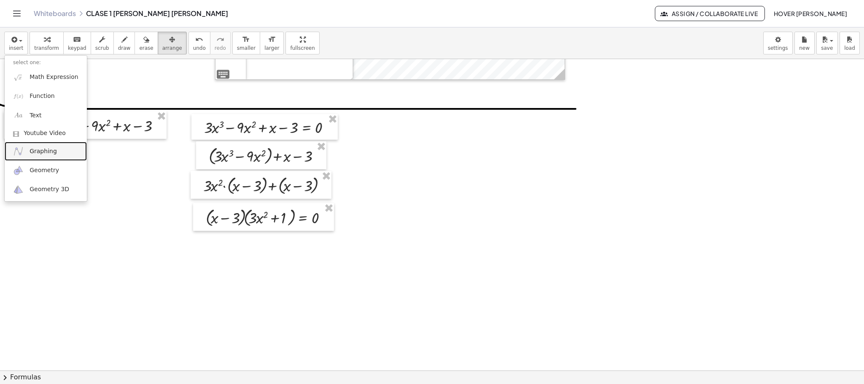
click at [57, 156] on link "Graphing" at bounding box center [46, 151] width 82 height 19
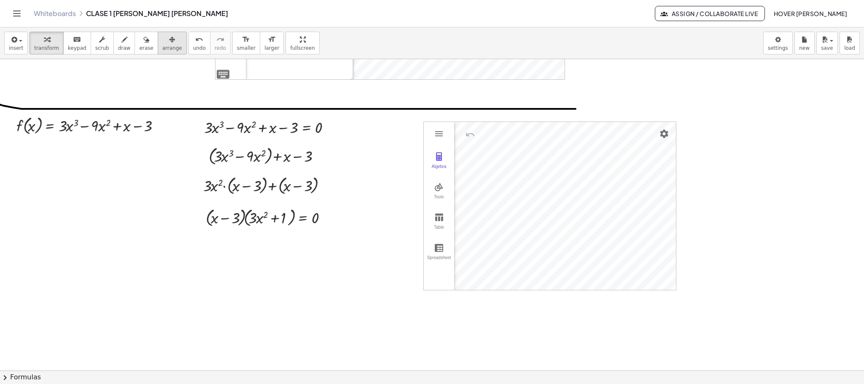
click at [162, 46] on span "arrange" at bounding box center [172, 48] width 20 height 6
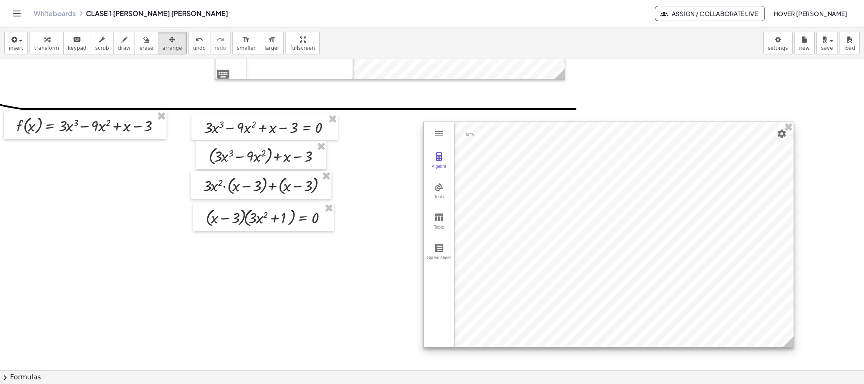
drag, startPoint x: 674, startPoint y: 285, endPoint x: 791, endPoint y: 342, distance: 130.7
click at [576, 256] on icon at bounding box center [788, 341] width 11 height 11
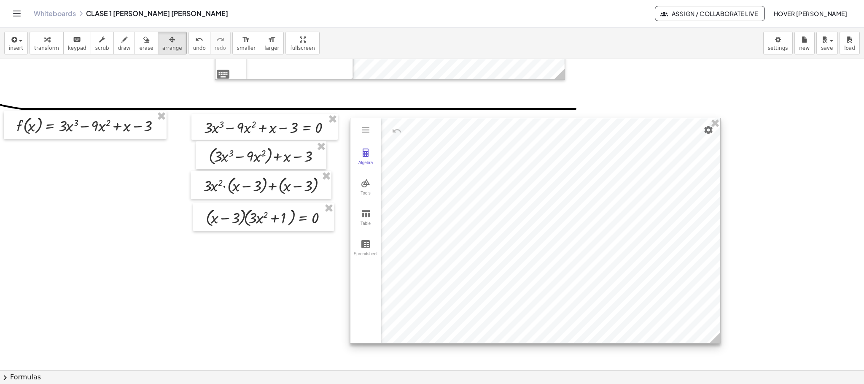
drag, startPoint x: 575, startPoint y: 213, endPoint x: 502, endPoint y: 209, distance: 72.6
click at [502, 209] on div at bounding box center [535, 230] width 370 height 225
click at [369, 137] on button "Graphing Calculator" at bounding box center [365, 129] width 15 height 15
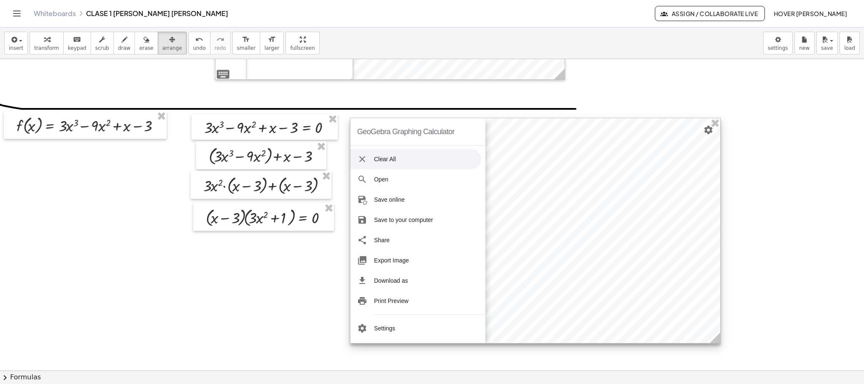
click at [377, 157] on li "Clear All" at bounding box center [415, 159] width 131 height 20
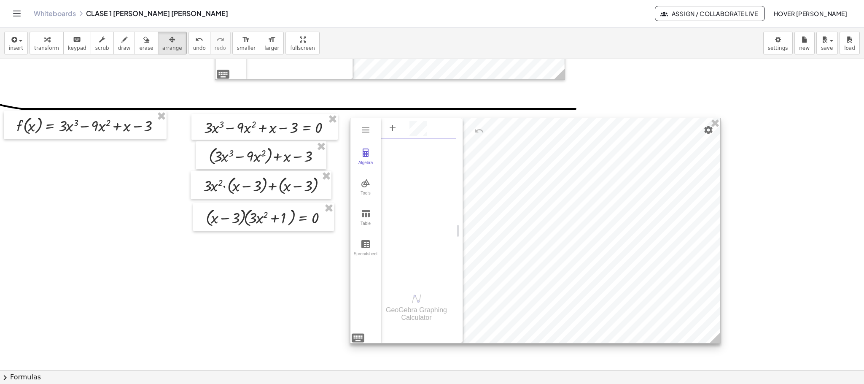
scroll to position [4, 0]
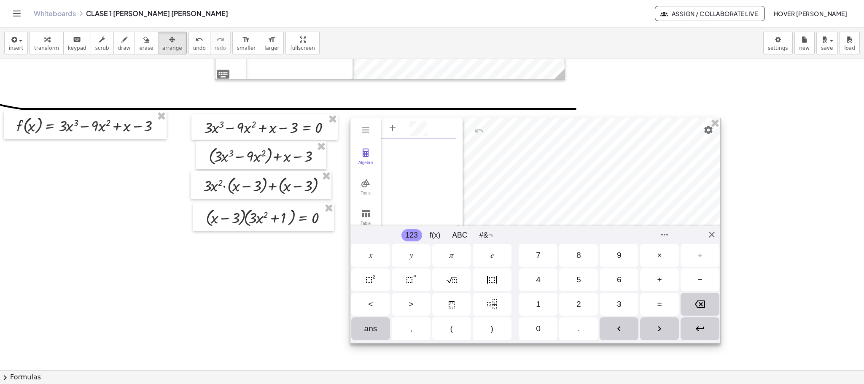
click at [358, 256] on div "GeoGebra Graphing Calculator Clear All Open Save online Save to your computer S…" at bounding box center [535, 231] width 371 height 226
click at [407, 256] on div "Power" at bounding box center [411, 279] width 39 height 23
click at [409, 256] on img "Power" at bounding box center [411, 280] width 10 height 10
click at [371, 256] on img "Squared" at bounding box center [371, 280] width 10 height 10
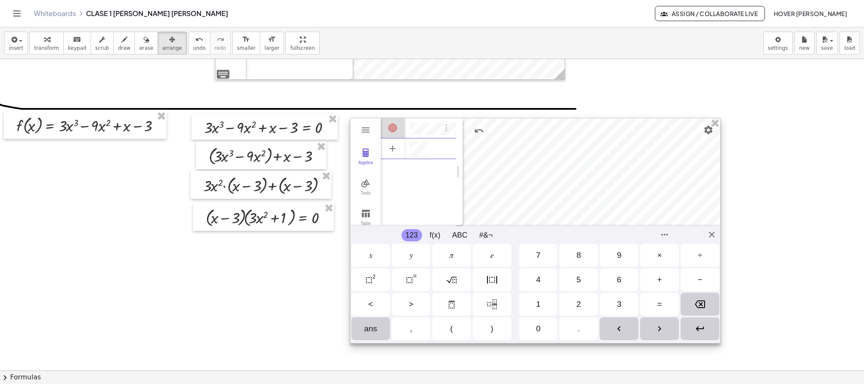
click at [576, 256] on img "Enter" at bounding box center [700, 328] width 10 height 10
click at [576, 235] on div "GeoGebra Graphing Calculator Clear All Open Save online Save to your computer S…" at bounding box center [535, 231] width 371 height 226
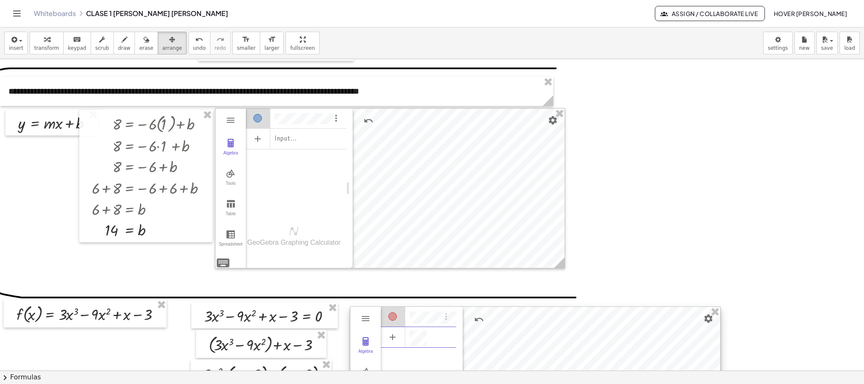
scroll to position [417, 0]
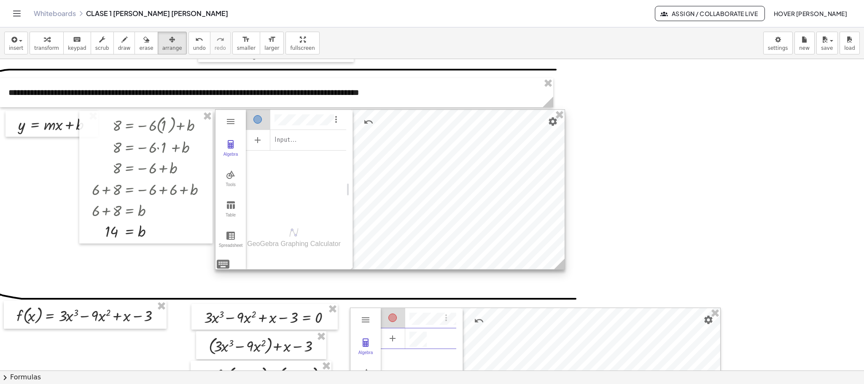
click at [479, 136] on div at bounding box center [390, 189] width 349 height 159
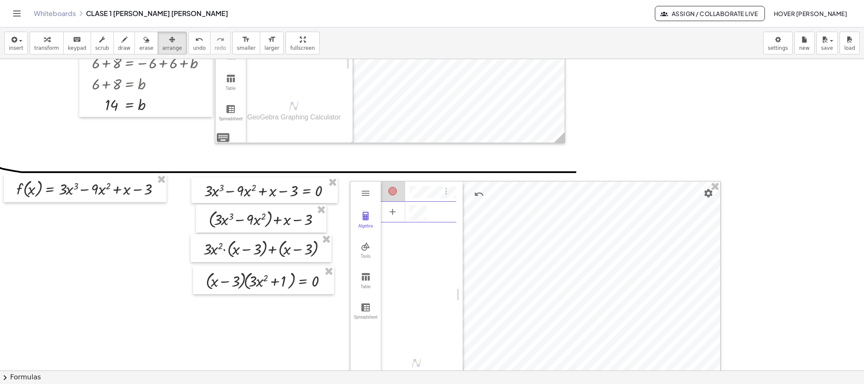
scroll to position [606, 0]
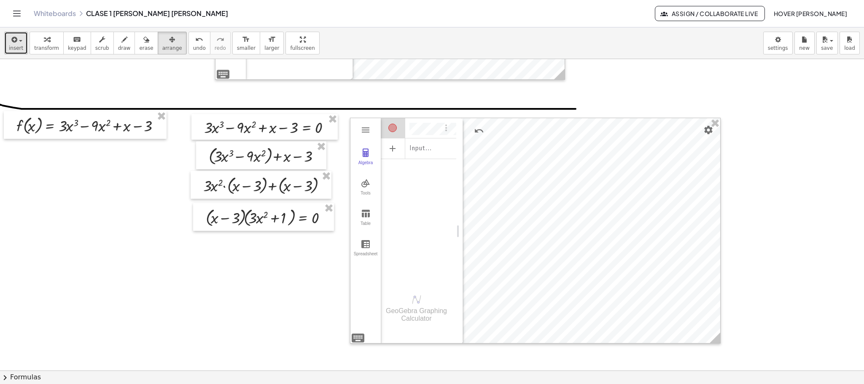
click at [21, 53] on button "insert" at bounding box center [16, 43] width 24 height 23
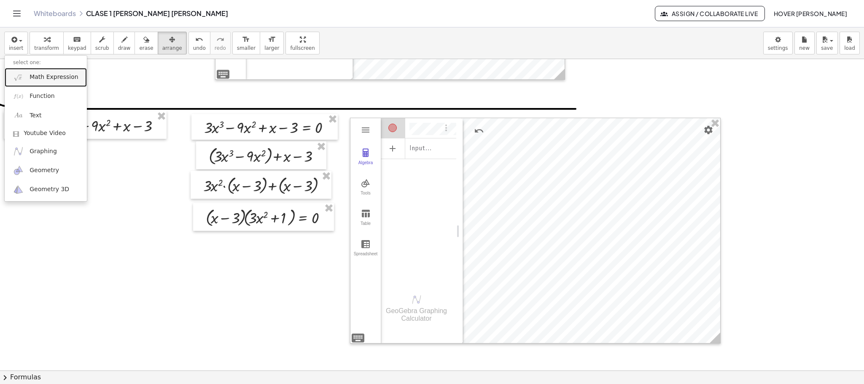
click at [54, 78] on span "Math Expression" at bounding box center [54, 77] width 49 height 8
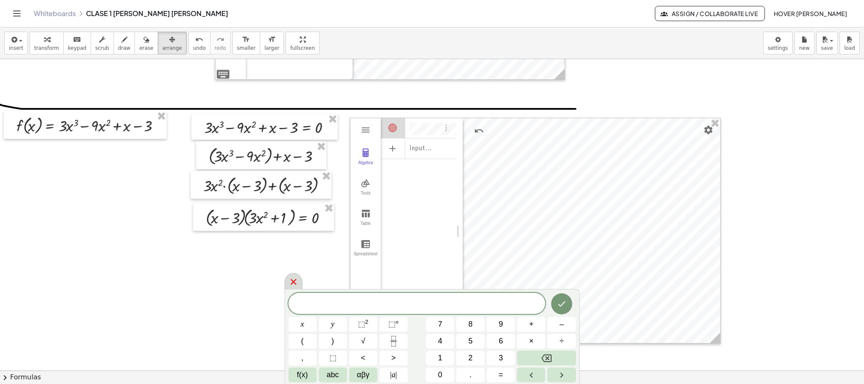
click at [292, 256] on div at bounding box center [294, 281] width 18 height 16
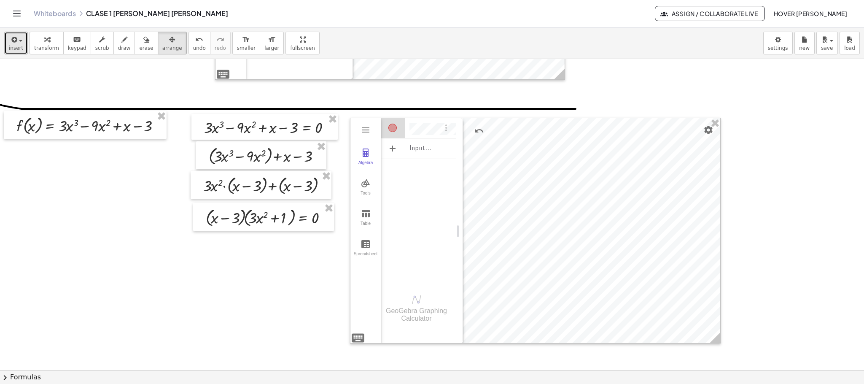
click at [21, 47] on span "insert" at bounding box center [16, 48] width 14 height 6
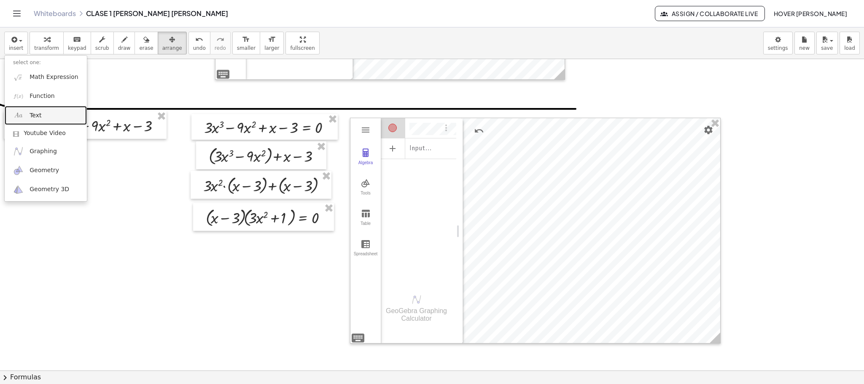
click at [47, 117] on link "Text" at bounding box center [46, 115] width 82 height 19
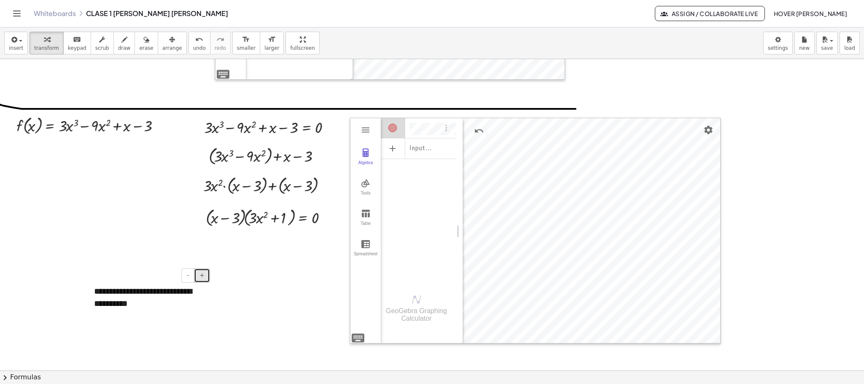
click at [200, 256] on span "+" at bounding box center [201, 275] width 5 height 7
click at [189, 256] on span "-" at bounding box center [188, 275] width 2 height 7
click at [190, 256] on div "**********" at bounding box center [149, 297] width 127 height 41
click at [162, 46] on span "arrange" at bounding box center [172, 48] width 20 height 6
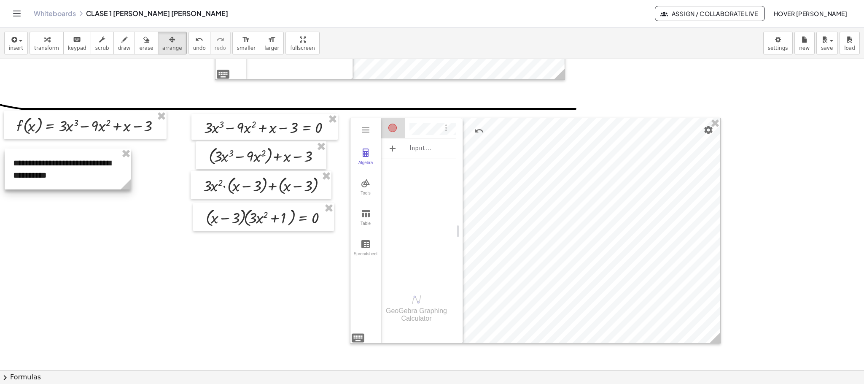
drag, startPoint x: 178, startPoint y: 289, endPoint x: 97, endPoint y: 161, distance: 151.6
click at [97, 161] on div at bounding box center [68, 168] width 127 height 41
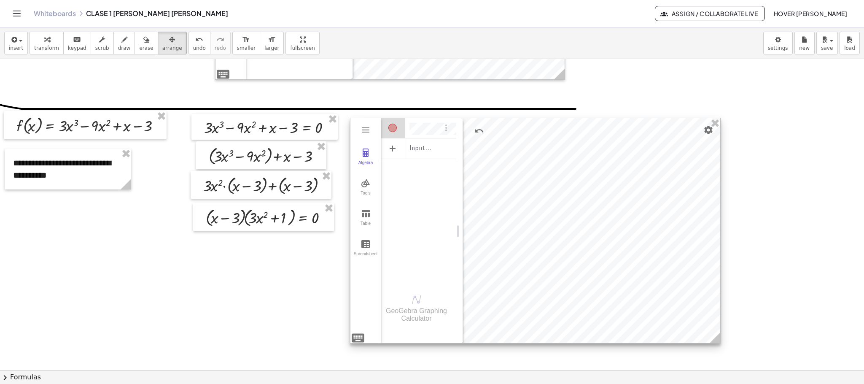
click at [576, 256] on div at bounding box center [535, 230] width 370 height 225
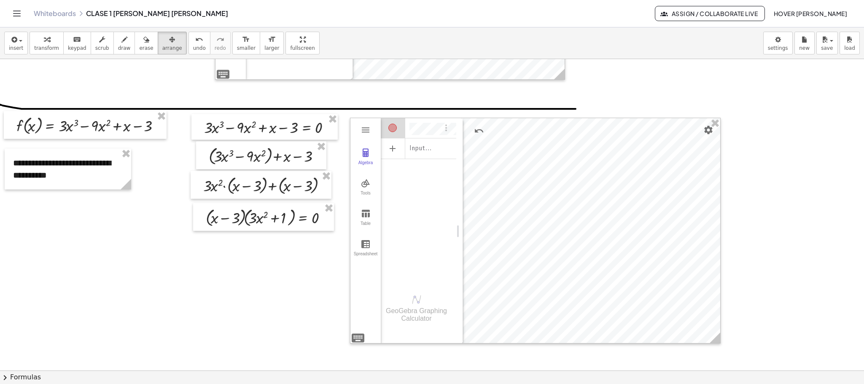
click at [44, 38] on icon "button" at bounding box center [47, 40] width 6 height 10
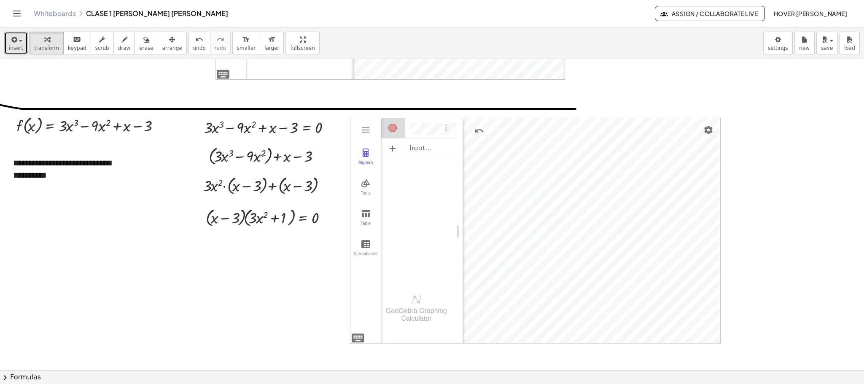
click at [11, 47] on span "insert" at bounding box center [16, 48] width 14 height 6
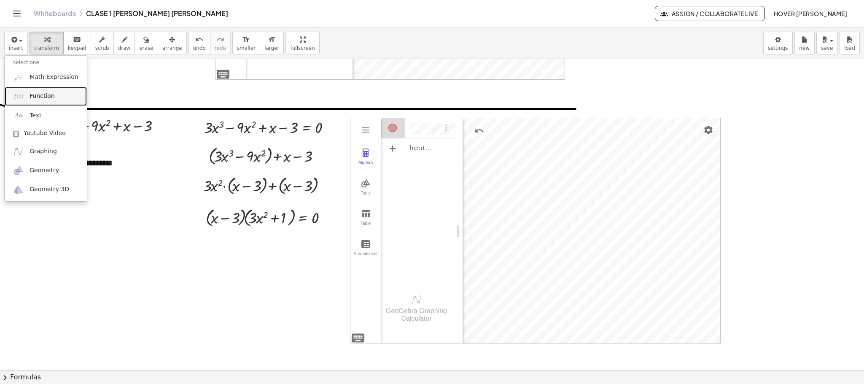
click at [49, 96] on span "Function" at bounding box center [42, 96] width 25 height 8
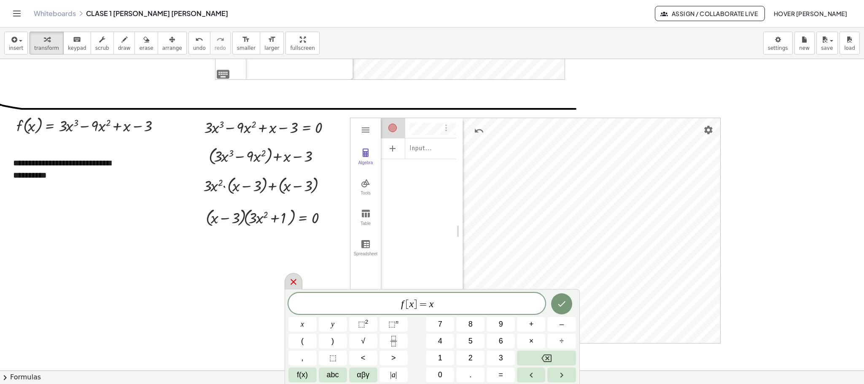
click at [298, 256] on icon at bounding box center [293, 282] width 10 height 10
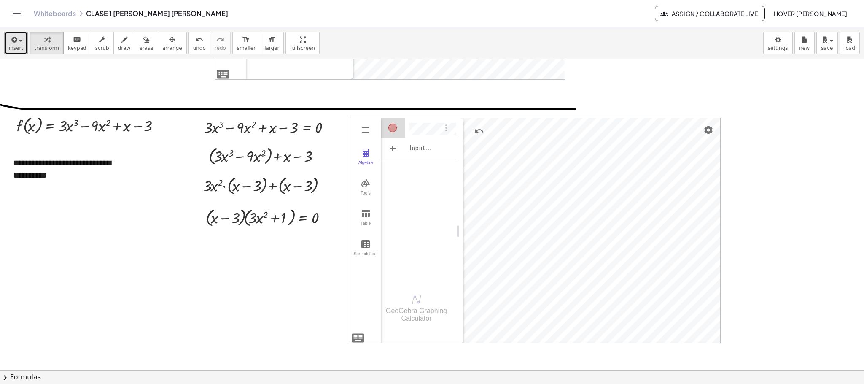
click at [10, 42] on icon "button" at bounding box center [14, 40] width 8 height 10
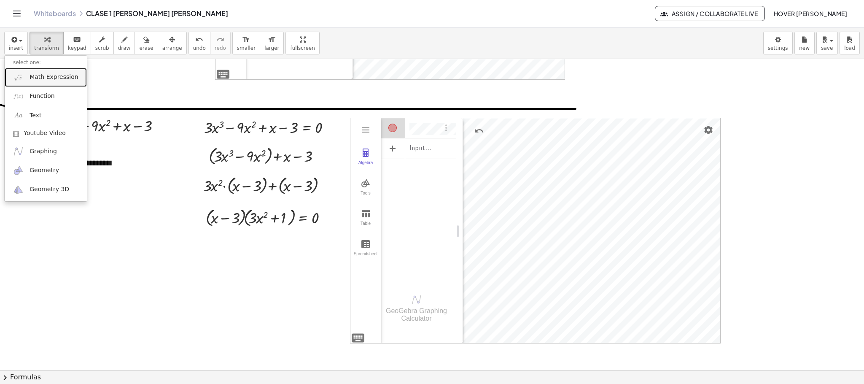
click at [54, 81] on span "Math Expression" at bounding box center [54, 77] width 49 height 8
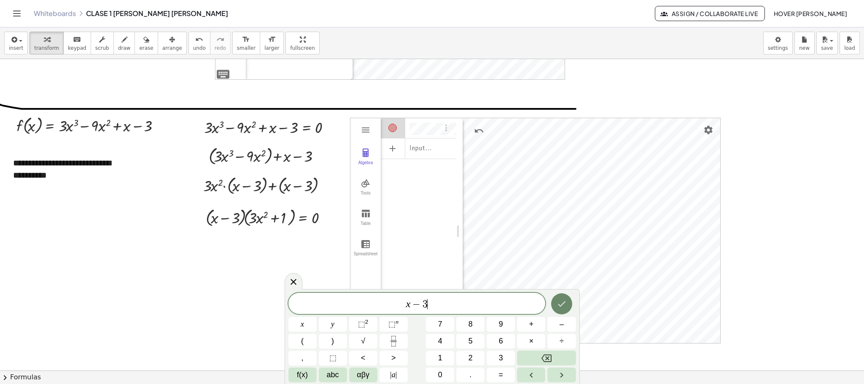
click at [567, 256] on button "Done" at bounding box center [561, 303] width 21 height 21
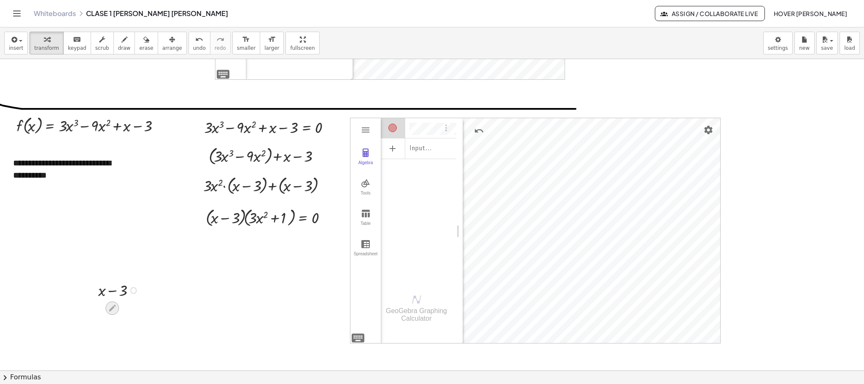
click at [115, 256] on icon at bounding box center [112, 308] width 9 height 9
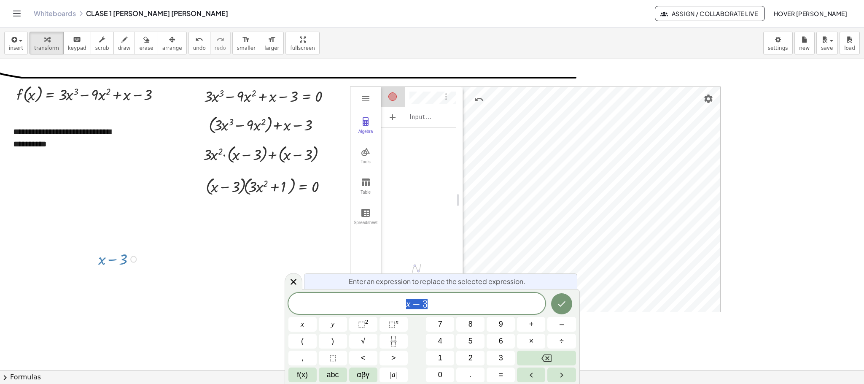
scroll to position [642, 0]
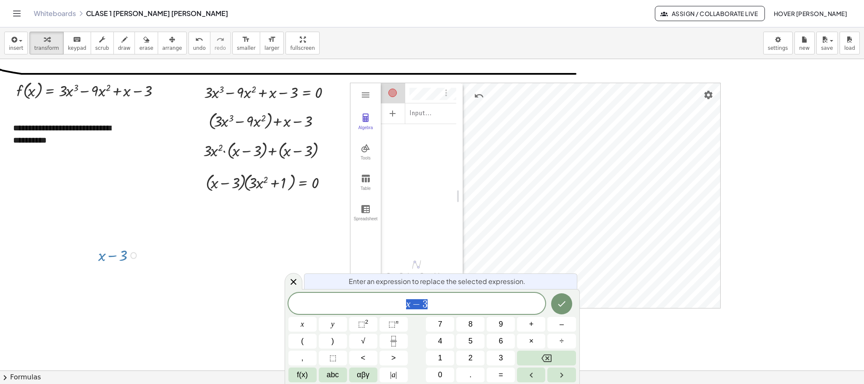
click at [452, 256] on span "x − 3" at bounding box center [416, 304] width 257 height 12
click at [566, 256] on icon "Done" at bounding box center [562, 304] width 10 height 10
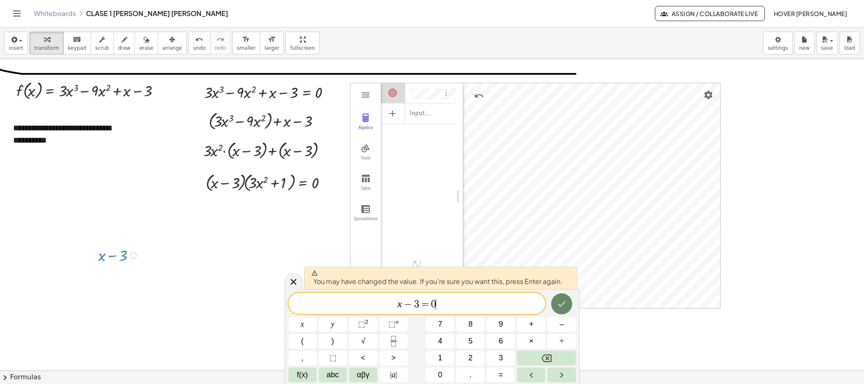
click at [555, 256] on button "Done" at bounding box center [561, 303] width 21 height 21
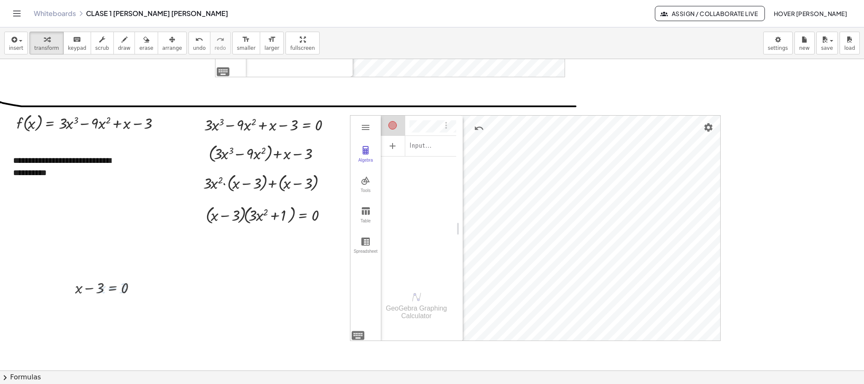
scroll to position [606, 0]
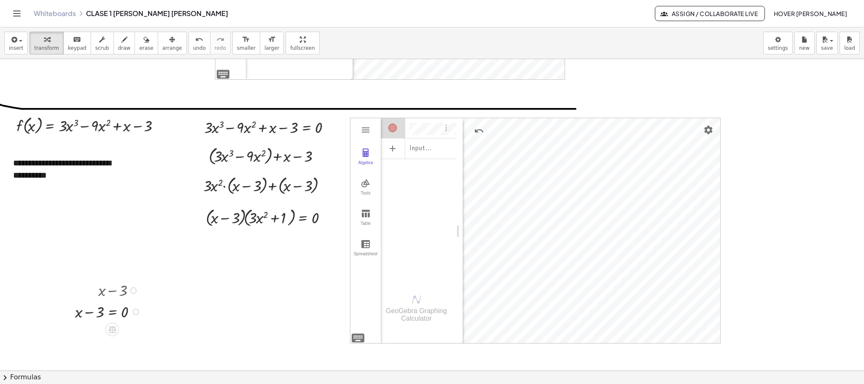
click at [117, 256] on div at bounding box center [109, 290] width 77 height 22
click at [17, 38] on span "button" at bounding box center [18, 41] width 2 height 6
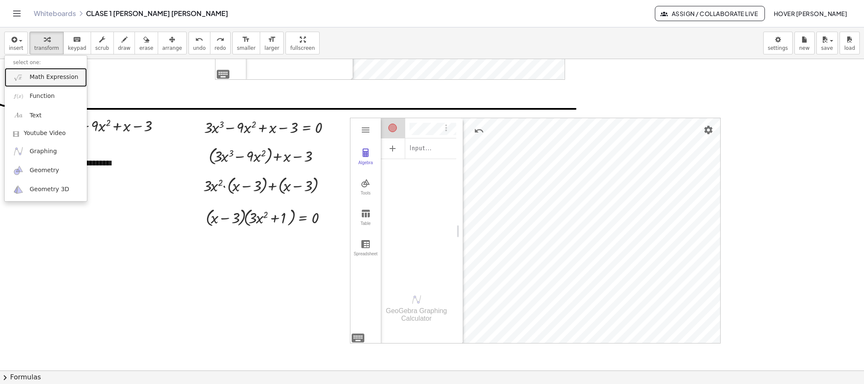
click at [43, 76] on span "Math Expression" at bounding box center [54, 77] width 49 height 8
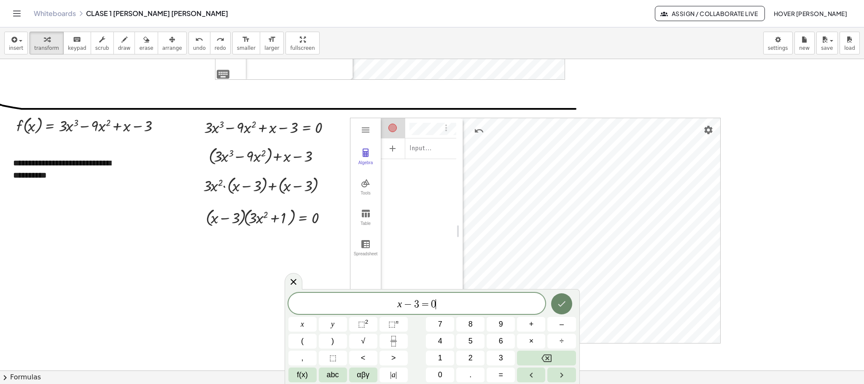
click at [561, 256] on icon "Done" at bounding box center [562, 304] width 10 height 10
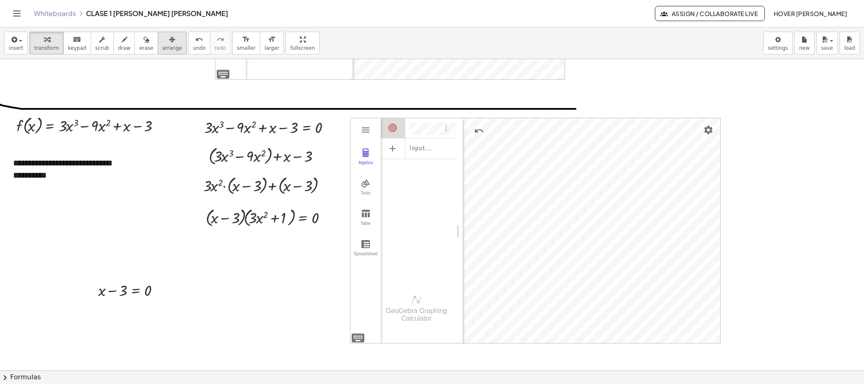
click at [162, 42] on div "button" at bounding box center [172, 39] width 20 height 10
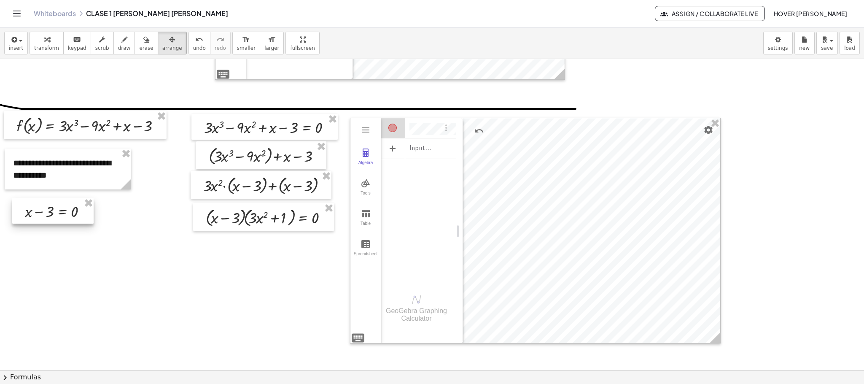
drag, startPoint x: 139, startPoint y: 288, endPoint x: 66, endPoint y: 209, distance: 107.7
click at [66, 209] on div at bounding box center [52, 211] width 81 height 26
click at [118, 50] on span "draw" at bounding box center [124, 48] width 13 height 6
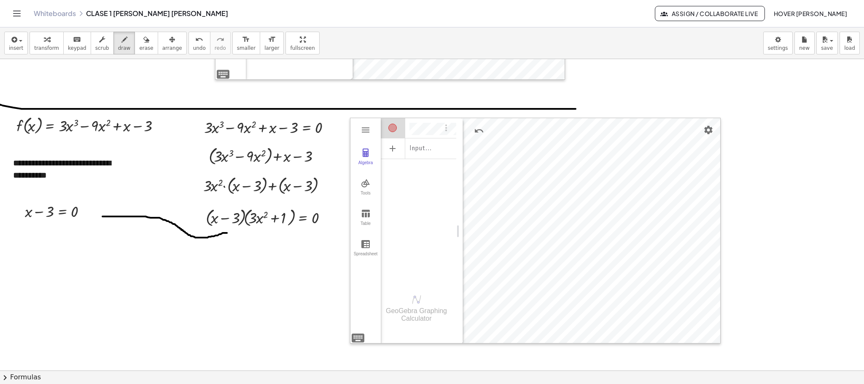
drag, startPoint x: 227, startPoint y: 233, endPoint x: 102, endPoint y: 217, distance: 126.3
click at [102, 217] on div at bounding box center [432, 74] width 864 height 1243
drag, startPoint x: 222, startPoint y: 232, endPoint x: 226, endPoint y: 229, distance: 4.8
click at [226, 229] on div at bounding box center [432, 74] width 864 height 1243
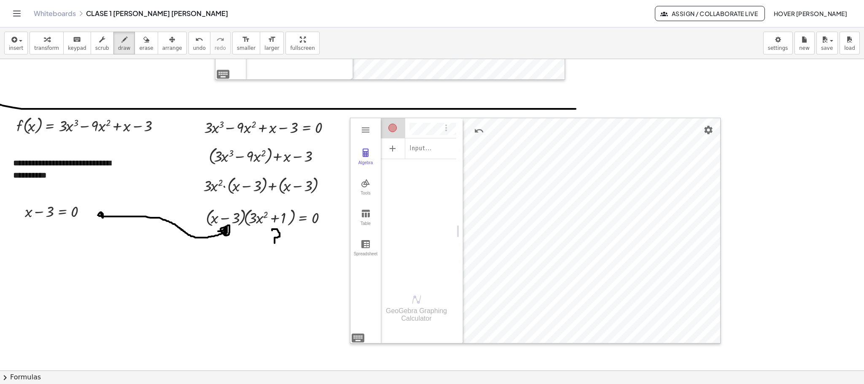
drag, startPoint x: 272, startPoint y: 231, endPoint x: 275, endPoint y: 244, distance: 13.7
click at [275, 244] on div at bounding box center [432, 74] width 864 height 1243
click at [275, 251] on div at bounding box center [432, 74] width 864 height 1243
click at [50, 39] on div "button" at bounding box center [46, 39] width 25 height 10
drag, startPoint x: 50, startPoint y: 215, endPoint x: 88, endPoint y: 215, distance: 38.0
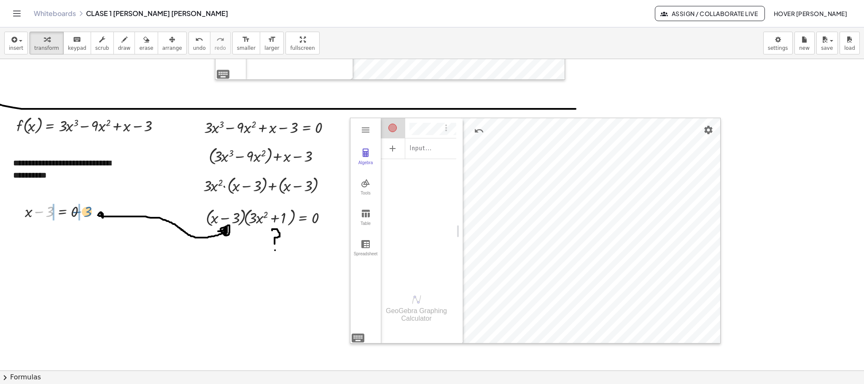
click at [88, 215] on div at bounding box center [59, 211] width 77 height 22
click at [48, 235] on div at bounding box center [56, 232] width 97 height 22
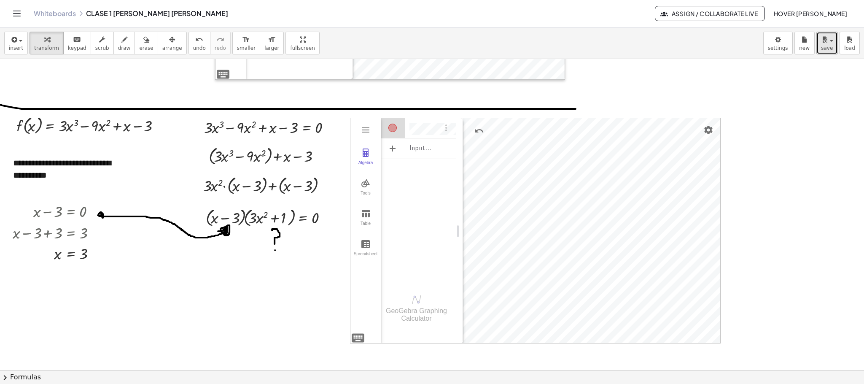
click at [576, 47] on span "save" at bounding box center [827, 48] width 12 height 6
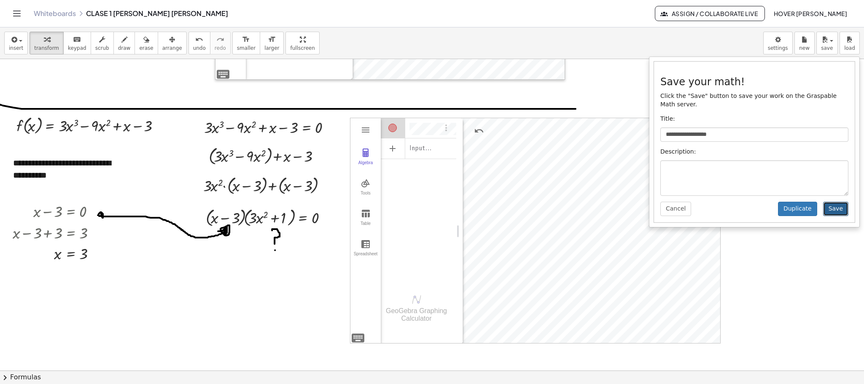
click at [576, 210] on button "Save" at bounding box center [835, 209] width 25 height 14
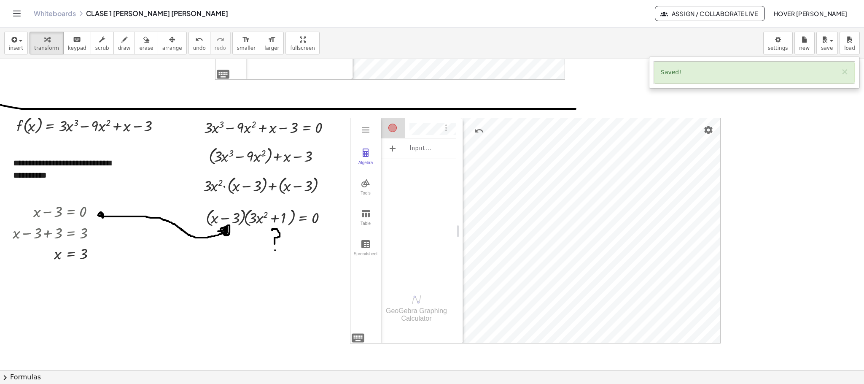
click at [19, 11] on icon "Toggle navigation" at bounding box center [17, 13] width 10 height 10
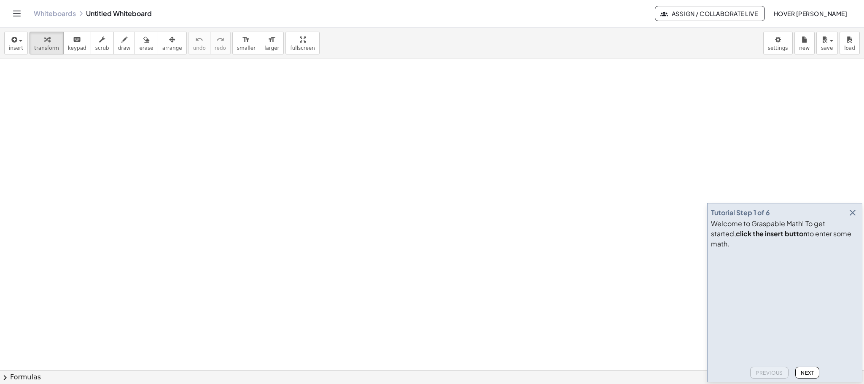
click at [848, 218] on icon "button" at bounding box center [853, 213] width 10 height 10
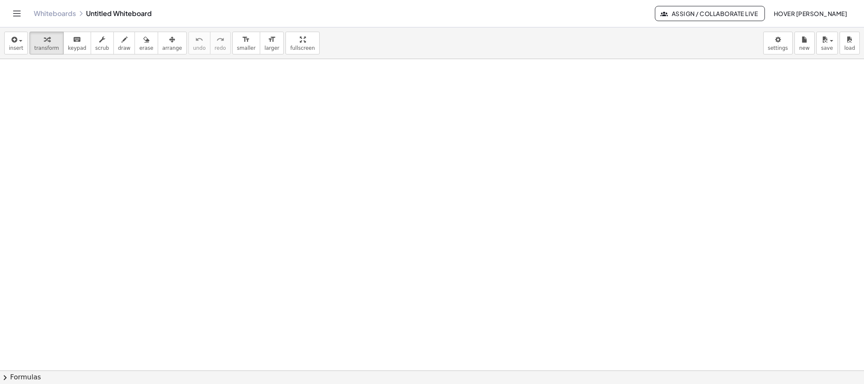
click at [57, 13] on link "Whiteboards" at bounding box center [55, 13] width 42 height 8
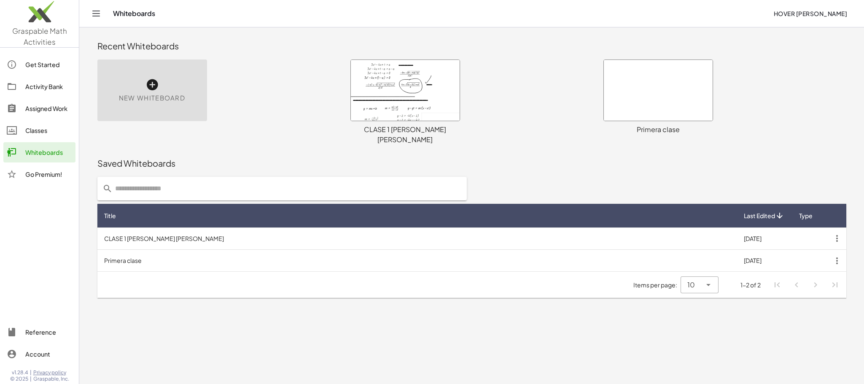
click at [764, 227] on td "13/8/2025" at bounding box center [764, 238] width 54 height 22
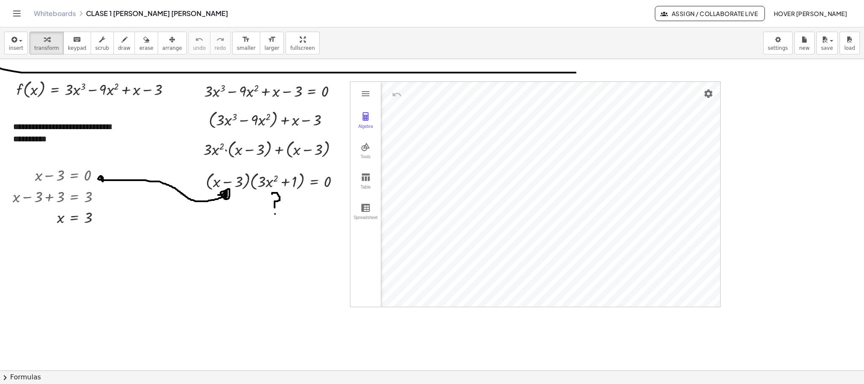
scroll to position [584, 0]
